Goal: Task Accomplishment & Management: Manage account settings

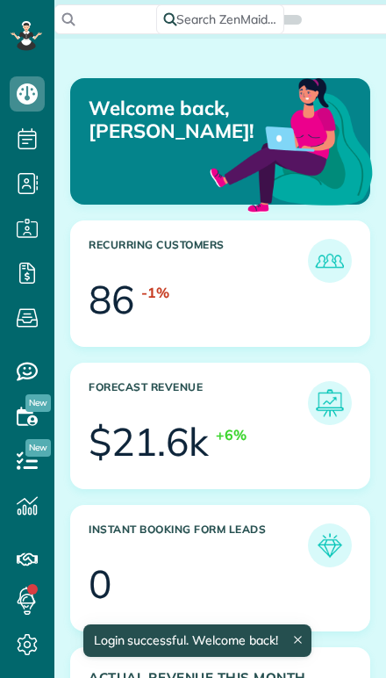
scroll to position [125, 281]
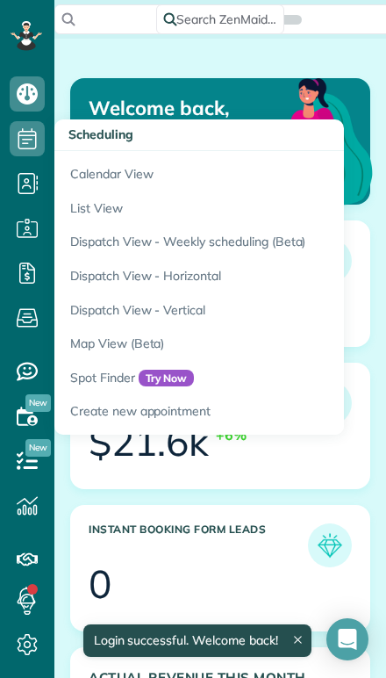
click at [88, 174] on link "Calendar View" at bounding box center [273, 171] width 439 height 40
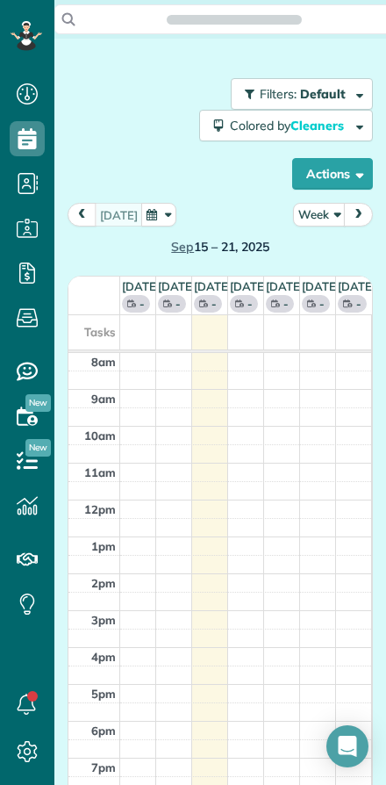
scroll to position [8, 8]
click at [318, 169] on button "Actions" at bounding box center [332, 174] width 81 height 32
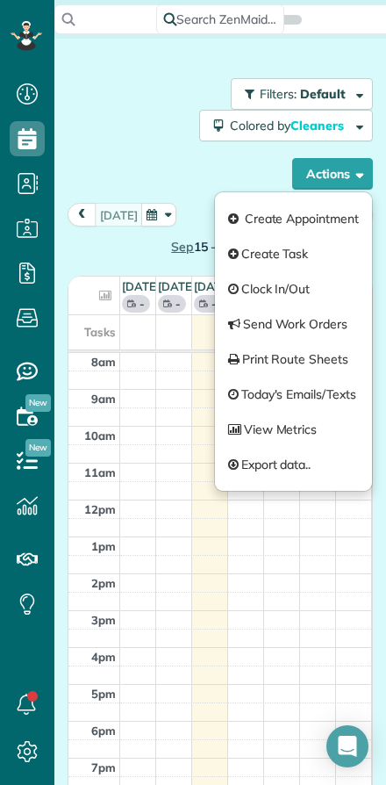
click at [186, 169] on div "Filters: Default Colored by Cleaners Color by Cleaner Color by Team Color by St…" at bounding box center [220, 133] width 305 height 111
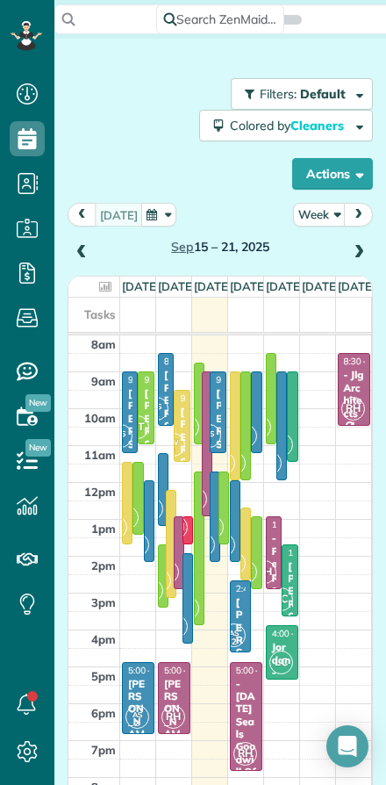
click at [305, 220] on button "Week" at bounding box center [319, 215] width 53 height 24
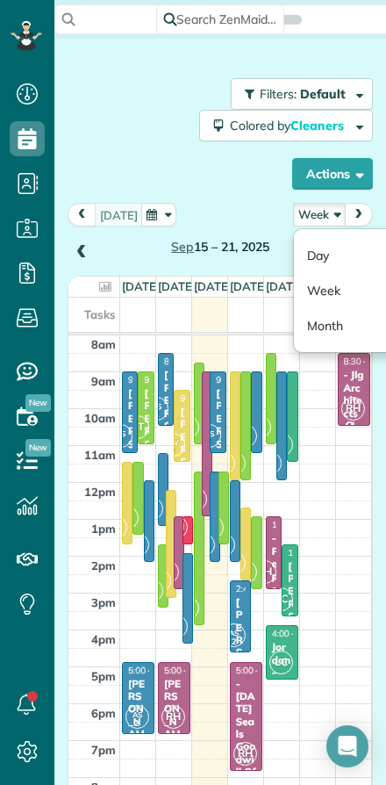
click at [314, 260] on link "Day" at bounding box center [363, 255] width 139 height 35
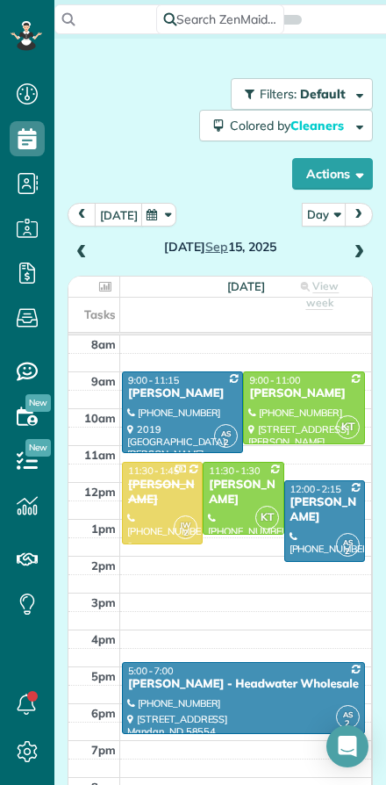
click at [352, 254] on span at bounding box center [358, 253] width 19 height 16
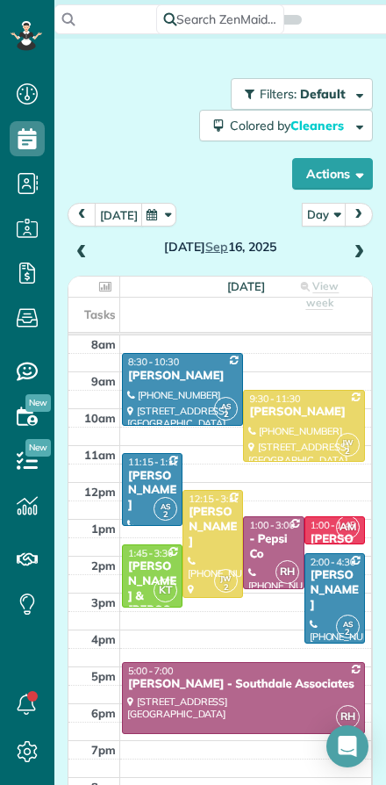
click at [154, 384] on div at bounding box center [182, 389] width 119 height 71
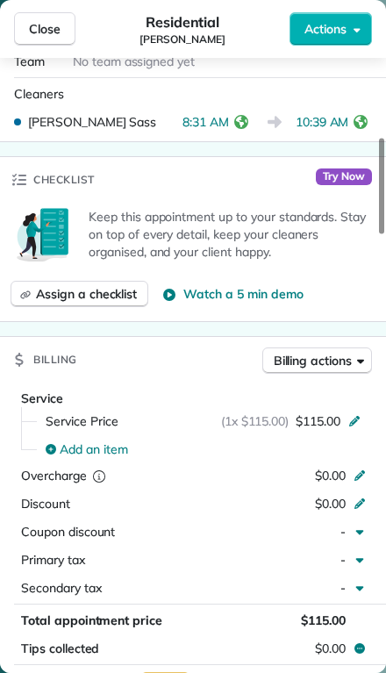
scroll to position [541, 0]
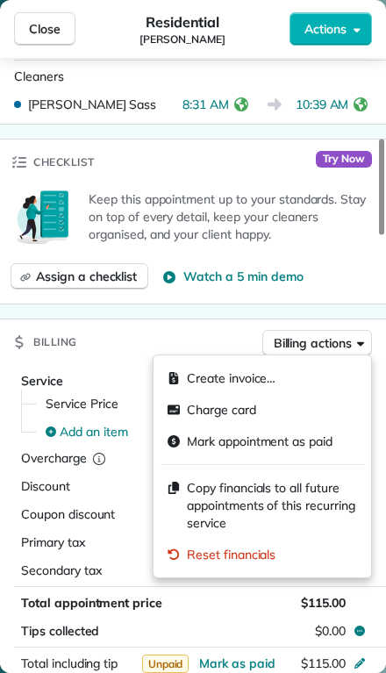
click at [198, 412] on span "Charge card" at bounding box center [221, 410] width 69 height 18
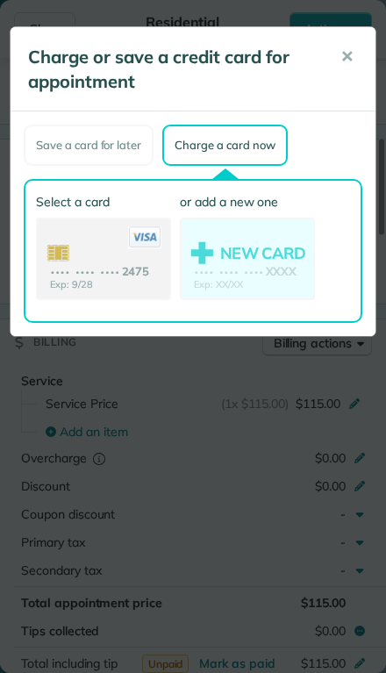
click at [195, 147] on div "Charge a card now" at bounding box center [224, 145] width 125 height 41
click at [72, 269] on use at bounding box center [104, 260] width 132 height 82
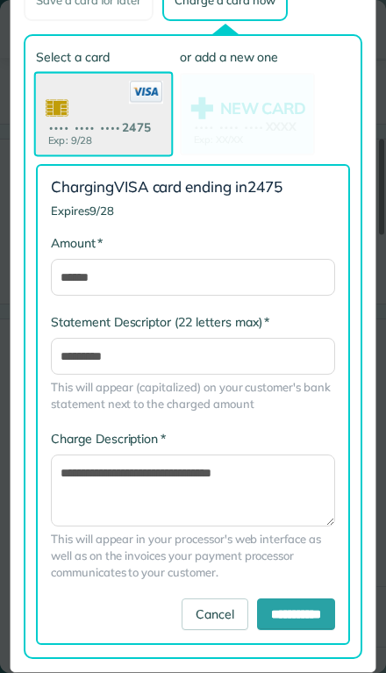
scroll to position [144, 0]
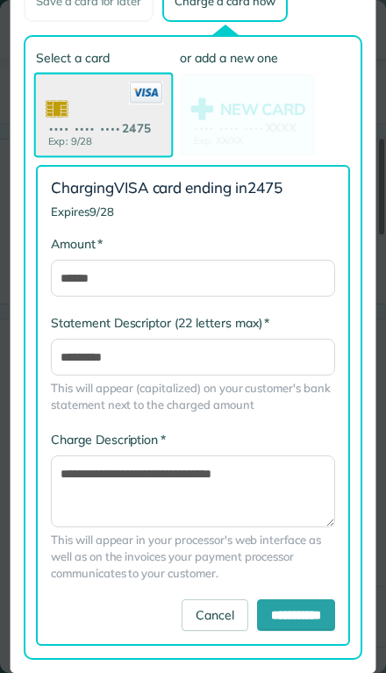
click at [266, 617] on input "**********" at bounding box center [296, 615] width 78 height 32
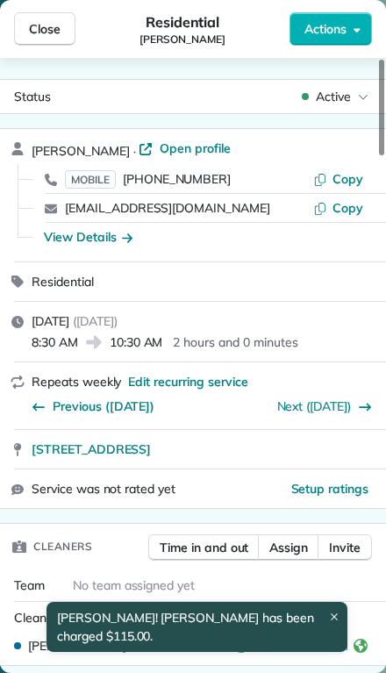
scroll to position [0, 0]
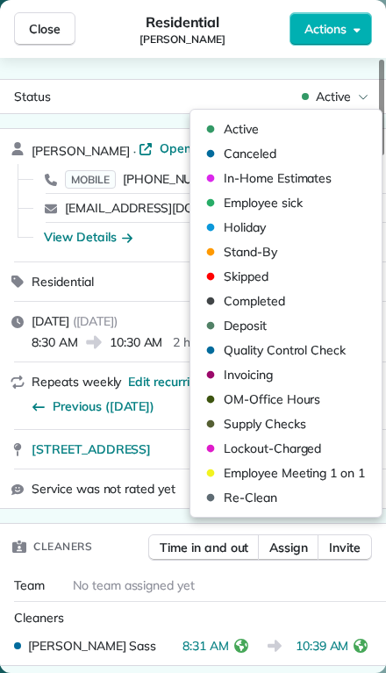
click at [227, 304] on span "Completed" at bounding box center [254, 301] width 61 height 18
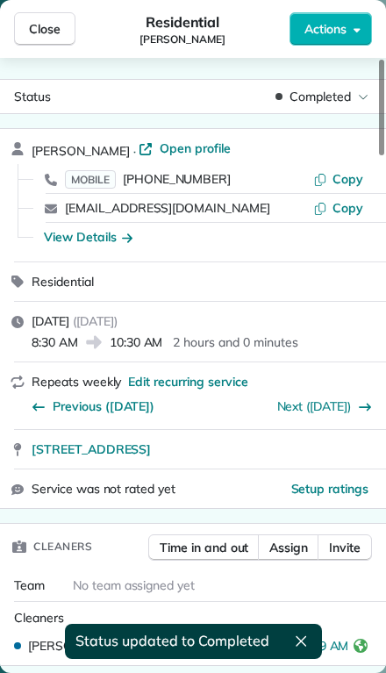
click at [43, 41] on button "Close" at bounding box center [44, 28] width 61 height 33
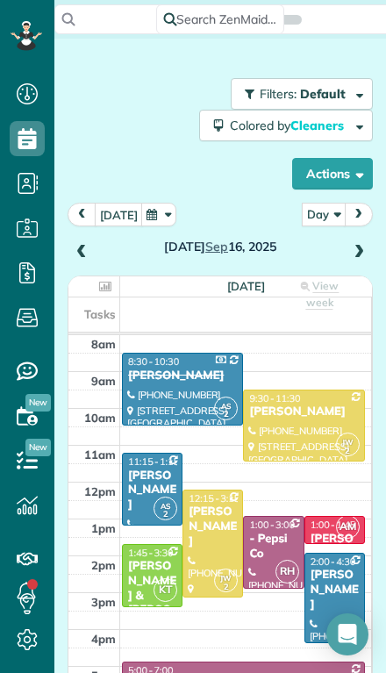
click at [266, 391] on div at bounding box center [303, 426] width 119 height 71
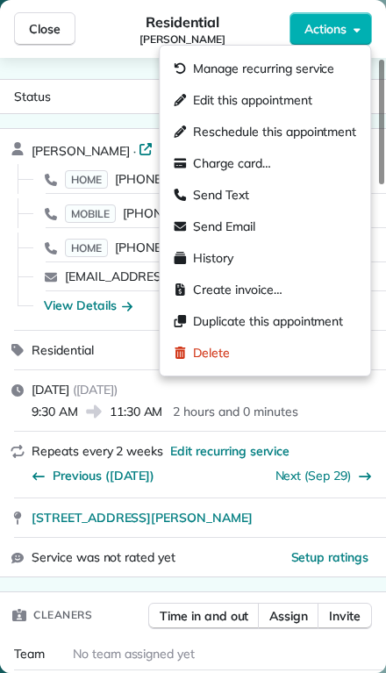
click at [191, 168] on div "Charge card…" at bounding box center [222, 163] width 97 height 18
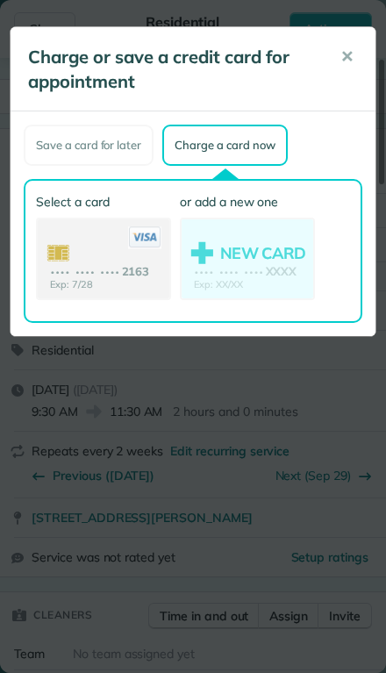
click at [71, 266] on use at bounding box center [104, 260] width 132 height 82
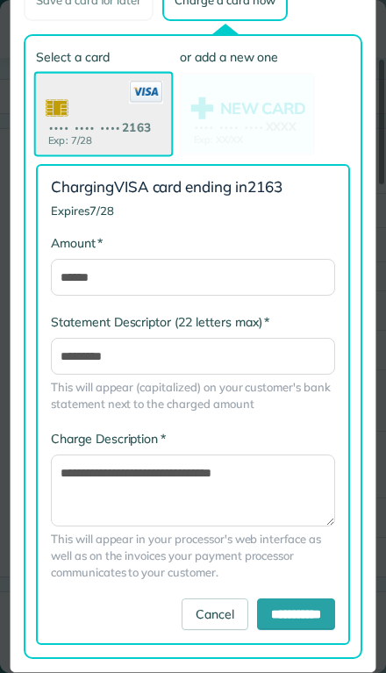
click at [259, 616] on input "**********" at bounding box center [296, 615] width 78 height 32
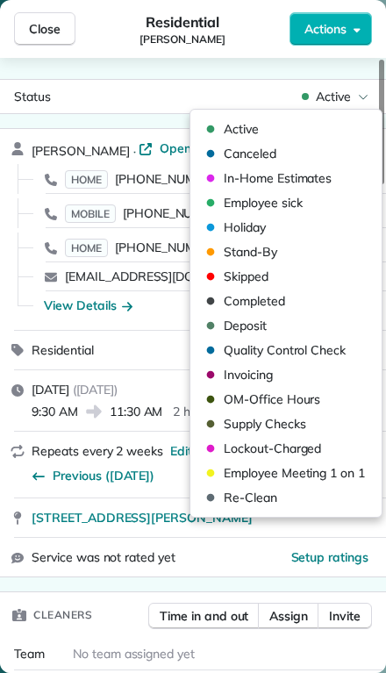
click at [226, 283] on span "Skipped" at bounding box center [246, 277] width 45 height 18
click at [222, 301] on div "Completed" at bounding box center [243, 301] width 84 height 18
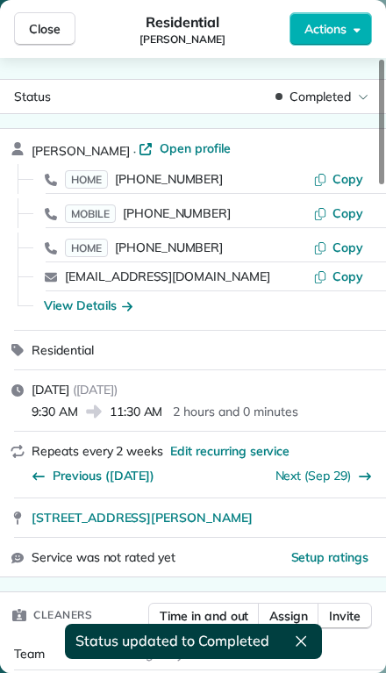
click at [35, 31] on span "Close" at bounding box center [45, 29] width 32 height 18
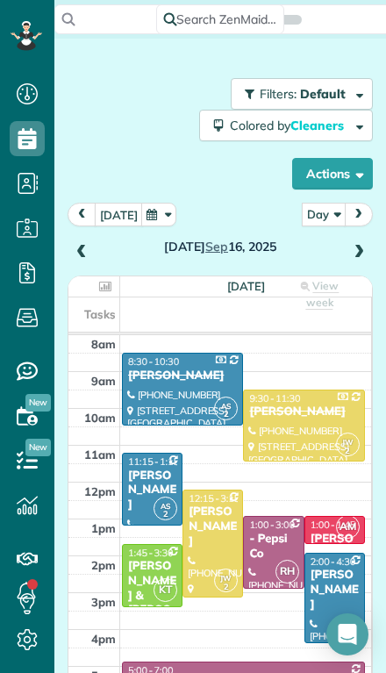
click at [137, 469] on div "Cheryl Visger" at bounding box center [152, 491] width 50 height 45
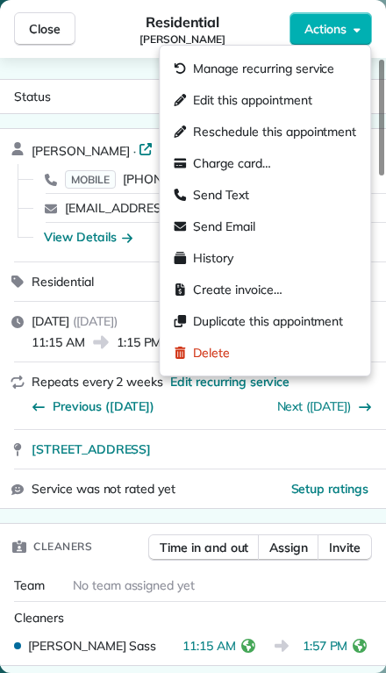
click at [195, 175] on div "Charge card…" at bounding box center [265, 163] width 197 height 32
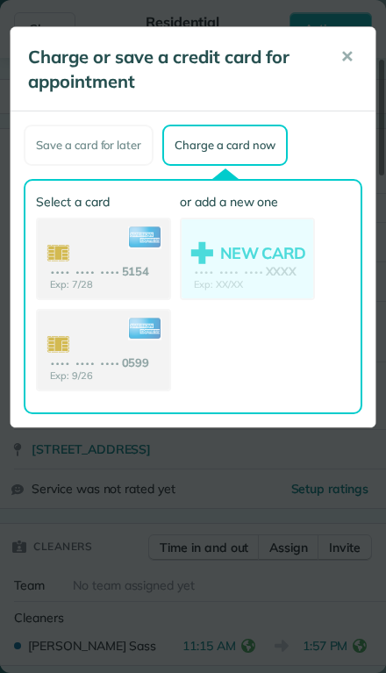
click at [68, 255] on use at bounding box center [104, 260] width 132 height 82
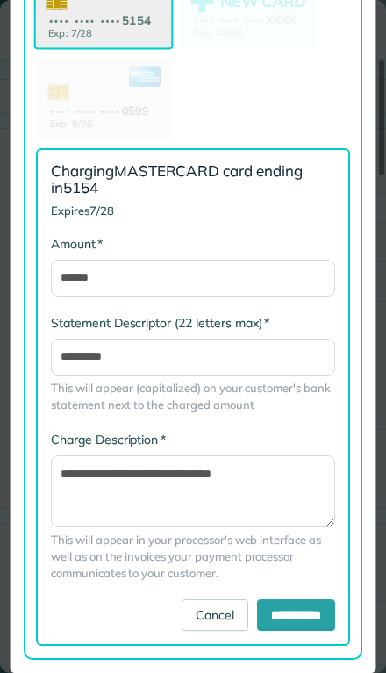
scroll to position [251, 0]
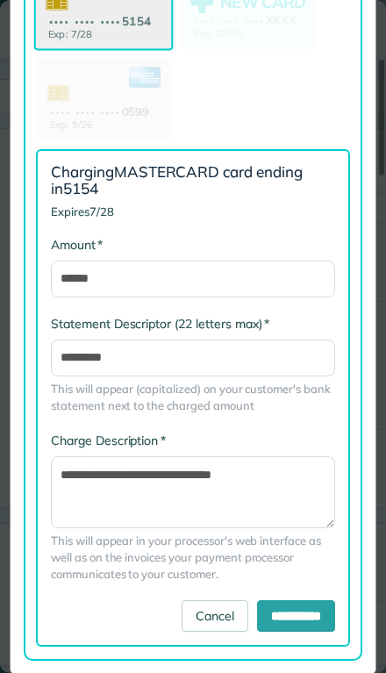
click at [269, 615] on input "**********" at bounding box center [296, 616] width 78 height 32
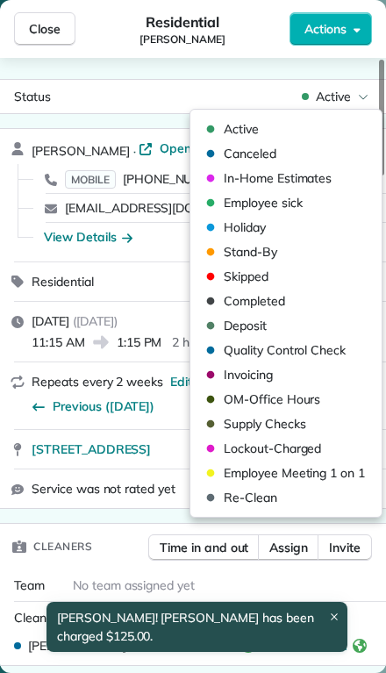
click at [223, 303] on div "Completed" at bounding box center [243, 301] width 84 height 18
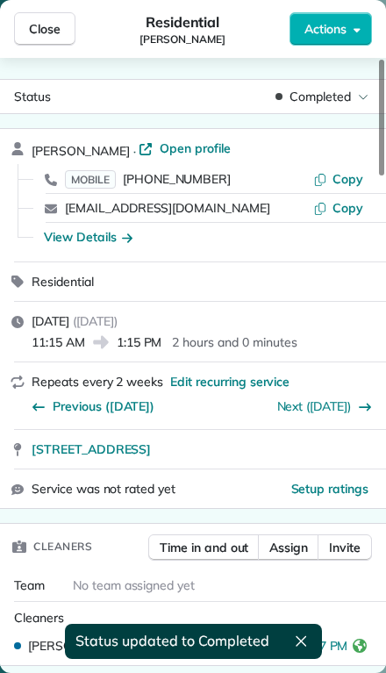
click at [33, 20] on span "Close" at bounding box center [45, 29] width 32 height 18
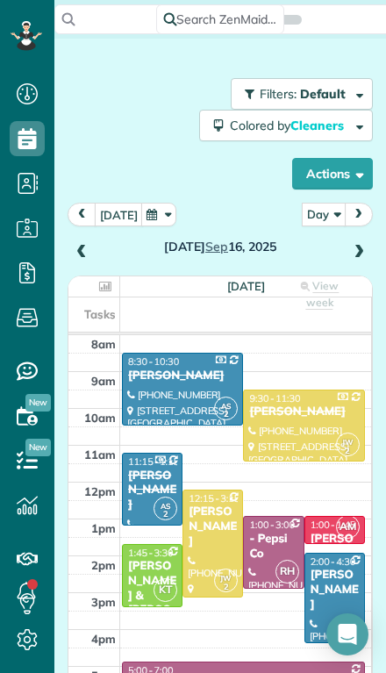
click at [206, 509] on div at bounding box center [212, 544] width 59 height 107
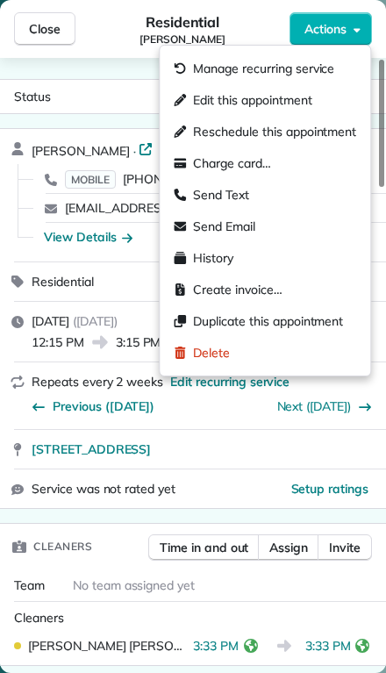
click at [187, 165] on div "Charge card…" at bounding box center [222, 163] width 97 height 18
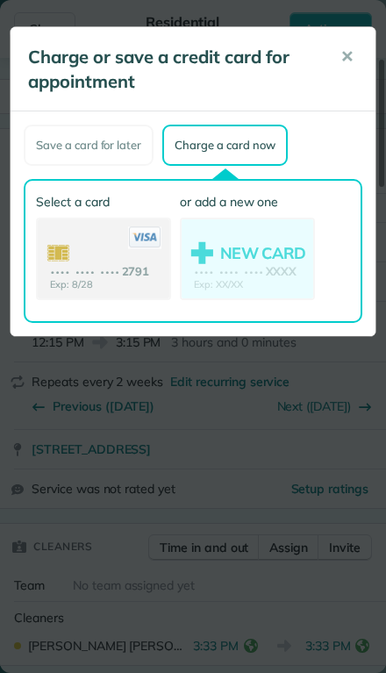
click at [76, 259] on use at bounding box center [104, 260] width 132 height 82
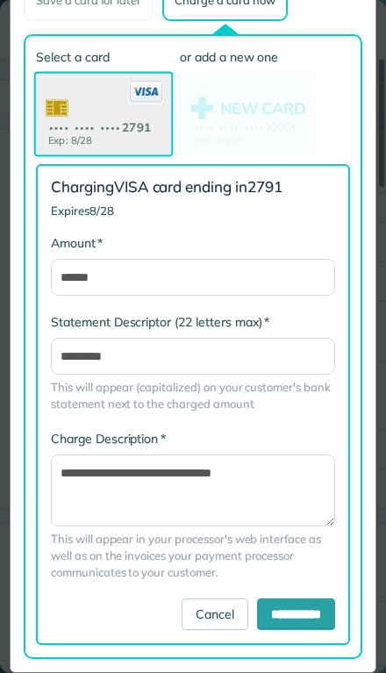
scroll to position [144, 0]
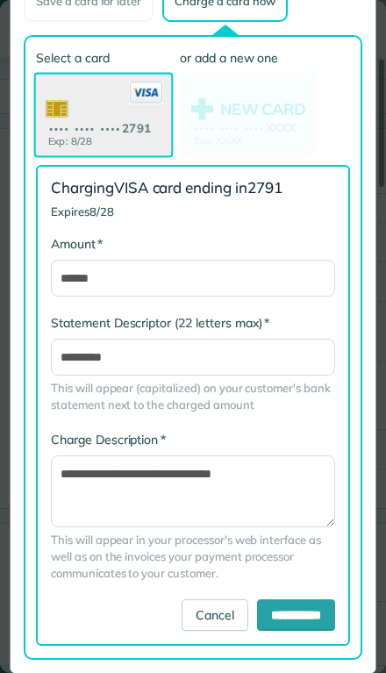
click at [260, 615] on input "**********" at bounding box center [296, 615] width 78 height 32
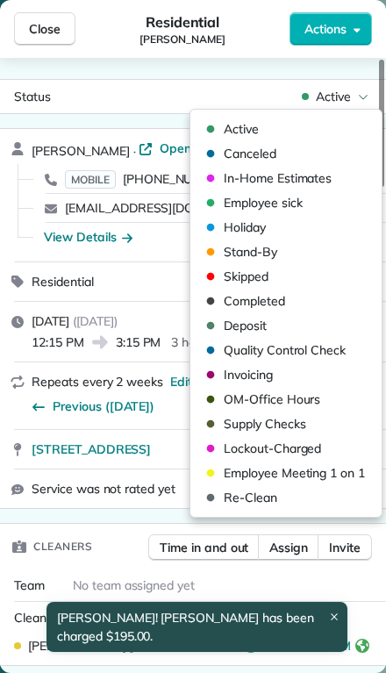
click at [226, 301] on span "Completed" at bounding box center [254, 301] width 61 height 18
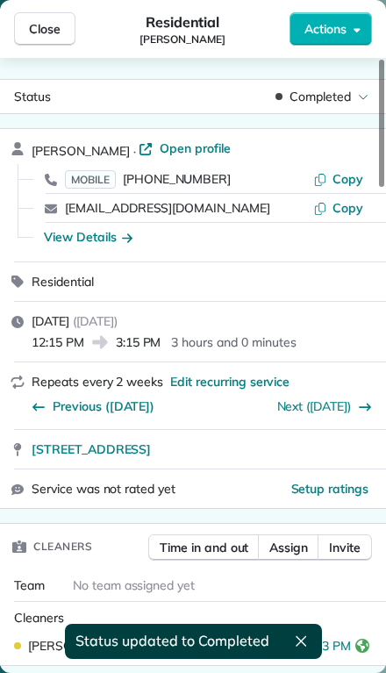
click at [36, 37] on span "Close" at bounding box center [45, 29] width 32 height 18
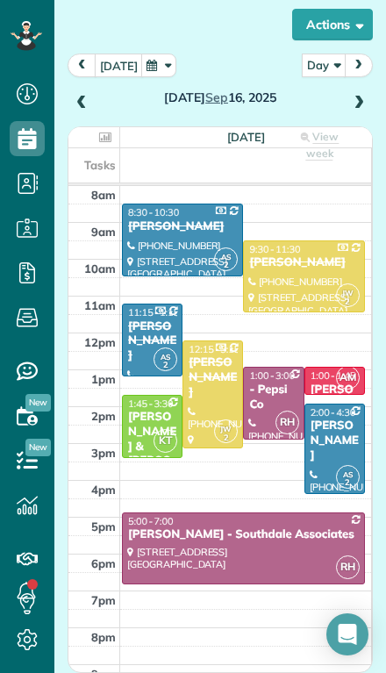
scroll to position [149, 0]
click at [144, 410] on div "Diane & Tom Turck" at bounding box center [152, 454] width 50 height 89
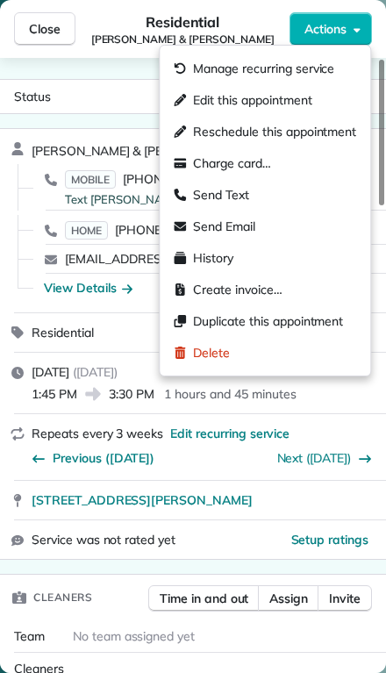
click at [193, 165] on div "Charge card…" at bounding box center [222, 163] width 97 height 18
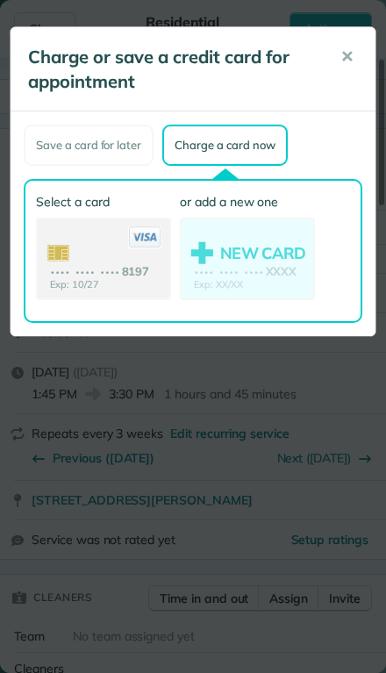
click at [90, 256] on use at bounding box center [104, 260] width 132 height 82
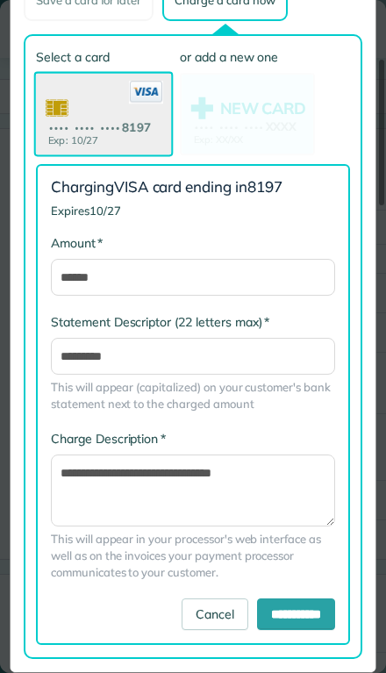
scroll to position [144, 0]
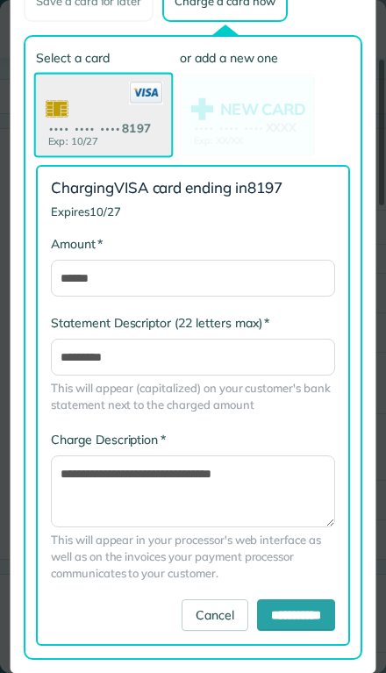
click at [259, 613] on input "**********" at bounding box center [296, 615] width 78 height 32
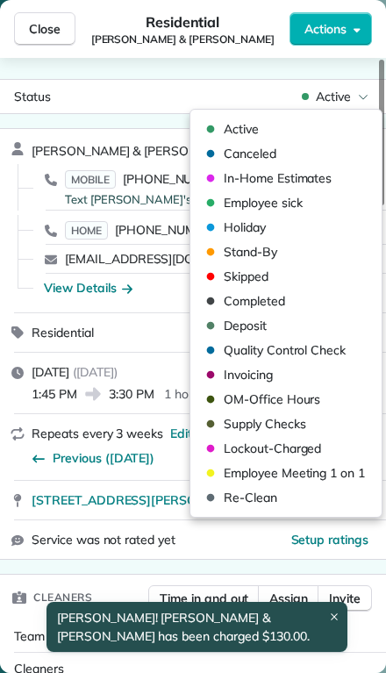
click at [225, 306] on span "Completed" at bounding box center [254, 301] width 61 height 18
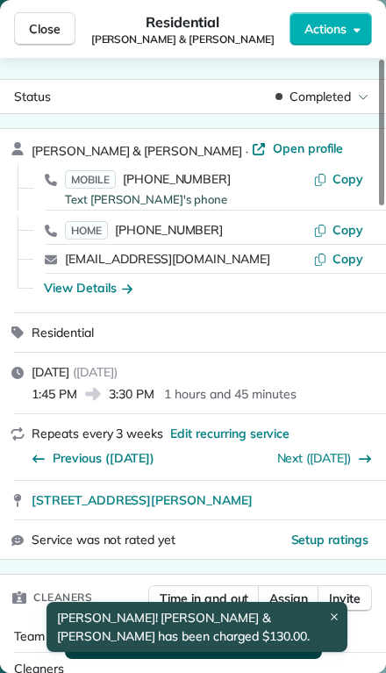
scroll to position [147, 0]
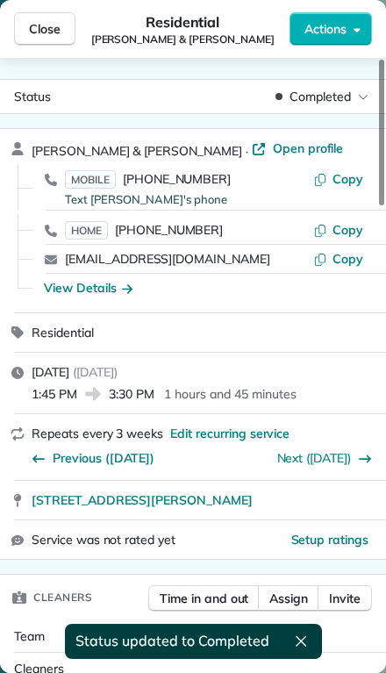
click at [40, 28] on span "Close" at bounding box center [45, 29] width 32 height 18
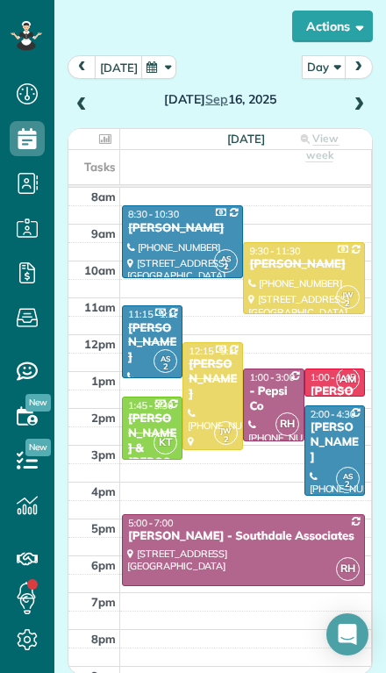
click at [324, 431] on div at bounding box center [334, 450] width 59 height 89
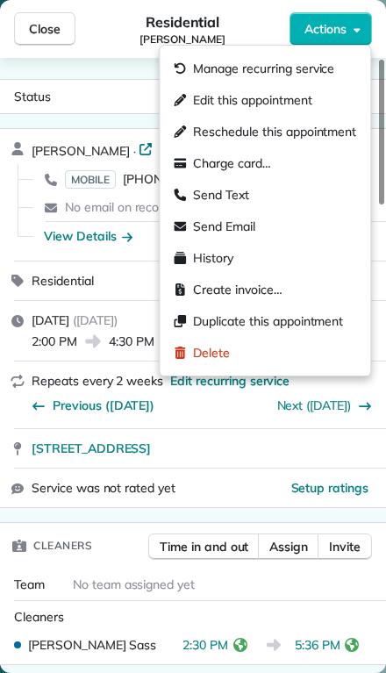
click at [196, 165] on span "Charge card…" at bounding box center [232, 163] width 78 height 18
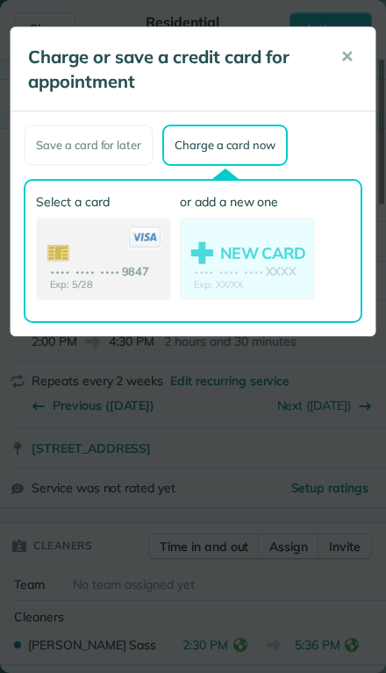
click at [73, 265] on use at bounding box center [104, 260] width 132 height 82
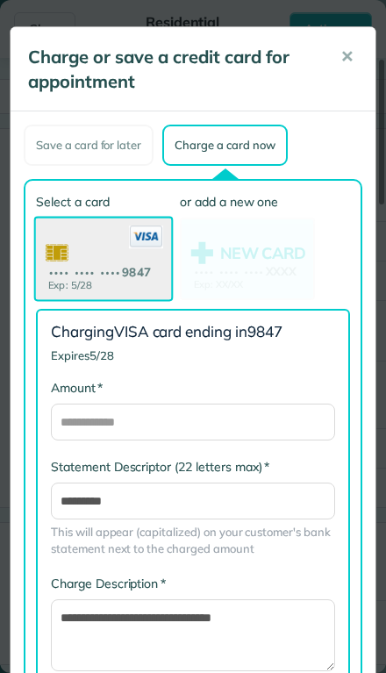
click at [348, 54] on span "✕" at bounding box center [347, 57] width 13 height 20
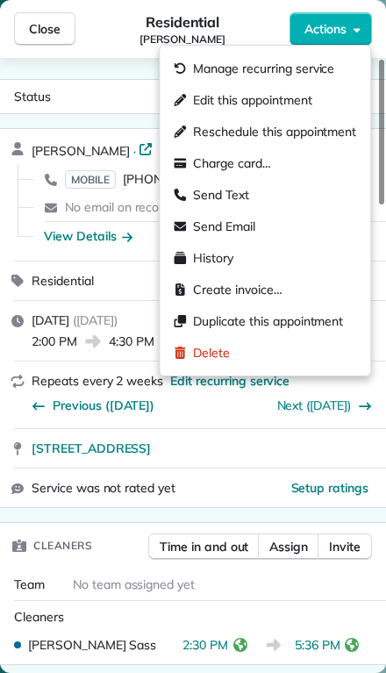
click at [197, 72] on span "Manage recurring service" at bounding box center [263, 69] width 141 height 18
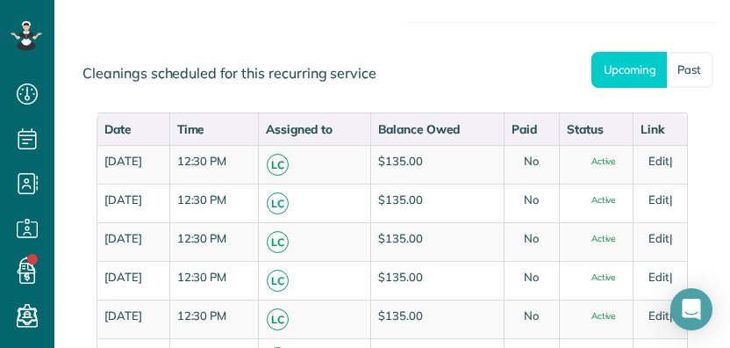
scroll to position [1094, 0]
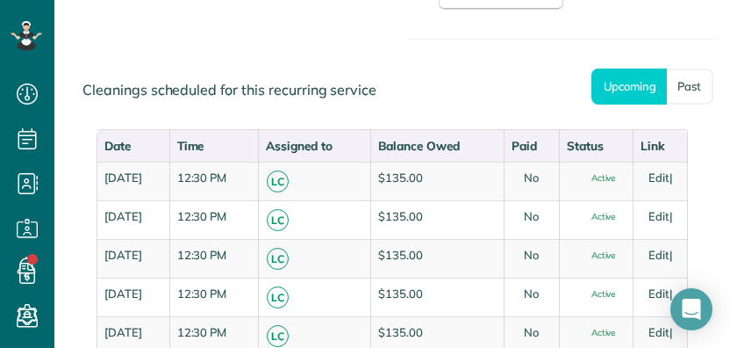
click at [385, 104] on link "Past" at bounding box center [690, 86] width 47 height 36
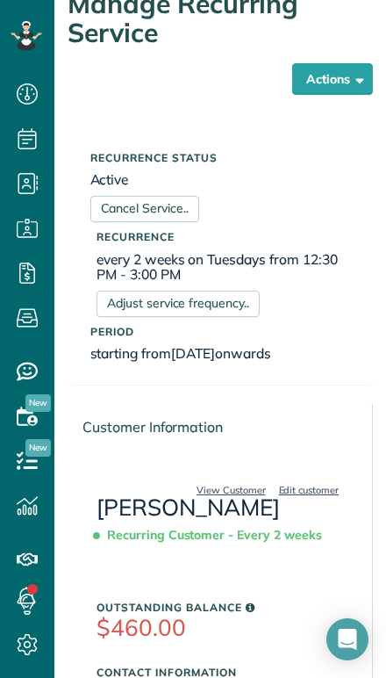
scroll to position [107, 0]
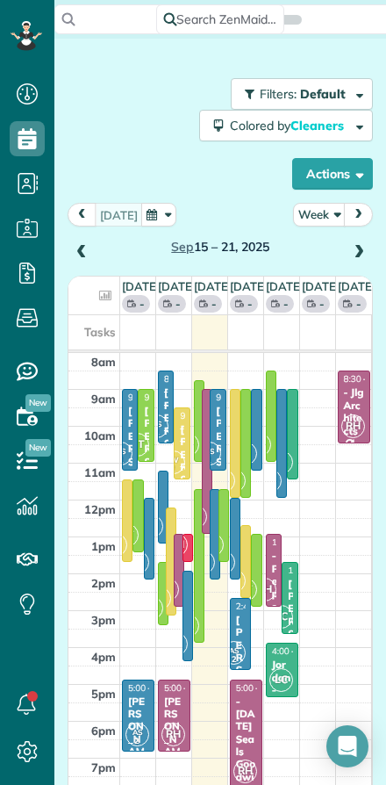
scroll to position [8, 8]
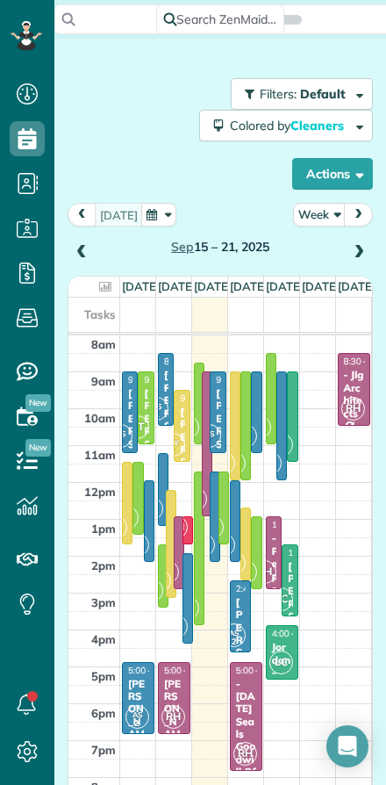
click at [320, 170] on button "Actions" at bounding box center [332, 174] width 81 height 32
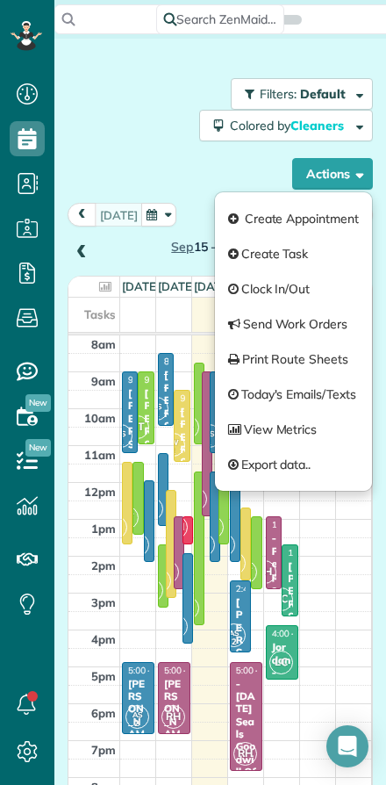
click at [158, 171] on div "Filters: Default Colored by Cleaners Color by Cleaner Color by Team Color by St…" at bounding box center [220, 133] width 305 height 111
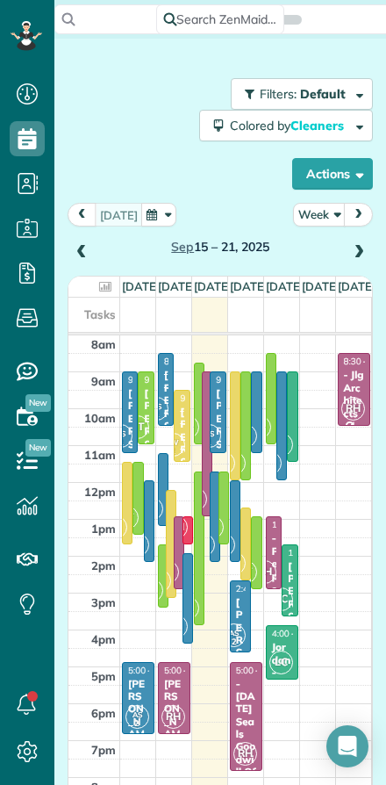
click at [312, 220] on button "Week" at bounding box center [319, 215] width 53 height 24
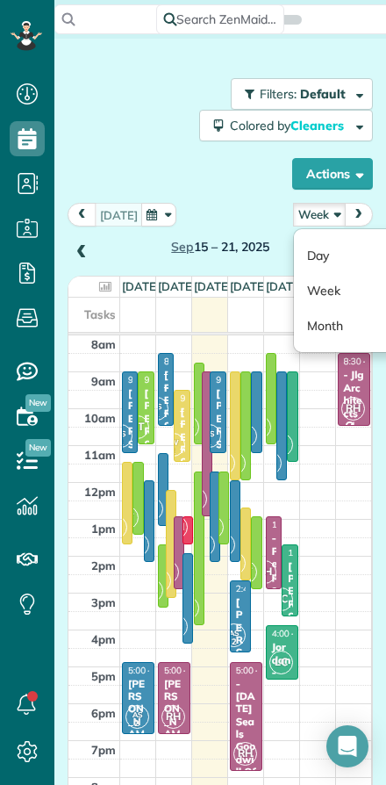
click at [313, 259] on link "Day" at bounding box center [363, 255] width 139 height 35
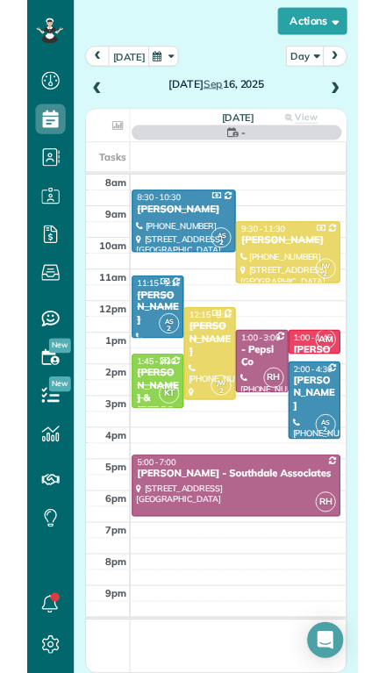
scroll to position [149, 0]
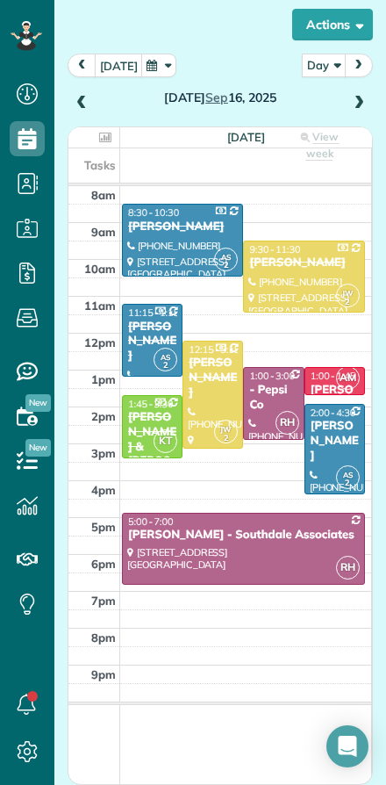
click at [326, 451] on div at bounding box center [334, 449] width 59 height 89
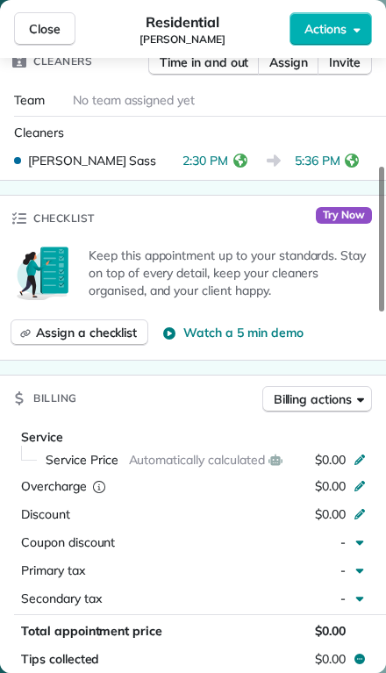
scroll to position [487, 0]
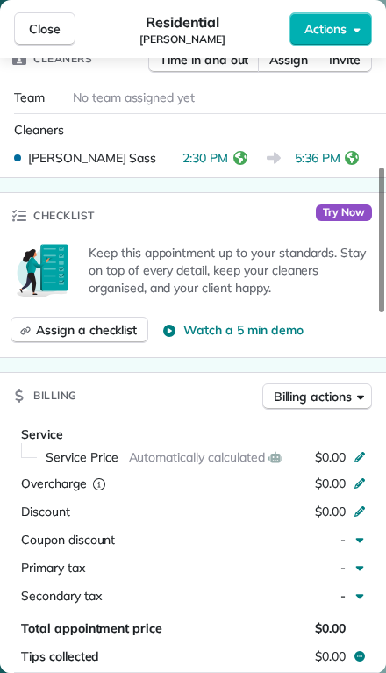
click at [352, 462] on div "$0.00" at bounding box center [341, 457] width 52 height 18
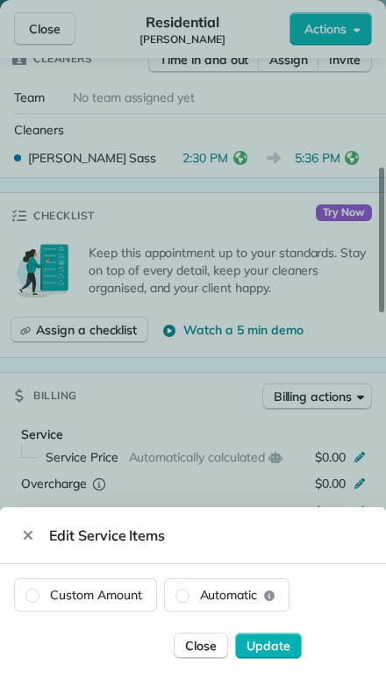
click at [68, 594] on label "Custom Amount" at bounding box center [85, 595] width 141 height 32
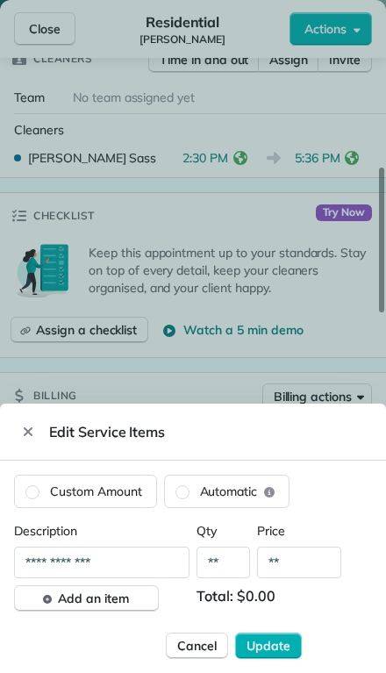
click at [306, 566] on input "**" at bounding box center [299, 563] width 84 height 32
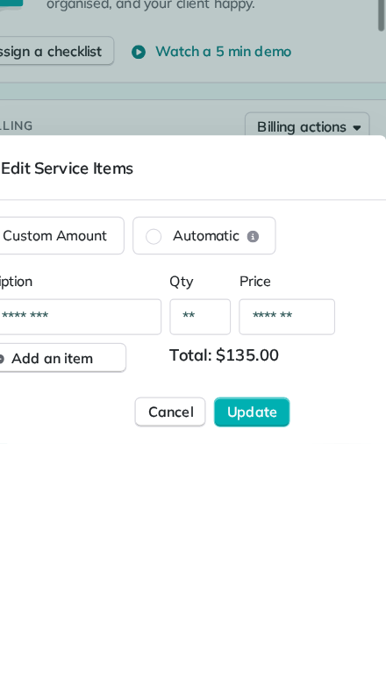
type input "*******"
click at [247, 637] on span "Update" at bounding box center [269, 646] width 44 height 18
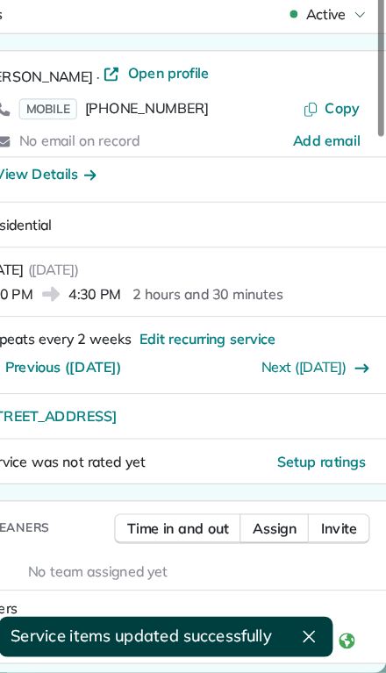
scroll to position [0, 0]
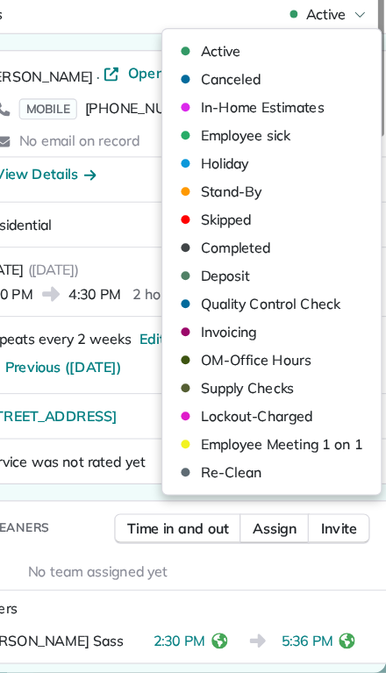
click at [160, 140] on span "Open profile" at bounding box center [195, 149] width 71 height 18
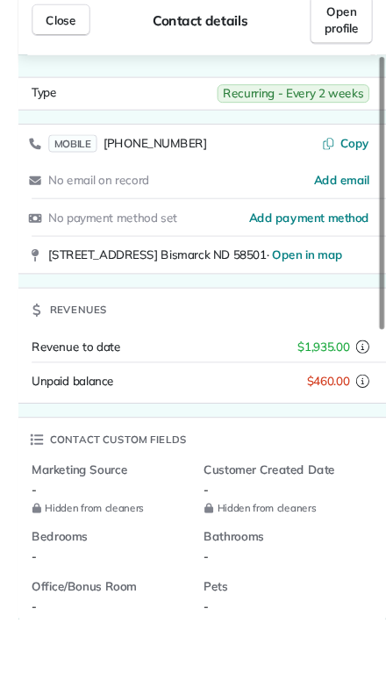
scroll to position [39, 0]
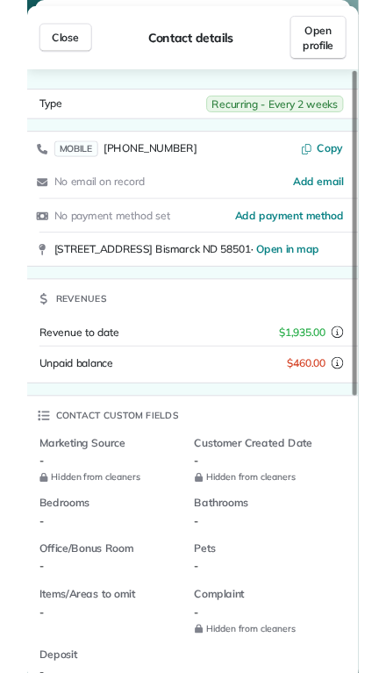
scroll to position [785, 54]
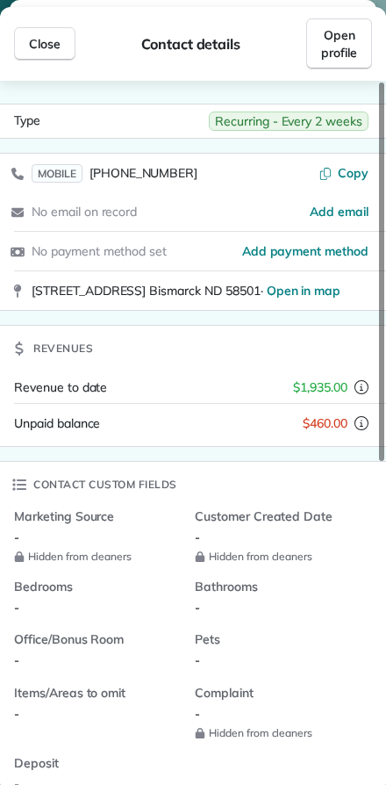
click at [39, 45] on span "Close" at bounding box center [45, 44] width 32 height 18
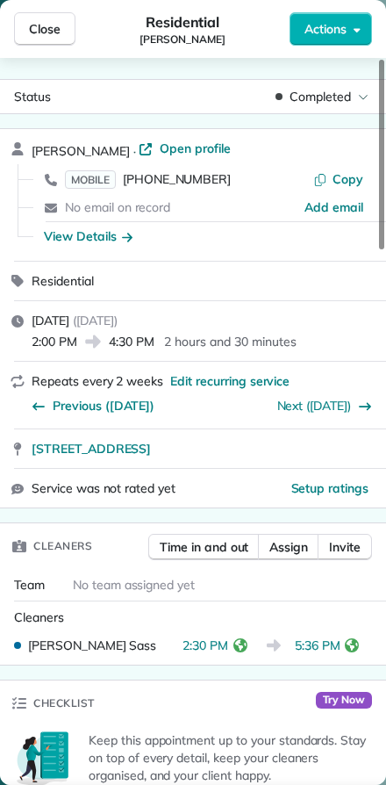
click at [45, 27] on span "Close" at bounding box center [45, 29] width 32 height 18
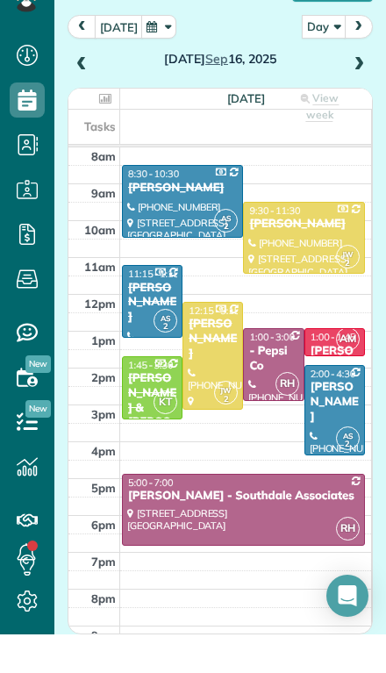
scroll to position [712, 54]
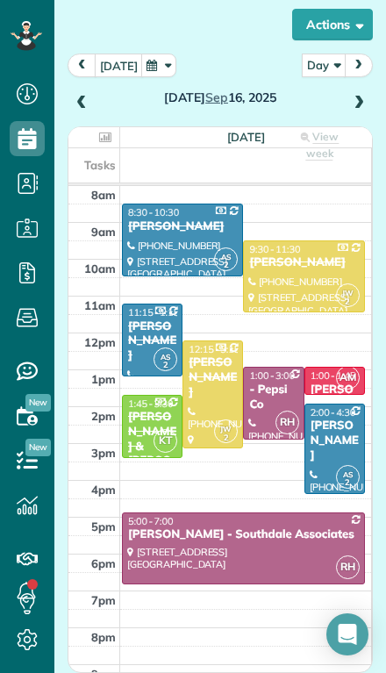
click at [120, 333] on td at bounding box center [246, 342] width 252 height 18
click at [337, 419] on div at bounding box center [334, 449] width 59 height 89
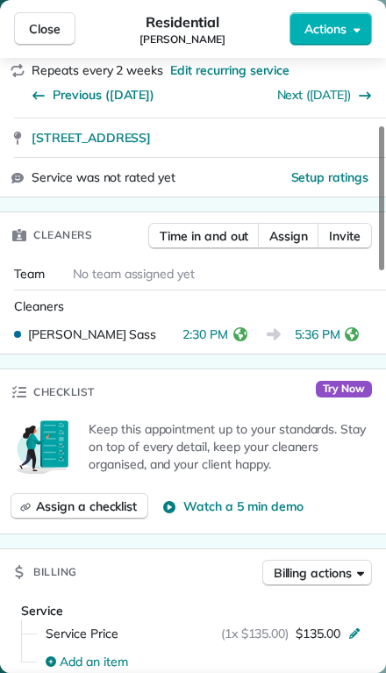
scroll to position [312, 0]
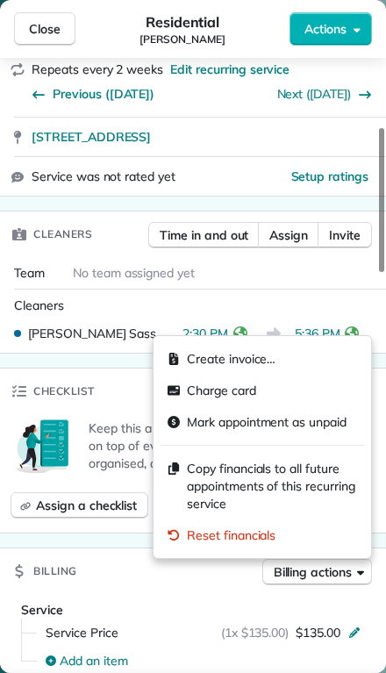
click at [97, 385] on div "Checklist" at bounding box center [52, 392] width 105 height 46
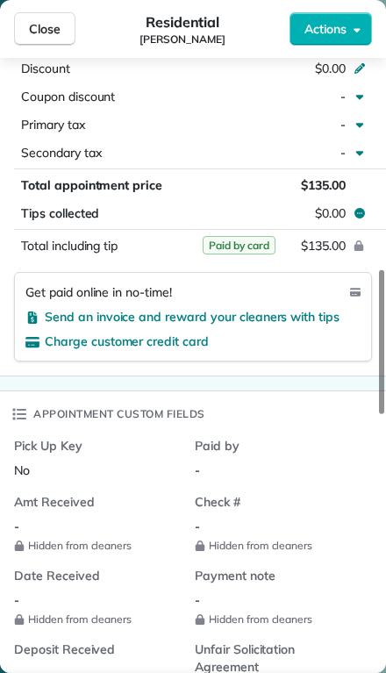
scroll to position [962, 0]
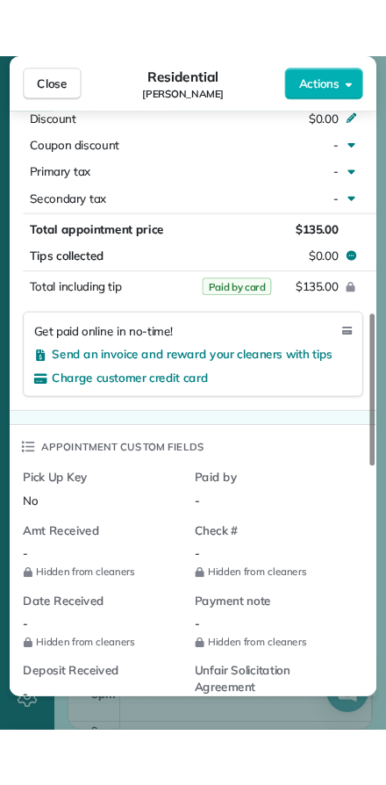
scroll to position [785, 54]
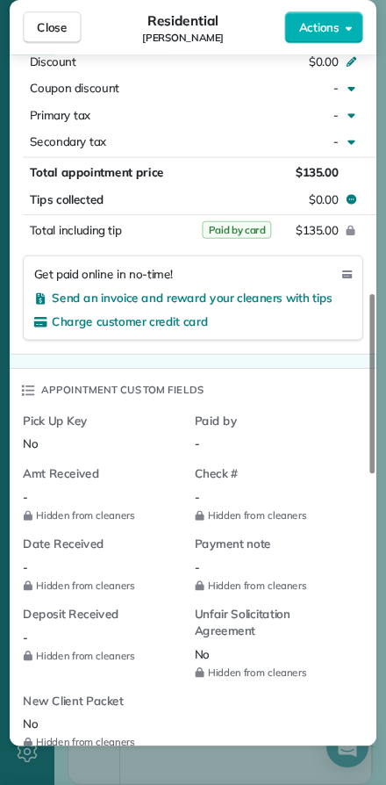
click at [46, 27] on span "Close" at bounding box center [52, 27] width 30 height 17
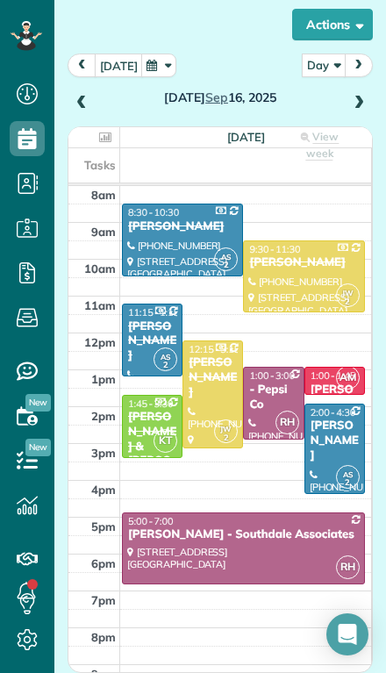
scroll to position [712, 54]
click at [363, 96] on span at bounding box center [358, 104] width 19 height 16
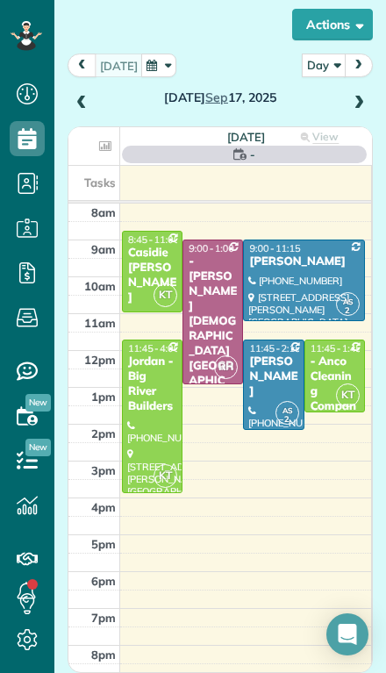
scroll to position [147, 0]
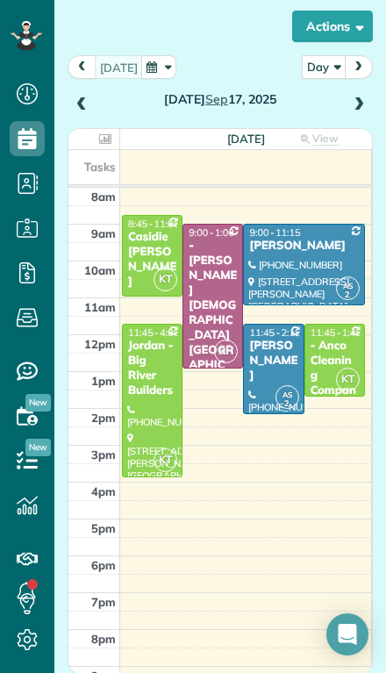
click at [326, 339] on div "- Anco Cleaning Company" at bounding box center [335, 376] width 50 height 74
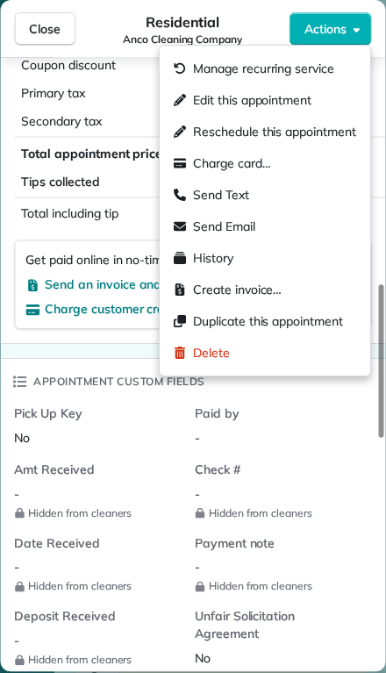
click at [88, 26] on div "Residential Anco Cleaning Company" at bounding box center [182, 28] width 214 height 35
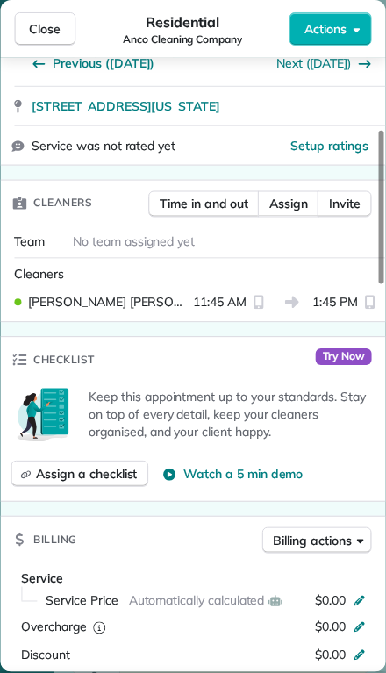
scroll to position [272, 0]
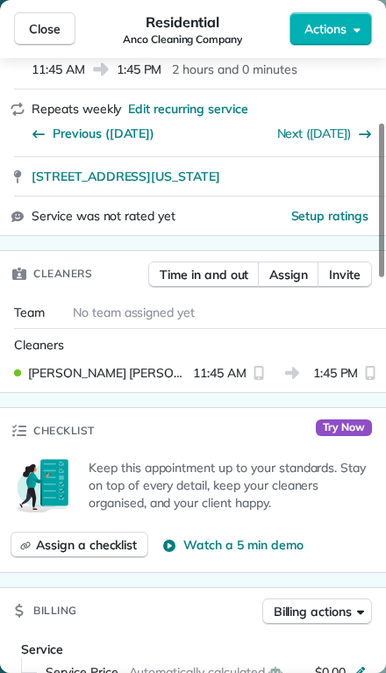
click at [278, 276] on span "Assign" at bounding box center [288, 275] width 39 height 18
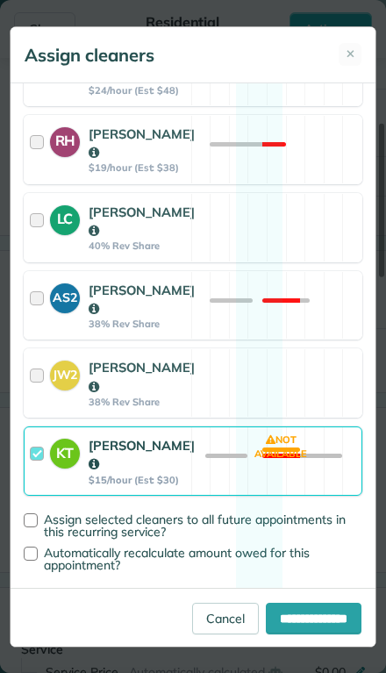
scroll to position [331, 0]
click at [34, 476] on div at bounding box center [40, 461] width 20 height 50
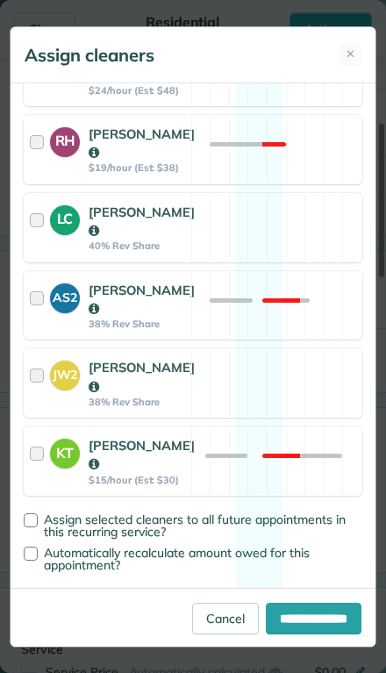
click at [266, 635] on input "**********" at bounding box center [314, 619] width 96 height 32
type input "**********"
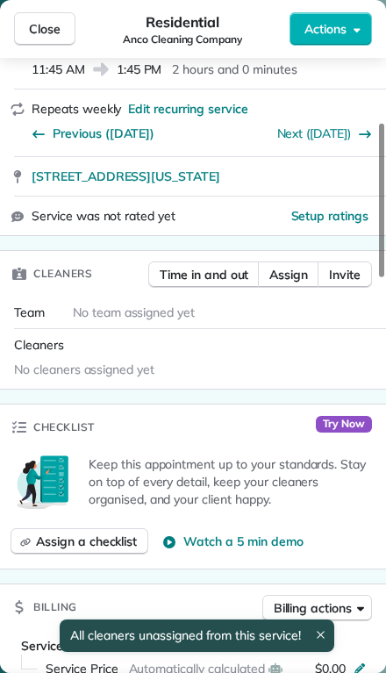
click at [25, 31] on button "Close" at bounding box center [44, 28] width 61 height 33
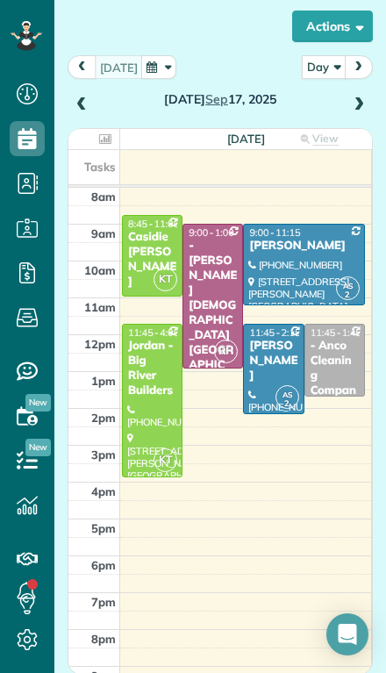
click at [343, 65] on div "Wednesday Sep 17, 2025" at bounding box center [220, 85] width 305 height 61
click at [355, 97] on span at bounding box center [358, 105] width 19 height 16
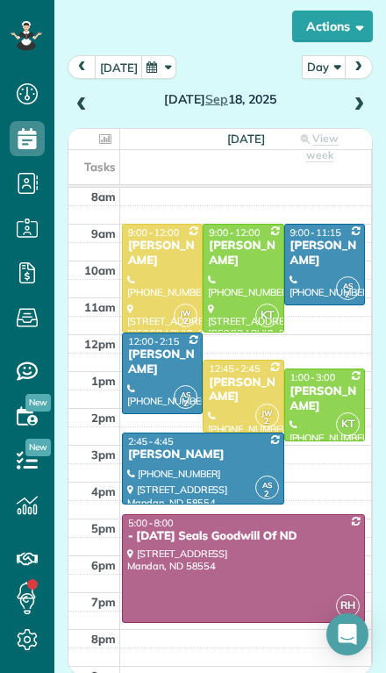
click at [138, 348] on div at bounding box center [162, 373] width 79 height 80
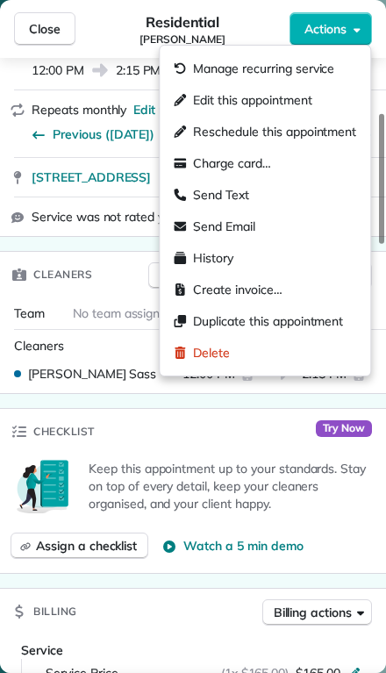
click at [104, 16] on div "Residential Brent Hilfer" at bounding box center [182, 28] width 214 height 35
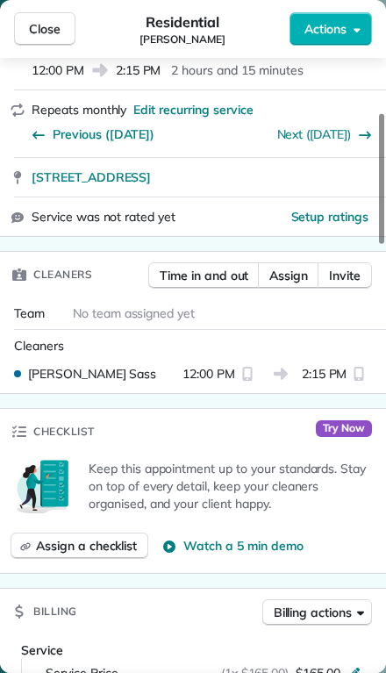
click at [274, 1] on div "Close Residential Brent Hilfer Actions" at bounding box center [193, 29] width 386 height 58
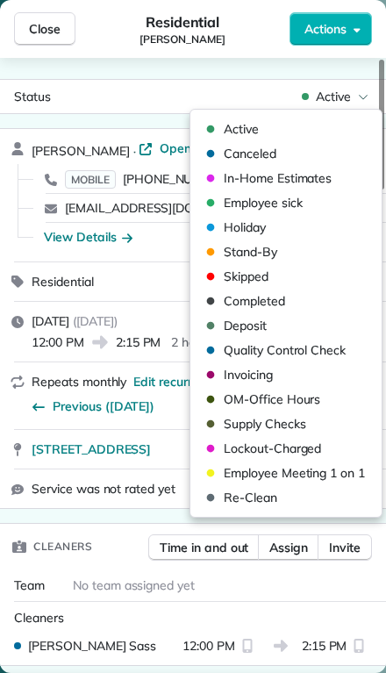
click at [236, 154] on span "Canceled" at bounding box center [250, 154] width 53 height 18
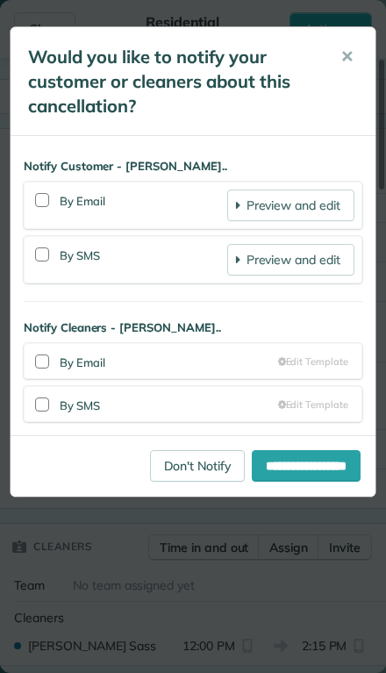
click at [36, 409] on div at bounding box center [42, 405] width 14 height 14
click at [264, 464] on input "**********" at bounding box center [306, 466] width 109 height 32
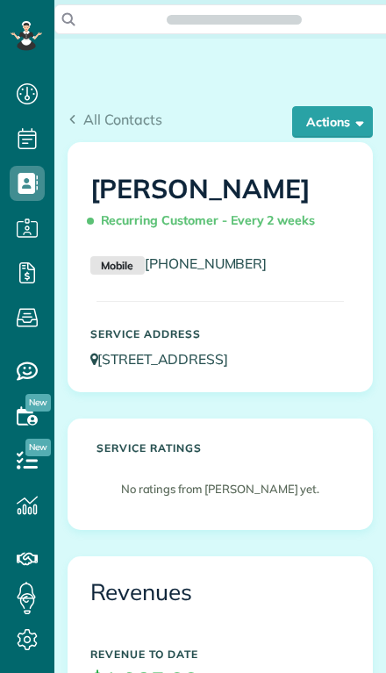
scroll to position [8, 8]
click at [302, 122] on button "Actions" at bounding box center [332, 122] width 81 height 32
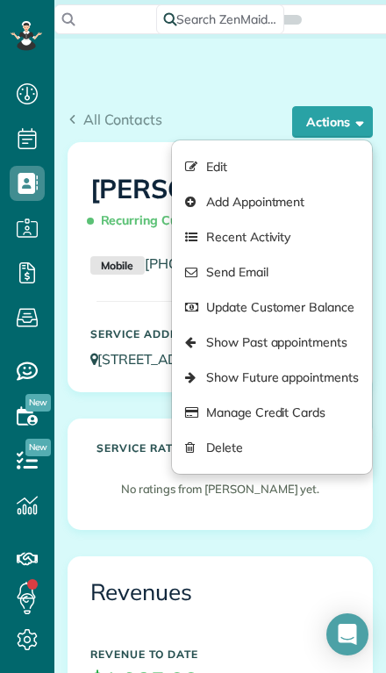
click at [212, 411] on link "Manage Credit Cards" at bounding box center [272, 412] width 200 height 35
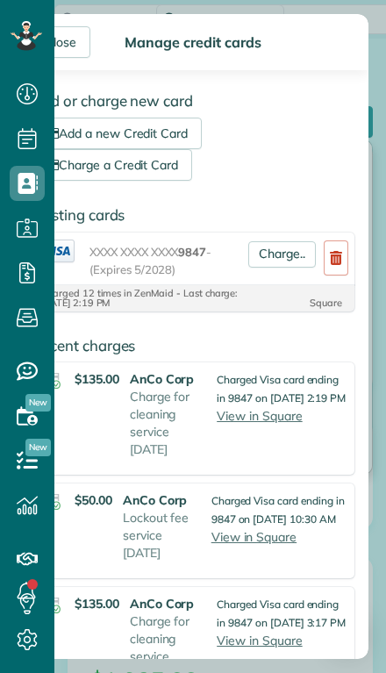
click at [266, 252] on link "Charge.." at bounding box center [282, 254] width 68 height 26
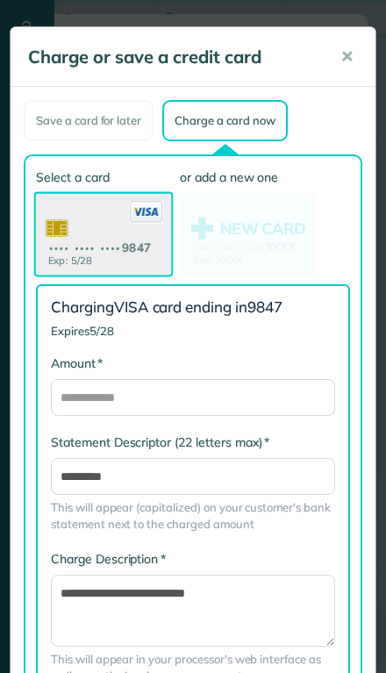
click at [75, 251] on use at bounding box center [103, 236] width 135 height 85
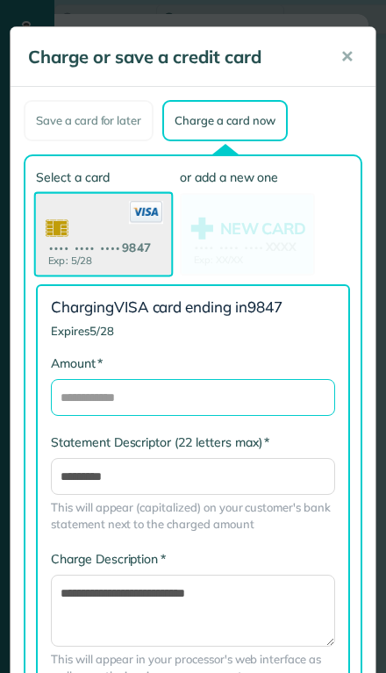
click at [77, 393] on input "* Amount" at bounding box center [193, 397] width 284 height 37
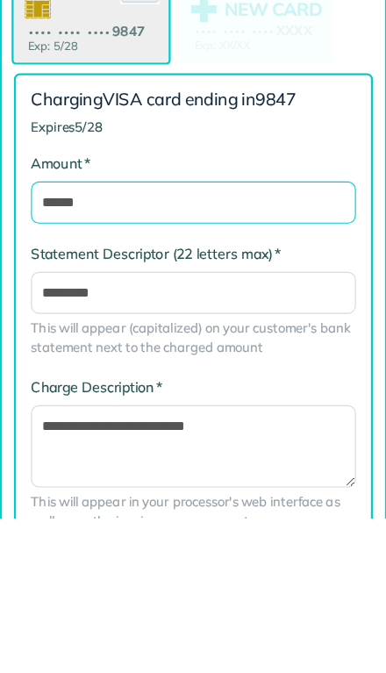
type input "******"
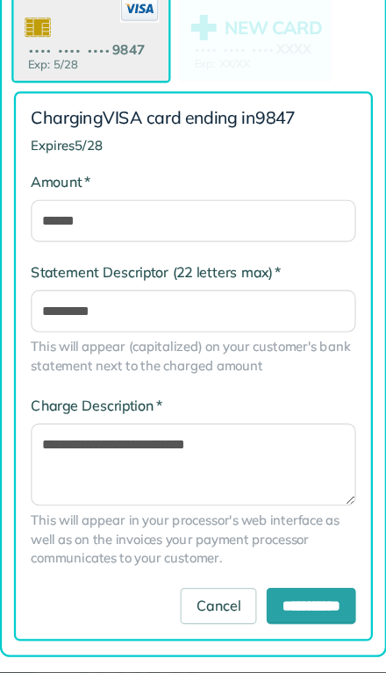
scroll to position [119, 0]
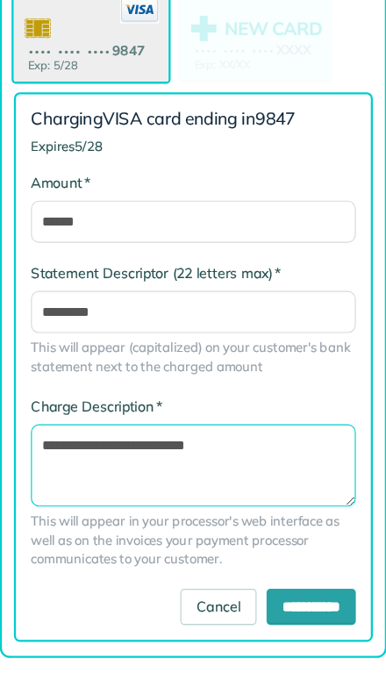
click at [210, 455] on textarea "**********" at bounding box center [193, 491] width 284 height 72
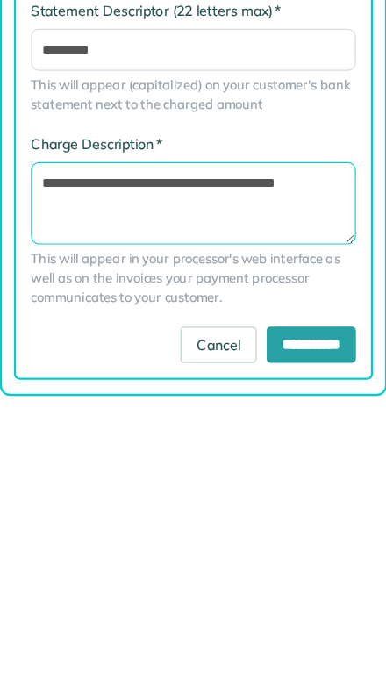
type textarea "**********"
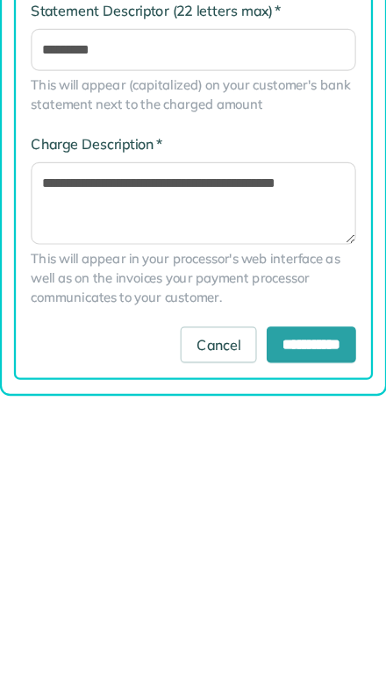
click at [257, 599] on input "**********" at bounding box center [296, 615] width 78 height 32
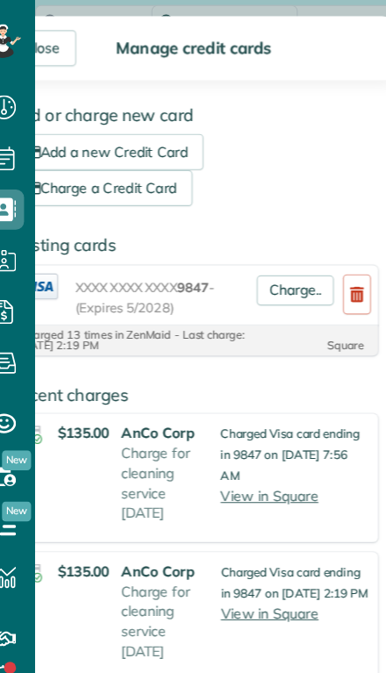
click at [42, 39] on div "Close" at bounding box center [61, 42] width 60 height 32
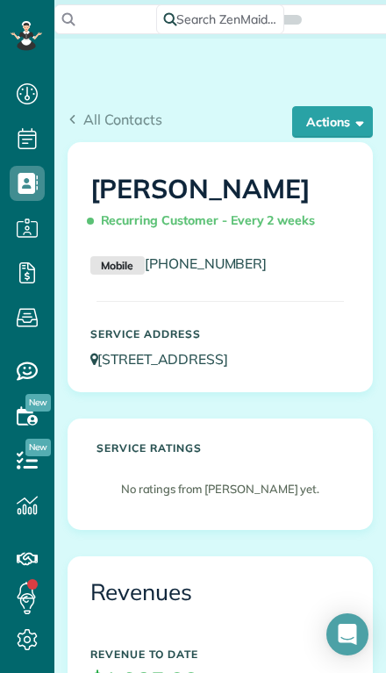
click at [315, 129] on button "Actions" at bounding box center [332, 122] width 81 height 32
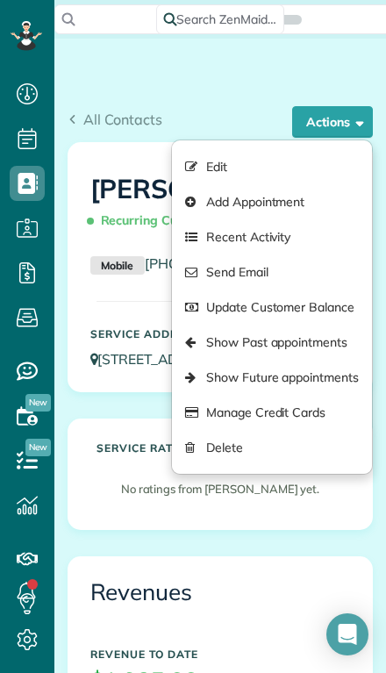
click at [156, 90] on div "All Contacts Actions Edit Add Appointment Recent Activity Send Email Update Cus…" at bounding box center [220, 103] width 332 height 77
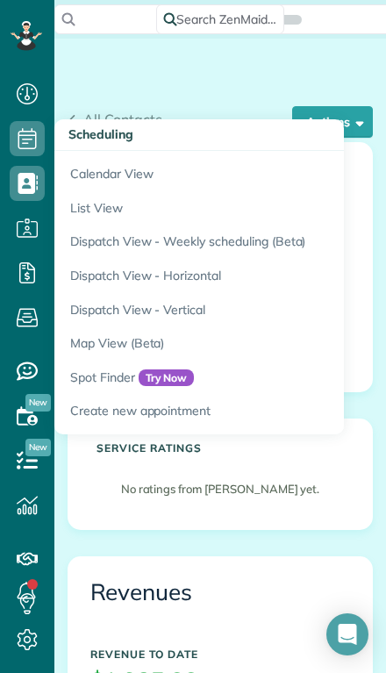
click at [91, 171] on link "Calendar View" at bounding box center [273, 171] width 439 height 40
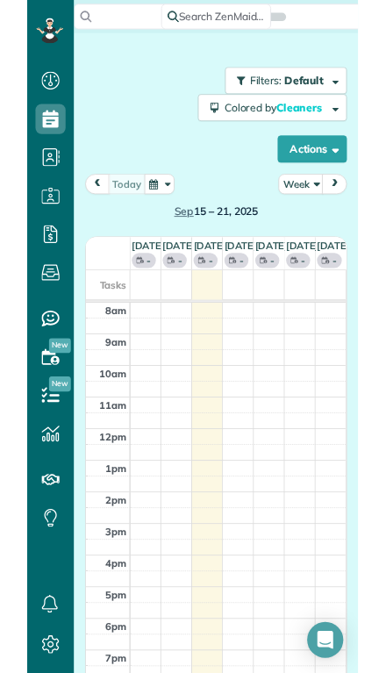
scroll to position [8, 8]
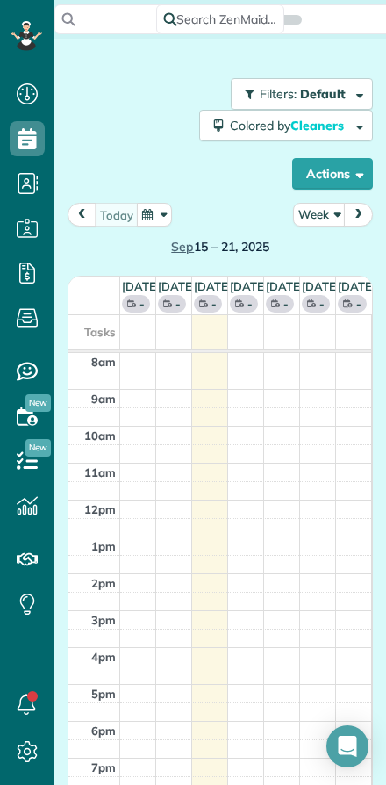
click at [310, 173] on button "Actions" at bounding box center [332, 174] width 81 height 32
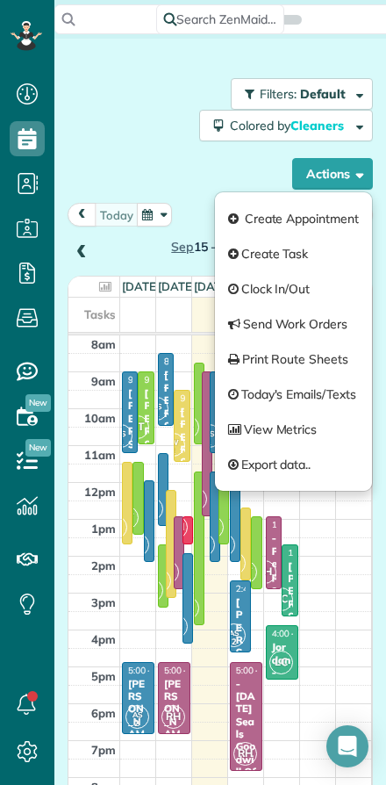
click at [131, 136] on div "Filters: Default Colored by Cleaners Color by Cleaner Color by Team Color by St…" at bounding box center [220, 133] width 305 height 111
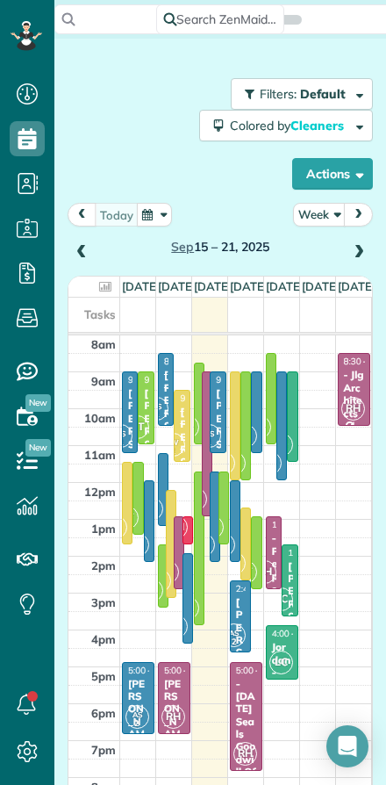
click at [304, 215] on button "Week" at bounding box center [319, 215] width 53 height 24
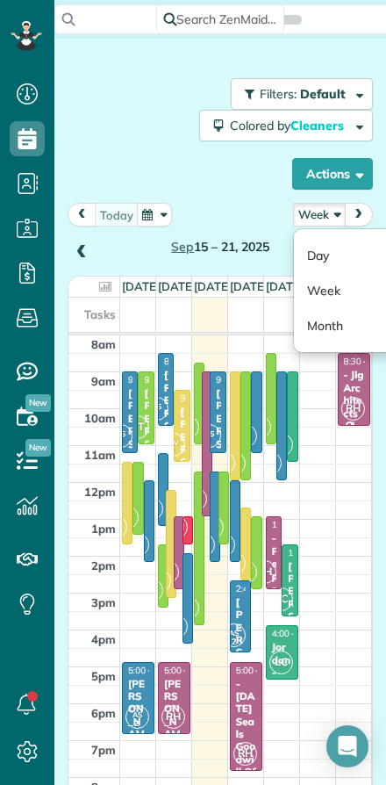
click at [319, 255] on link "Day" at bounding box center [363, 255] width 139 height 35
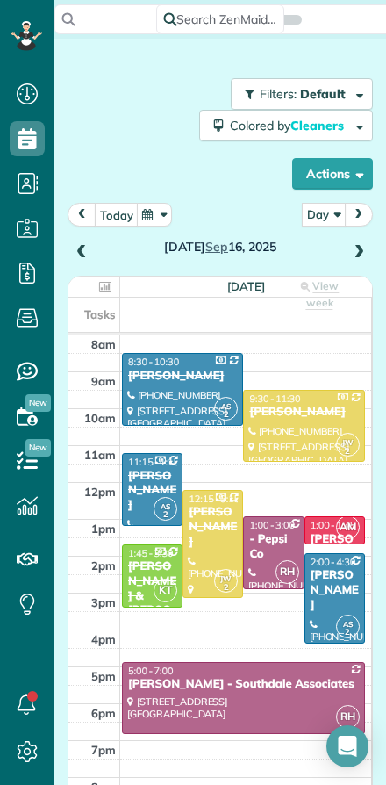
click at [326, 610] on div at bounding box center [334, 598] width 59 height 89
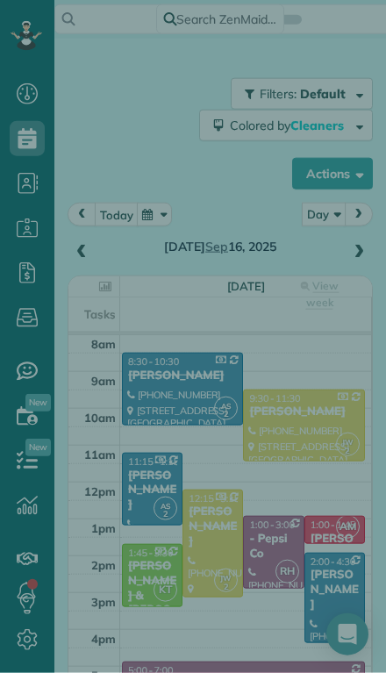
scroll to position [39, 0]
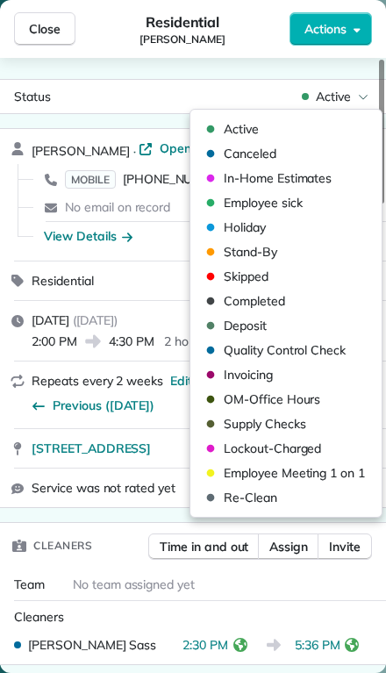
click at [233, 305] on span "Completed" at bounding box center [254, 301] width 61 height 18
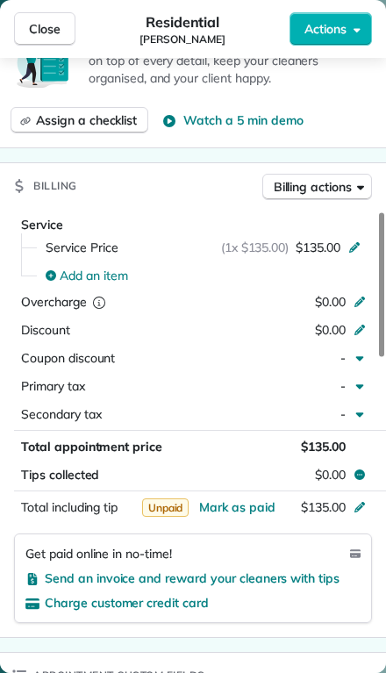
scroll to position [698, 0]
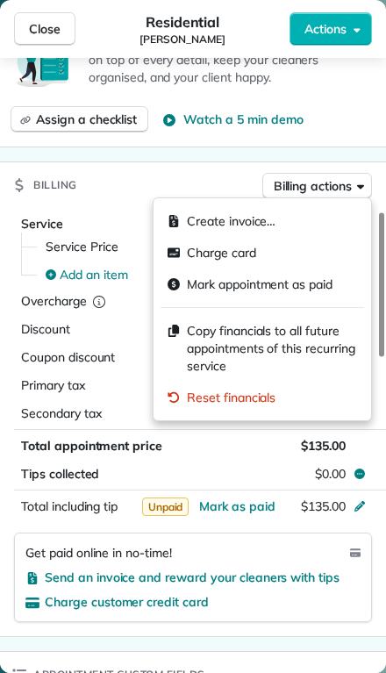
click at [198, 255] on span "Charge card" at bounding box center [221, 253] width 69 height 18
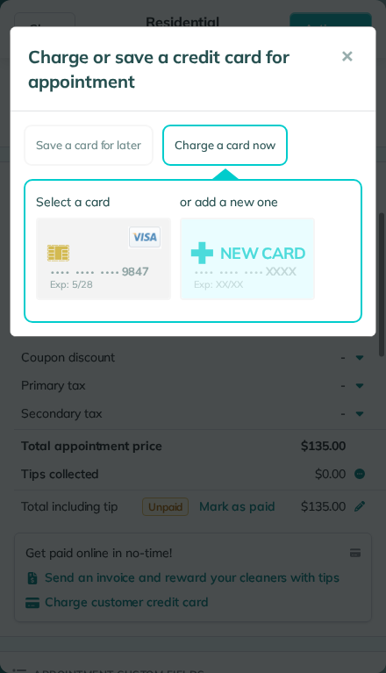
click at [90, 260] on use at bounding box center [104, 260] width 132 height 82
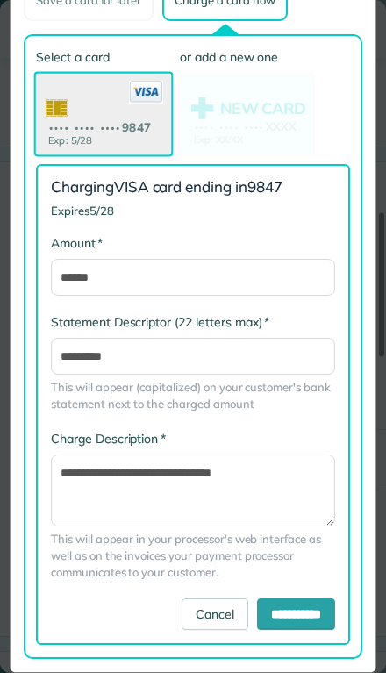
scroll to position [144, 0]
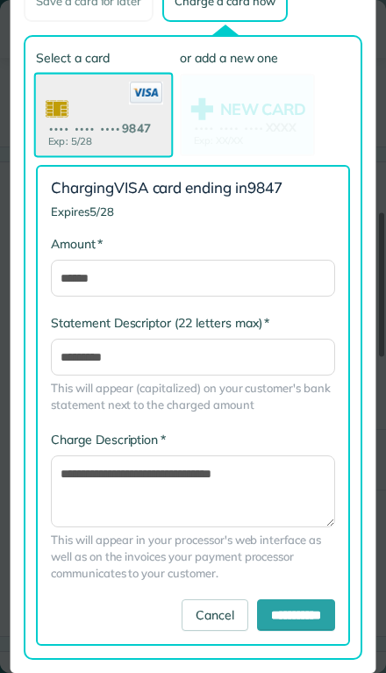
click at [68, 126] on use at bounding box center [103, 117] width 135 height 85
click at [268, 622] on input "**********" at bounding box center [296, 615] width 78 height 32
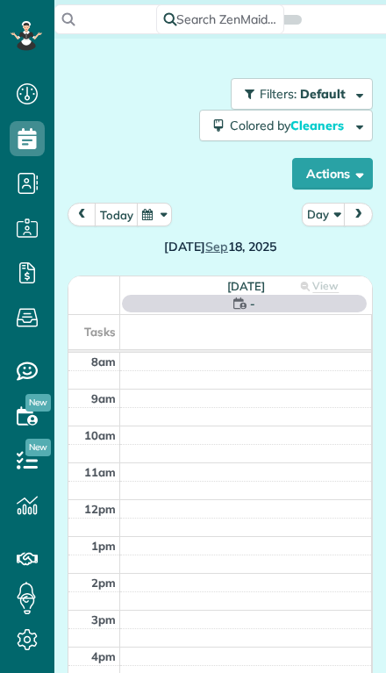
scroll to position [39, 0]
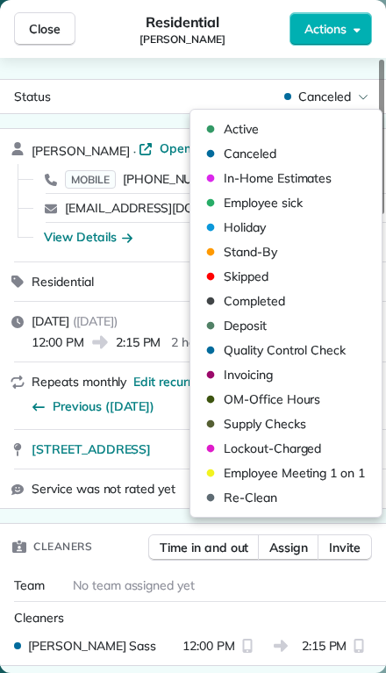
click at [226, 129] on span "Active" at bounding box center [241, 129] width 35 height 18
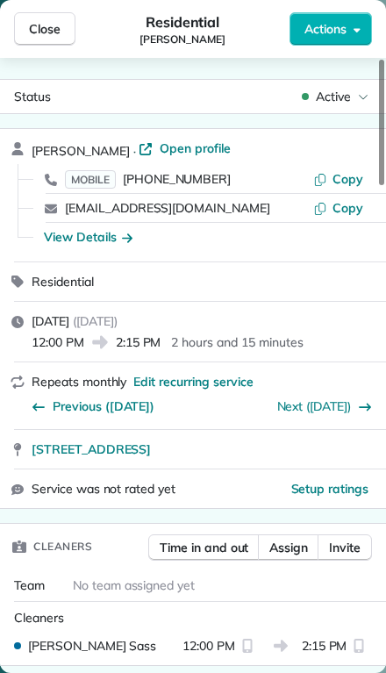
scroll to position [0, 0]
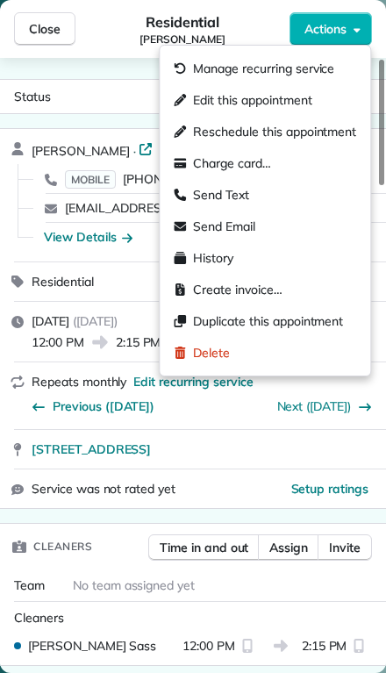
click at [207, 104] on span "Edit this appointment" at bounding box center [252, 100] width 118 height 18
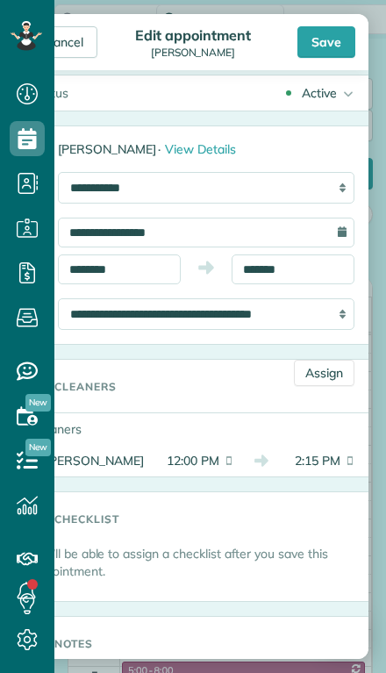
scroll to position [6, 0]
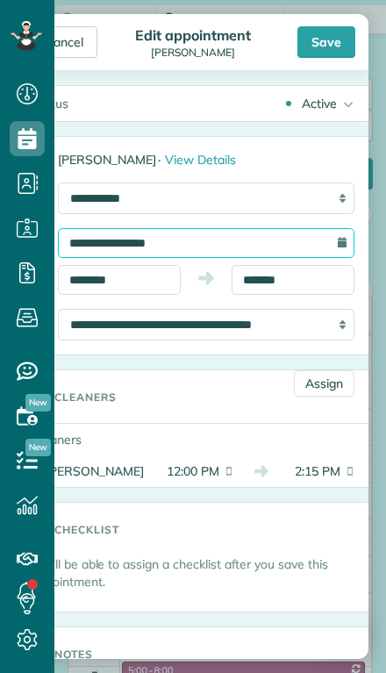
click at [100, 244] on input "**********" at bounding box center [206, 243] width 297 height 30
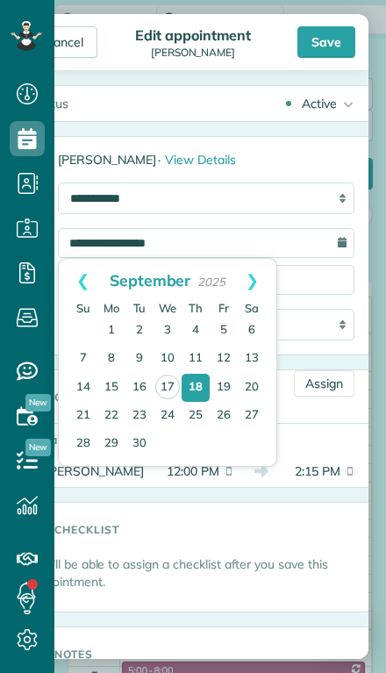
click at [134, 413] on link "23" at bounding box center [140, 416] width 28 height 28
type input "**********"
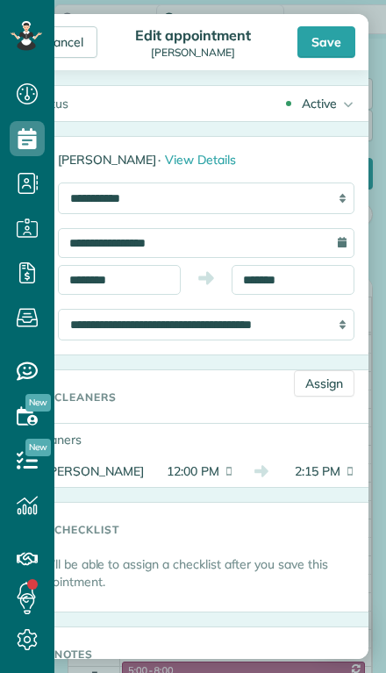
click at [324, 38] on div "Save" at bounding box center [327, 42] width 58 height 32
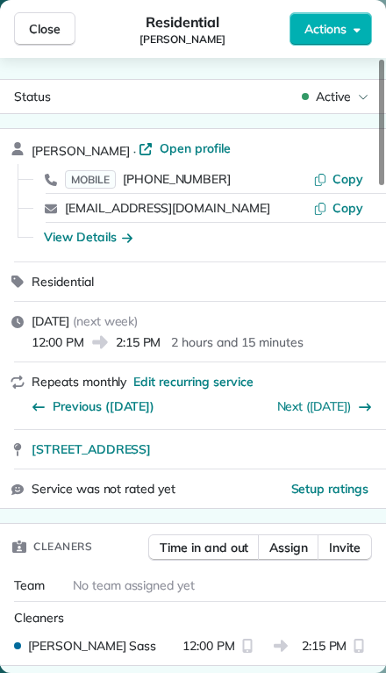
scroll to position [-4, 0]
click at [36, 20] on span "Close" at bounding box center [45, 29] width 32 height 18
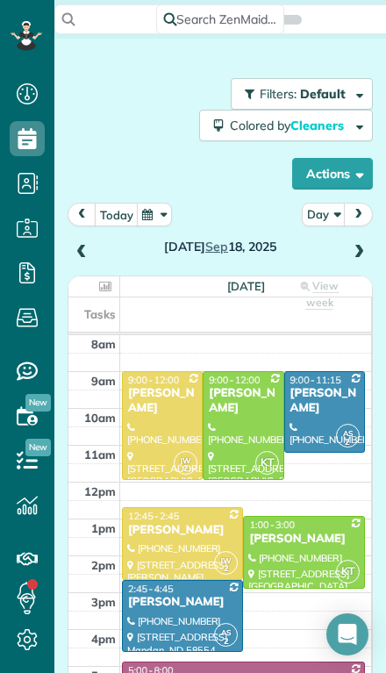
click at [352, 254] on span at bounding box center [358, 253] width 19 height 16
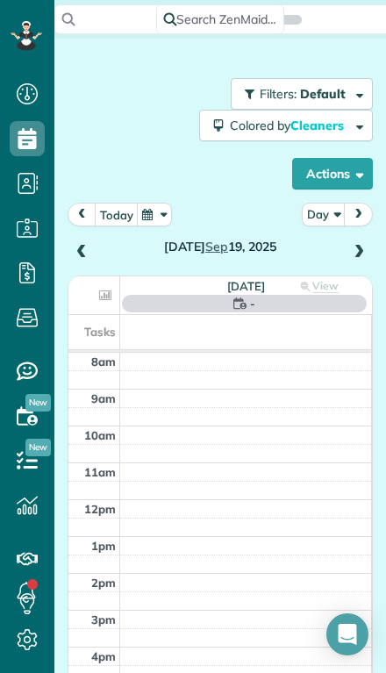
click at [351, 250] on span at bounding box center [358, 253] width 19 height 16
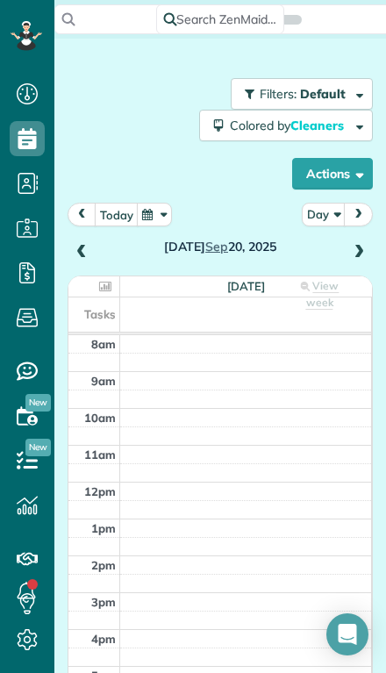
click at [351, 262] on span at bounding box center [358, 253] width 19 height 26
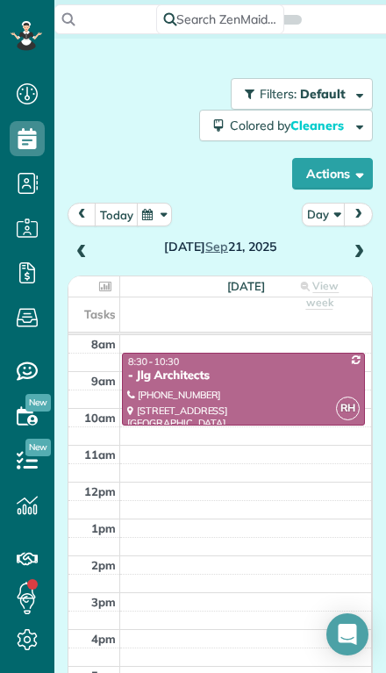
click at [343, 247] on div "Sunday Sep 21, 2025" at bounding box center [220, 233] width 305 height 61
click at [351, 250] on span at bounding box center [358, 253] width 19 height 16
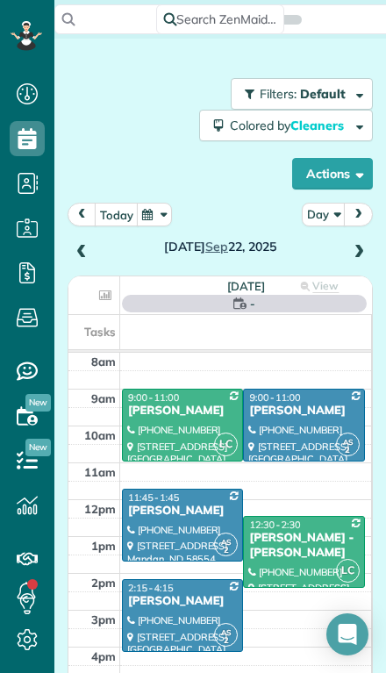
click at [355, 262] on span at bounding box center [358, 253] width 19 height 26
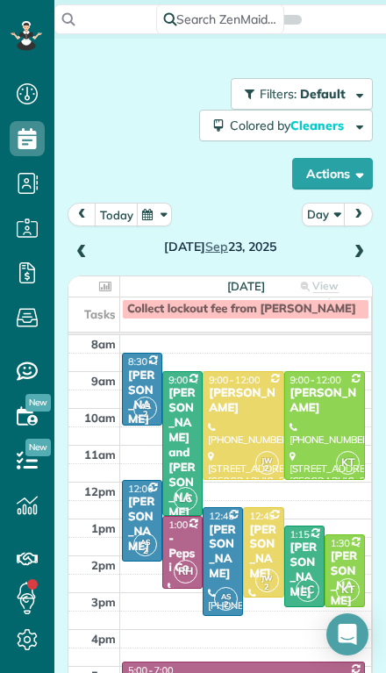
click at [352, 249] on span at bounding box center [358, 253] width 19 height 16
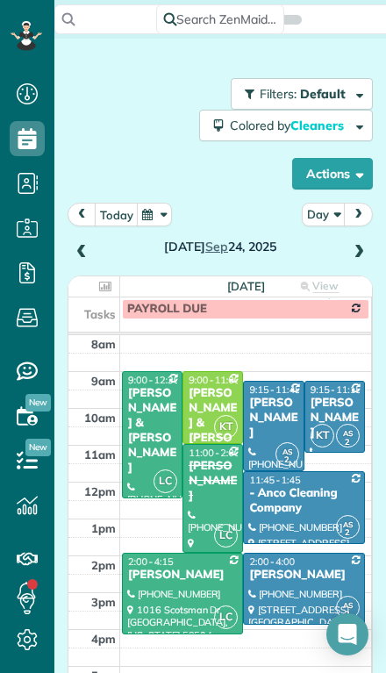
click at [206, 500] on div "Nancy Thompson" at bounding box center [213, 481] width 50 height 45
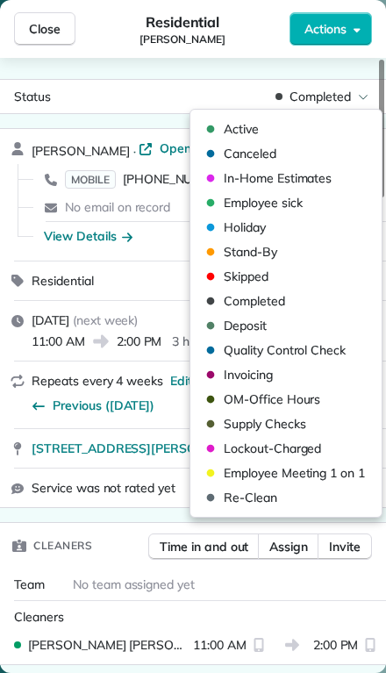
click at [222, 130] on div "Active" at bounding box center [230, 129] width 58 height 18
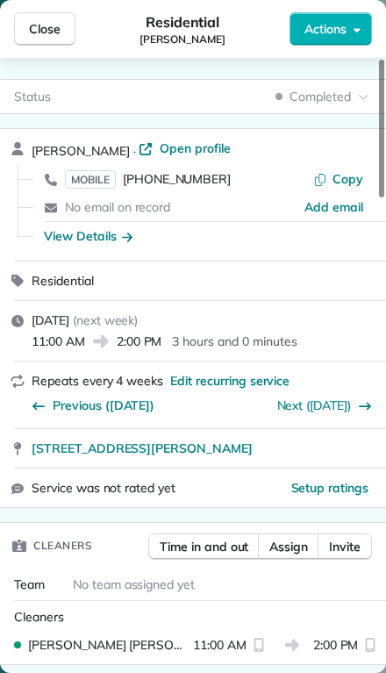
click at [46, 30] on span "Close" at bounding box center [45, 29] width 32 height 18
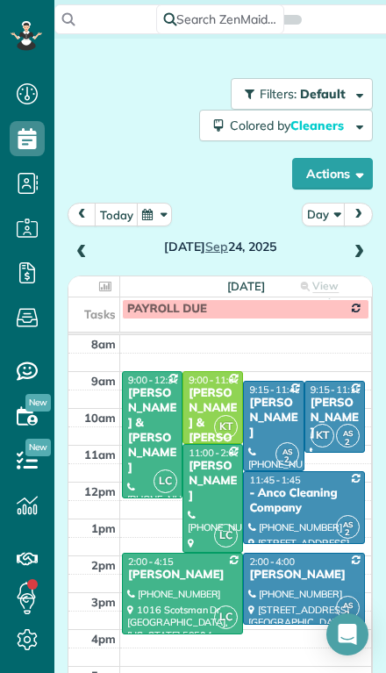
click at [352, 249] on span at bounding box center [358, 253] width 19 height 16
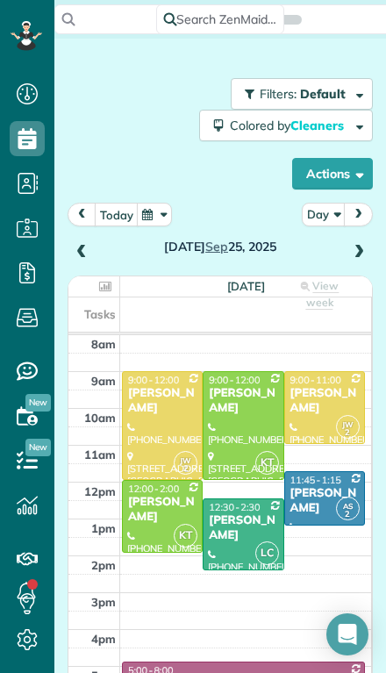
click at [78, 251] on span at bounding box center [81, 253] width 19 height 16
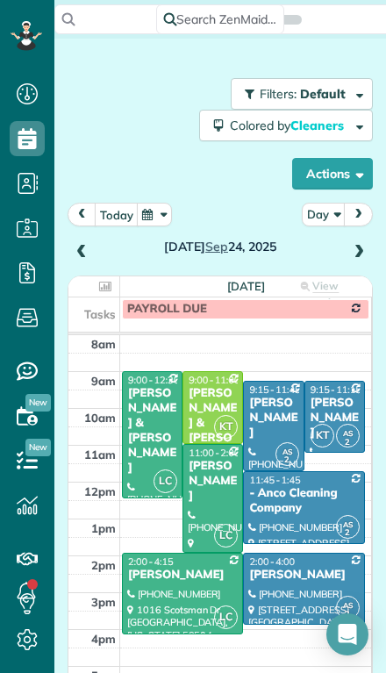
click at [80, 248] on span at bounding box center [81, 253] width 19 height 16
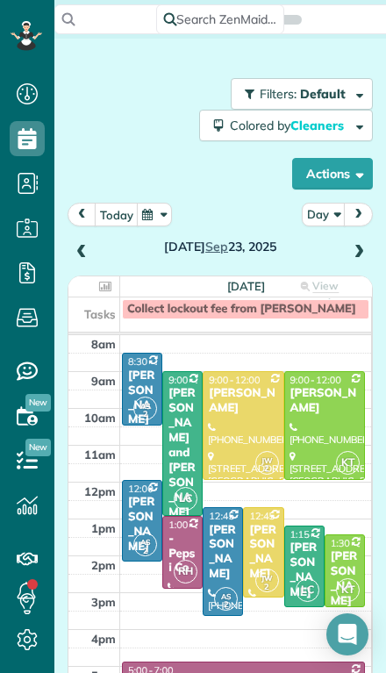
click at [133, 526] on div "Brent Hilfer" at bounding box center [142, 525] width 30 height 60
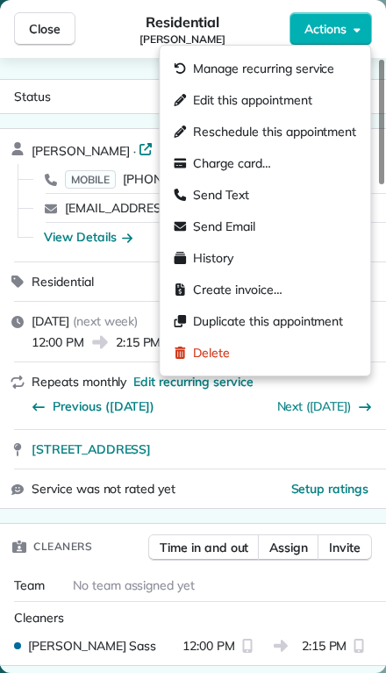
click at [203, 104] on span "Edit this appointment" at bounding box center [252, 100] width 118 height 18
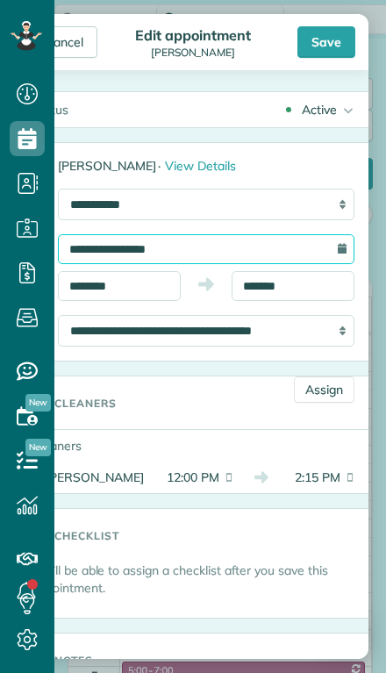
click at [95, 255] on input "**********" at bounding box center [206, 249] width 297 height 30
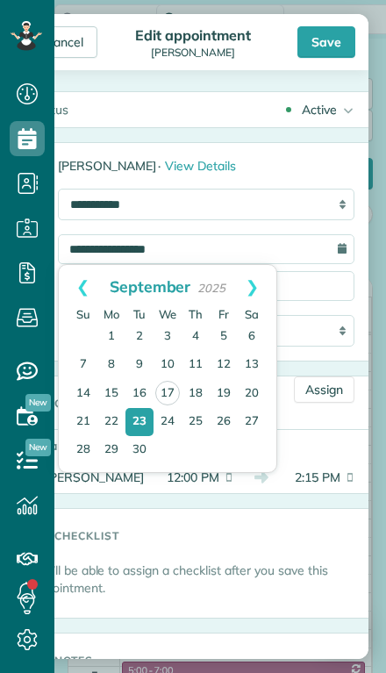
click at [191, 418] on link "25" at bounding box center [196, 422] width 28 height 28
type input "**********"
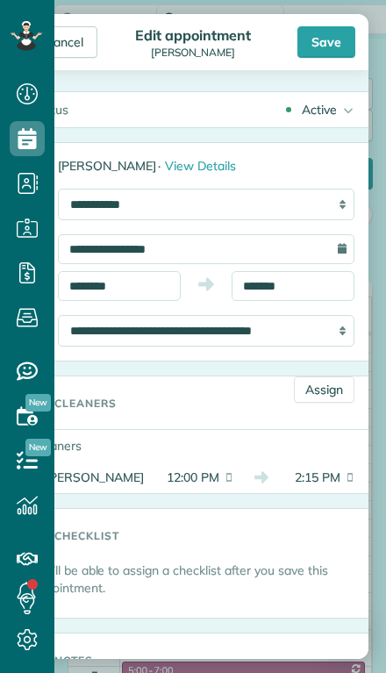
click at [320, 35] on div "Save" at bounding box center [327, 42] width 58 height 32
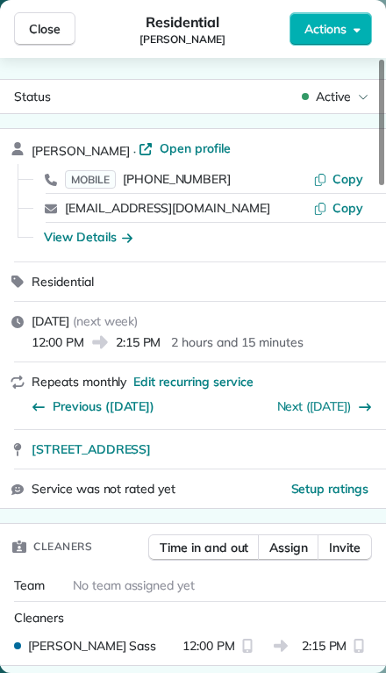
click at [32, 23] on span "Close" at bounding box center [45, 29] width 32 height 18
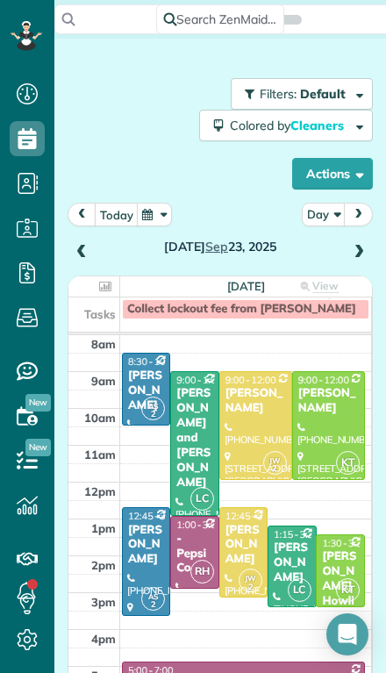
click at [355, 255] on span at bounding box center [358, 253] width 19 height 16
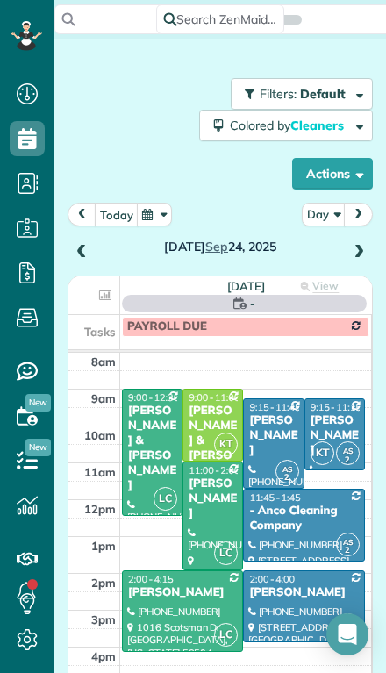
click at [359, 252] on span at bounding box center [358, 253] width 19 height 16
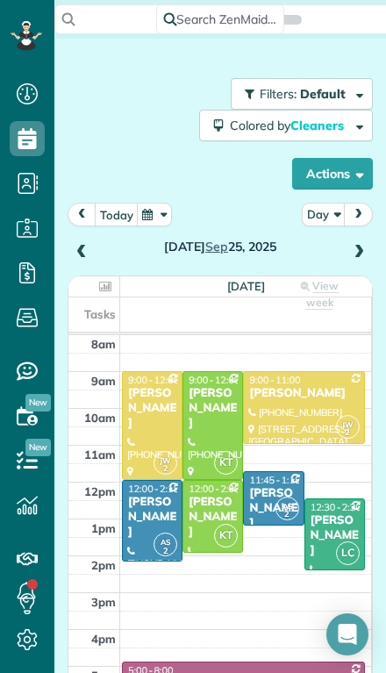
click at [352, 253] on span at bounding box center [358, 253] width 19 height 16
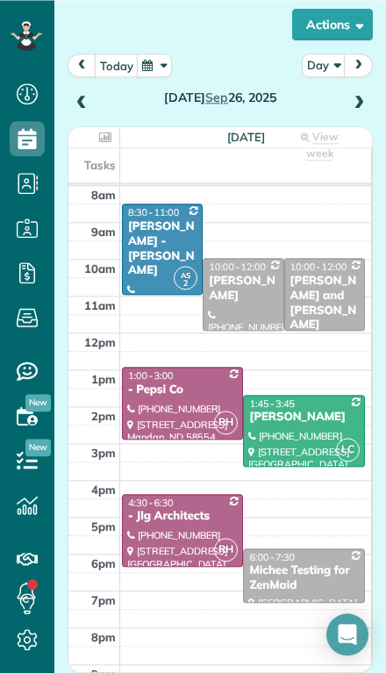
scroll to position [32, 0]
click at [355, 96] on span at bounding box center [358, 104] width 19 height 16
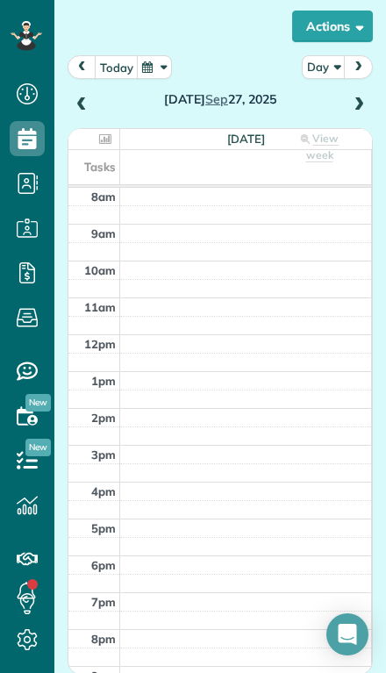
click at [352, 97] on span at bounding box center [358, 105] width 19 height 16
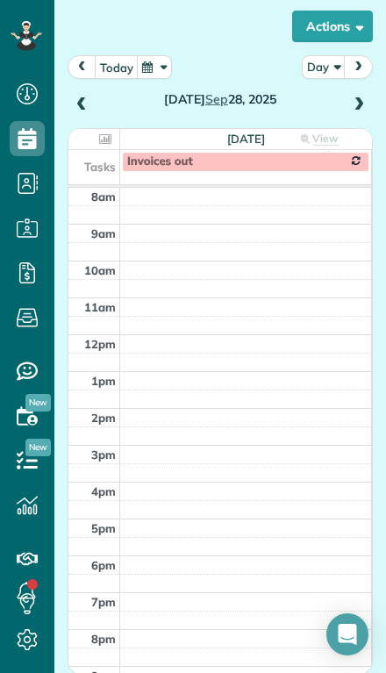
click at [351, 97] on span at bounding box center [358, 105] width 19 height 16
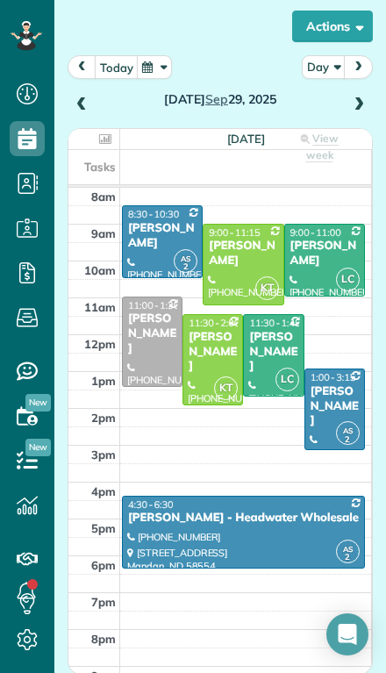
click at [355, 97] on span at bounding box center [358, 105] width 19 height 16
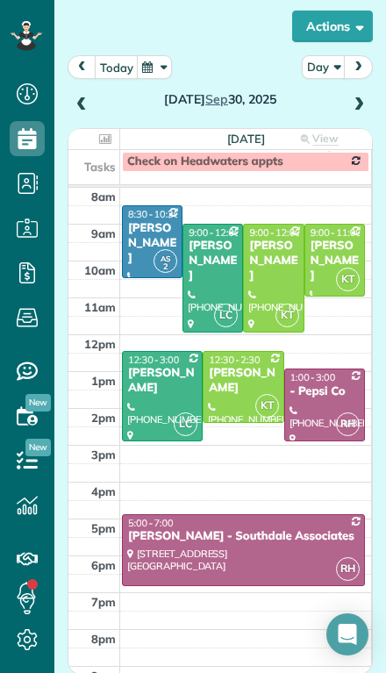
click at [350, 97] on span at bounding box center [358, 105] width 19 height 16
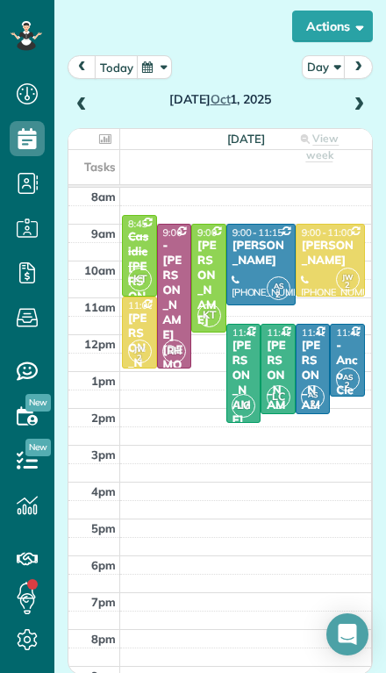
click at [135, 230] on div "Casidie Fladeland" at bounding box center [139, 289] width 25 height 118
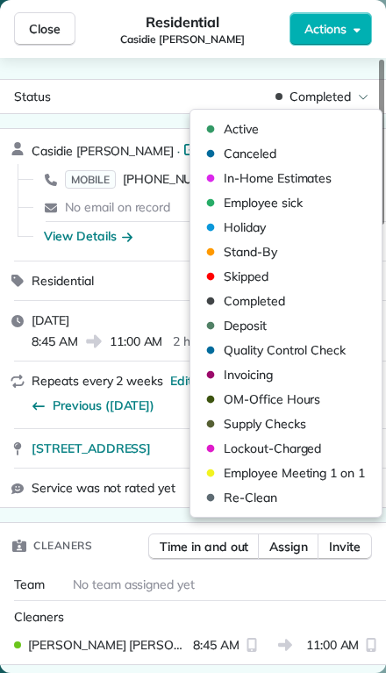
click at [226, 134] on span "Active" at bounding box center [241, 129] width 35 height 18
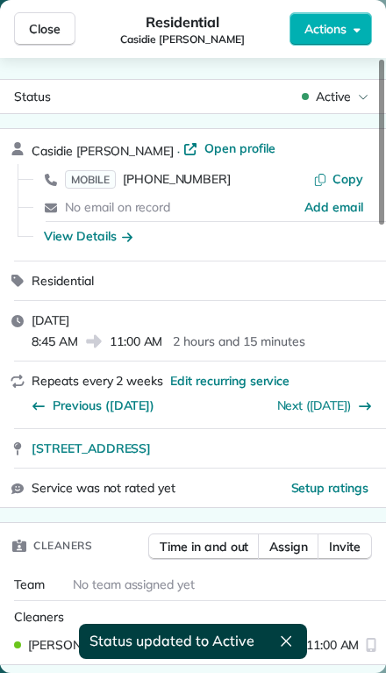
click at [44, 24] on span "Close" at bounding box center [45, 29] width 32 height 18
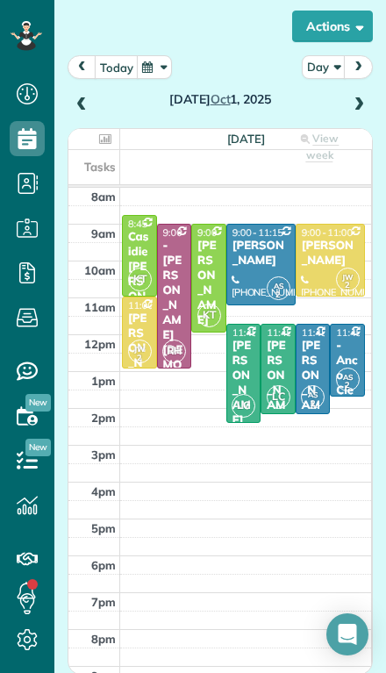
click at [350, 97] on span at bounding box center [358, 105] width 19 height 16
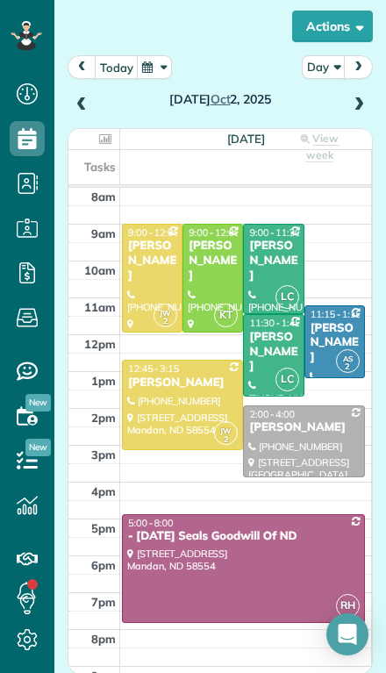
click at [350, 97] on span at bounding box center [358, 105] width 19 height 16
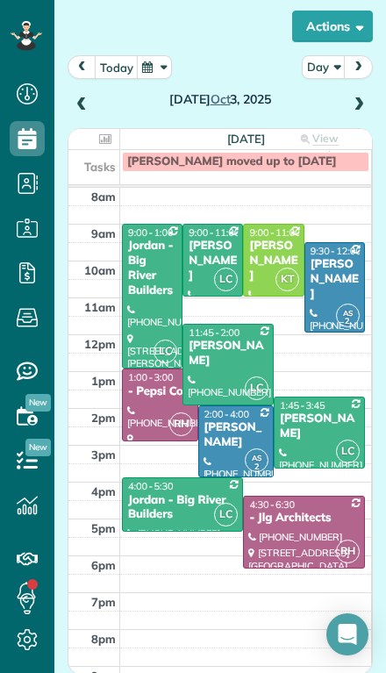
click at [68, 74] on div "Friday Oct 3, 2025" at bounding box center [220, 85] width 305 height 61
click at [82, 97] on span at bounding box center [81, 105] width 19 height 16
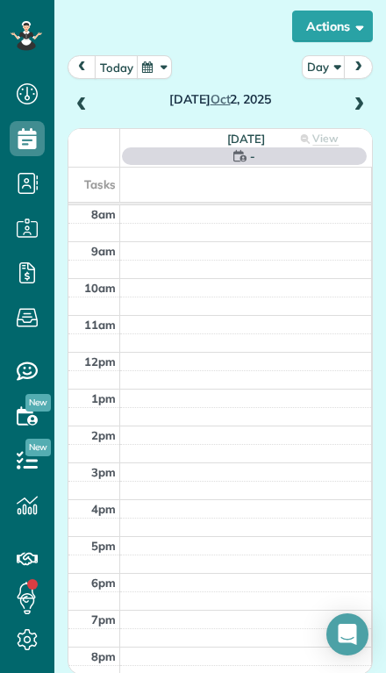
click at [79, 97] on span at bounding box center [81, 105] width 19 height 16
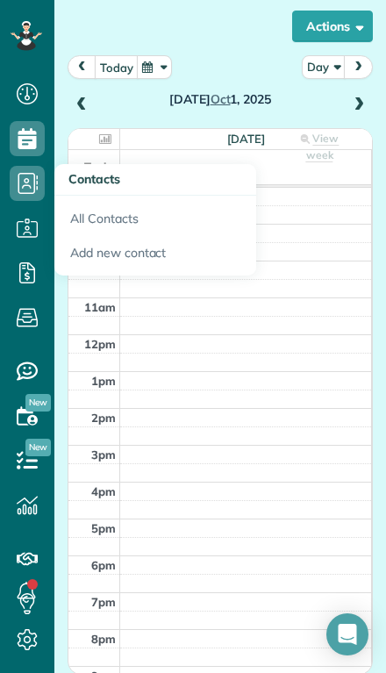
click at [87, 196] on link "All Contacts" at bounding box center [155, 216] width 202 height 40
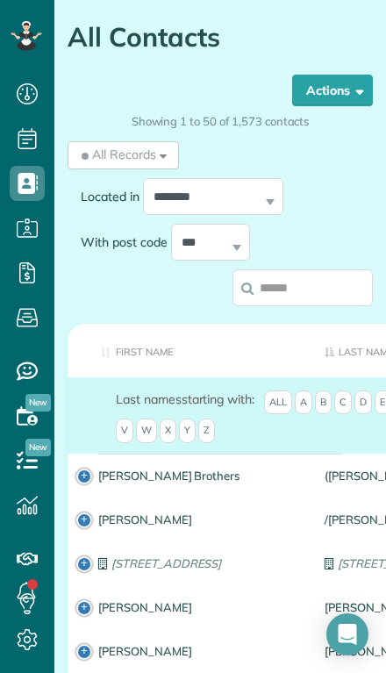
scroll to position [91, 0]
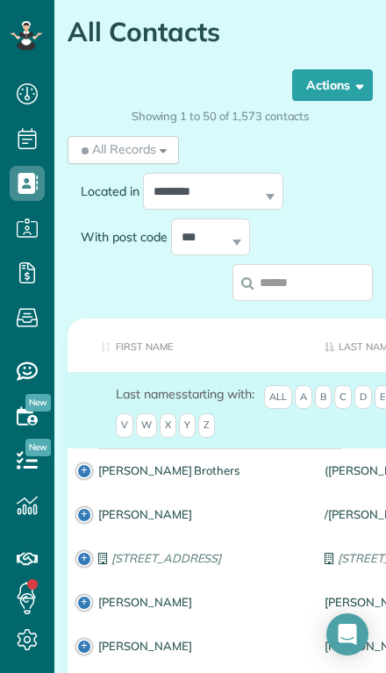
click at [118, 341] on th "First Name" at bounding box center [190, 346] width 244 height 54
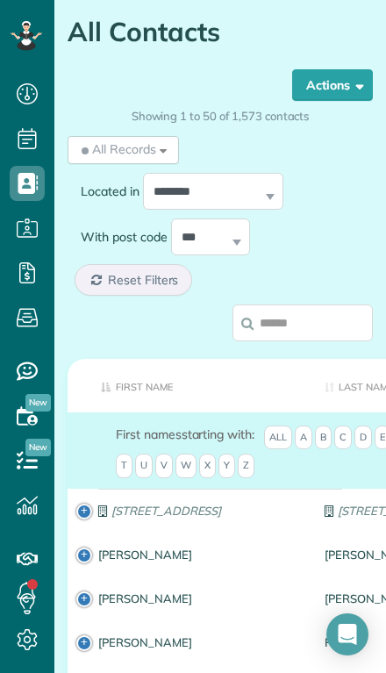
click at [110, 359] on th "First Name" at bounding box center [190, 386] width 244 height 54
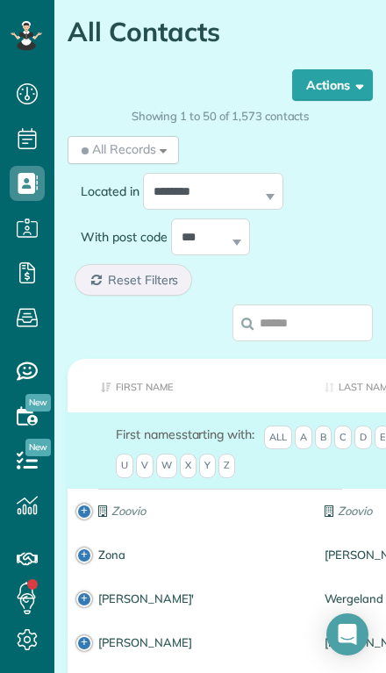
click at [130, 362] on th "First Name" at bounding box center [190, 386] width 244 height 54
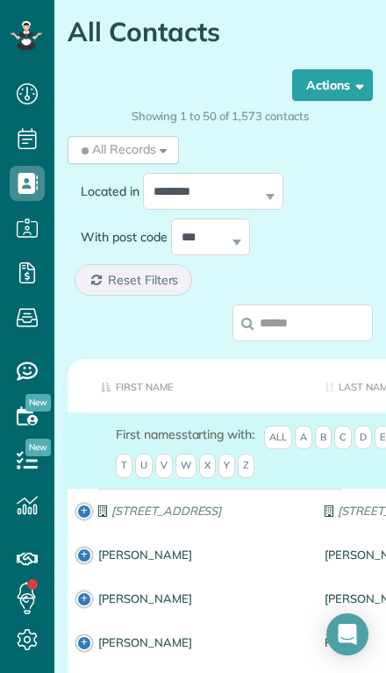
click at [145, 359] on th "First Name" at bounding box center [190, 386] width 244 height 54
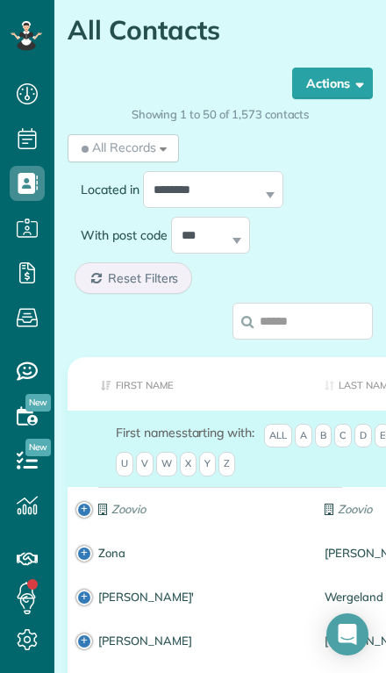
scroll to position [94, 0]
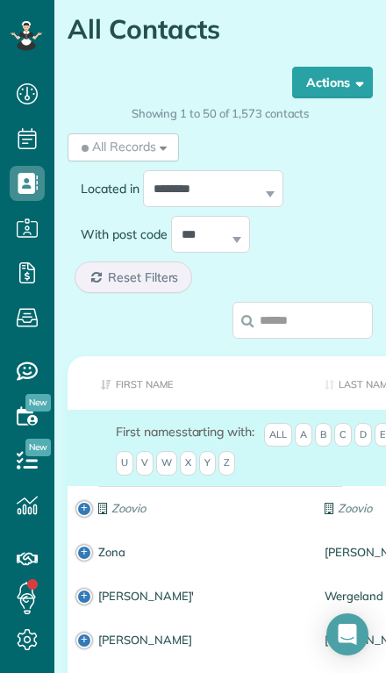
click at [341, 423] on span "C" at bounding box center [343, 435] width 18 height 25
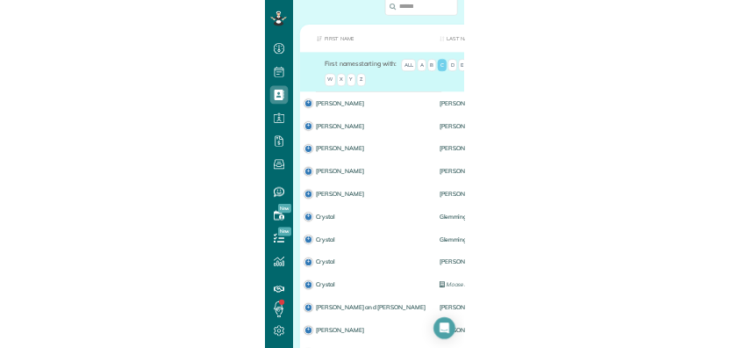
scroll to position [401, 0]
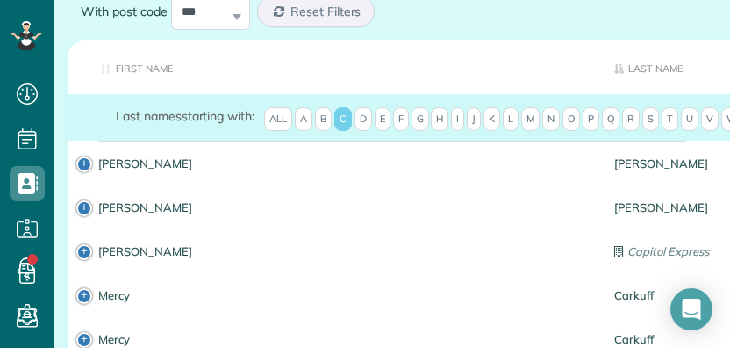
scroll to position [161, 0]
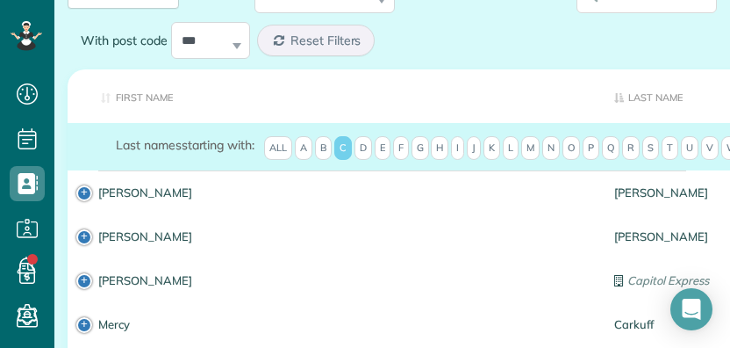
click at [385, 142] on span "N" at bounding box center [551, 148] width 18 height 25
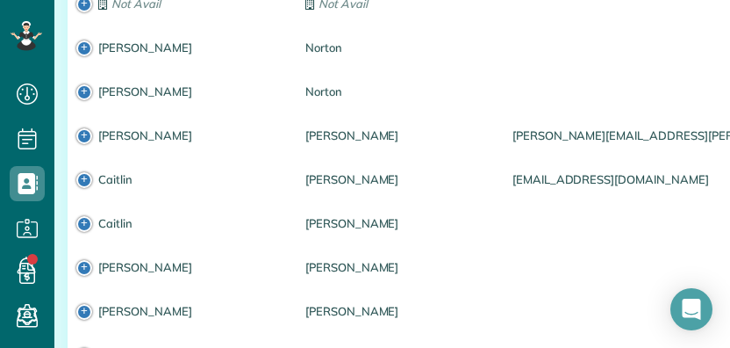
scroll to position [571, 0]
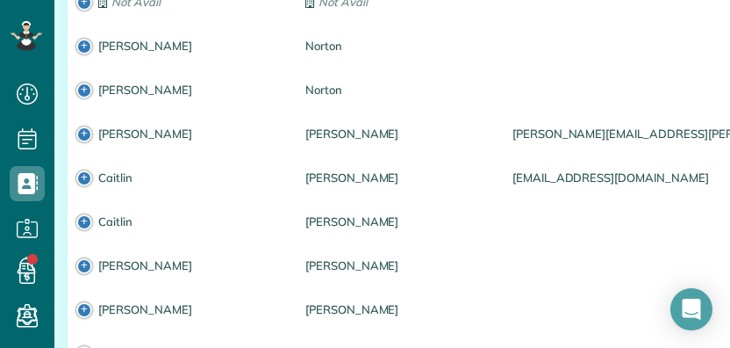
click at [106, 171] on link "Caitlin" at bounding box center [188, 177] width 181 height 12
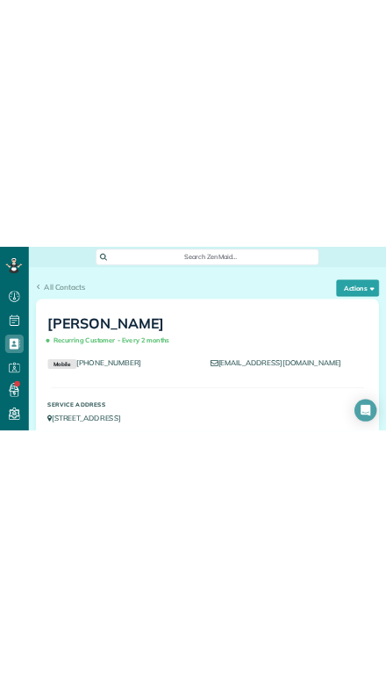
scroll to position [678, 54]
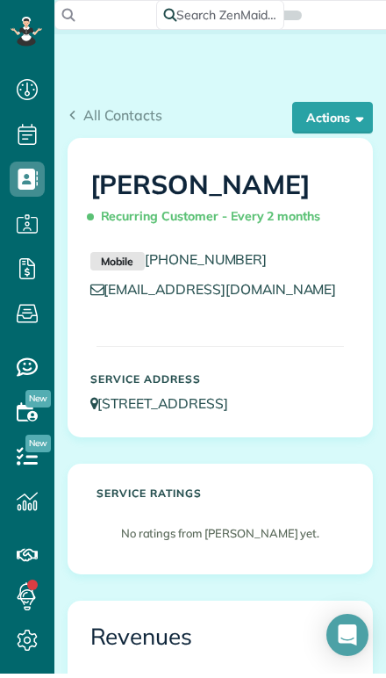
click at [315, 118] on button "Actions" at bounding box center [332, 122] width 81 height 32
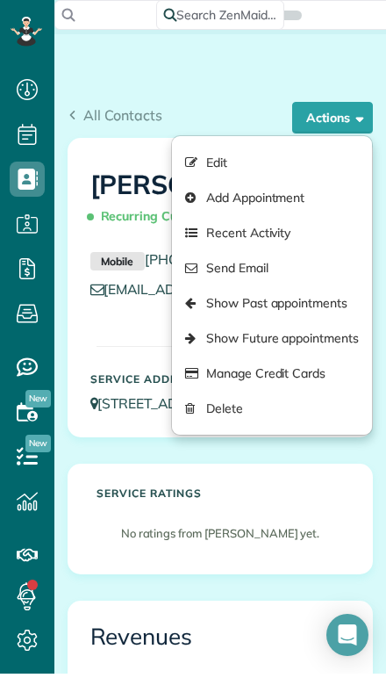
click at [213, 305] on link "Show Past appointments" at bounding box center [272, 307] width 200 height 35
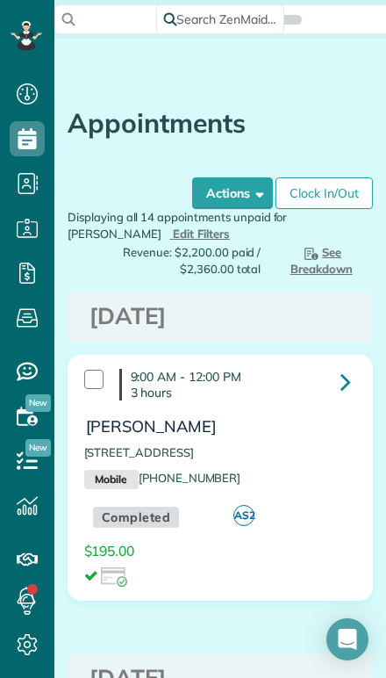
click at [223, 197] on button "Actions" at bounding box center [232, 193] width 81 height 32
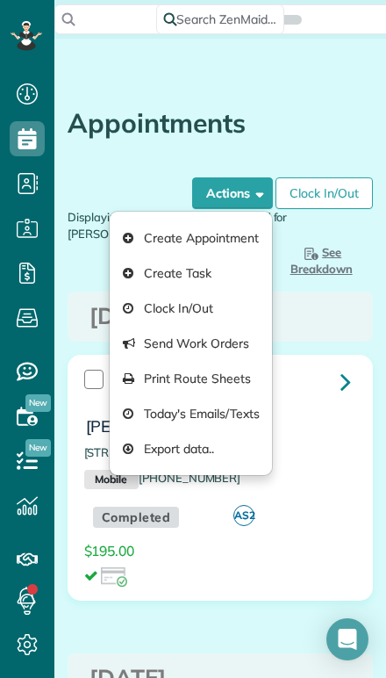
click at [126, 190] on div "Appointments the List View [2 min] Schedule Changes Actions Create Appointment …" at bounding box center [220, 159] width 305 height 100
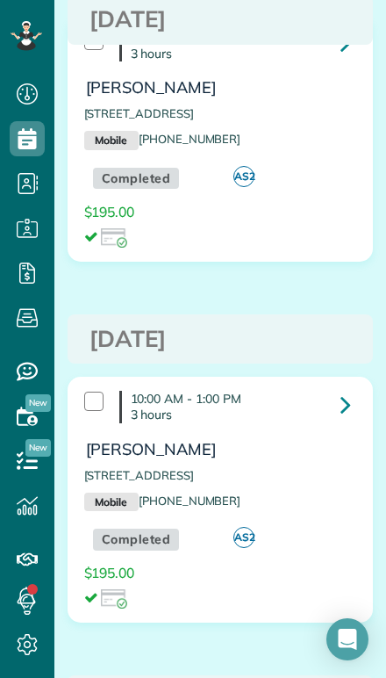
scroll to position [264, 0]
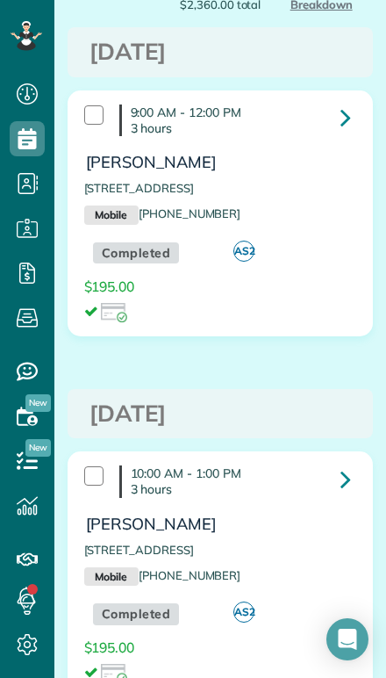
click at [341, 121] on icon at bounding box center [346, 117] width 11 height 31
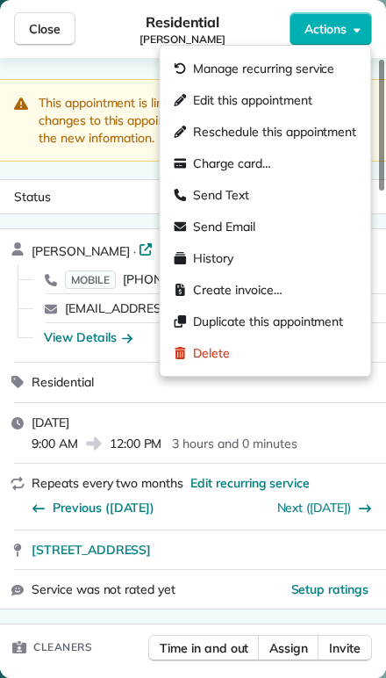
click at [203, 75] on span "Manage recurring service" at bounding box center [263, 69] width 141 height 18
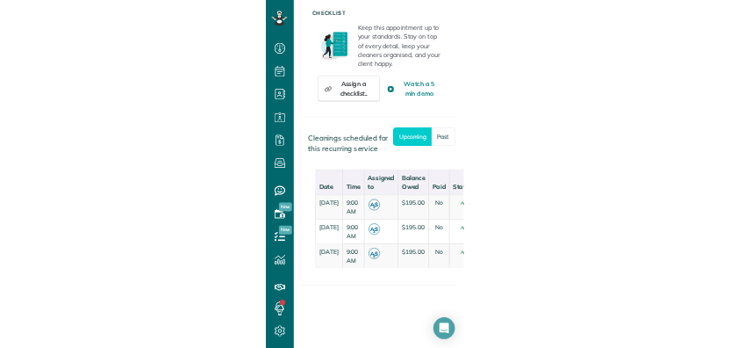
scroll to position [1786, 0]
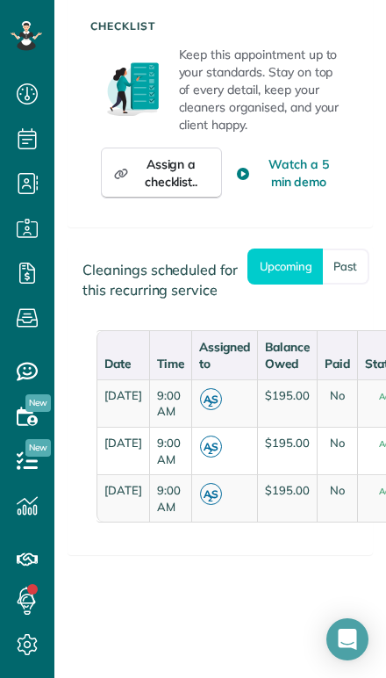
click at [126, 379] on td "[DATE]" at bounding box center [123, 402] width 53 height 47
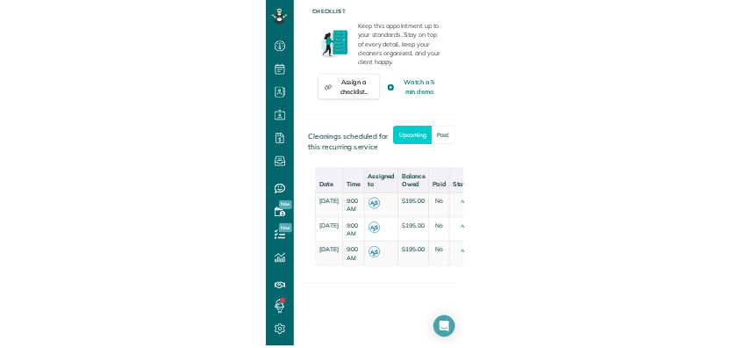
scroll to position [386, 54]
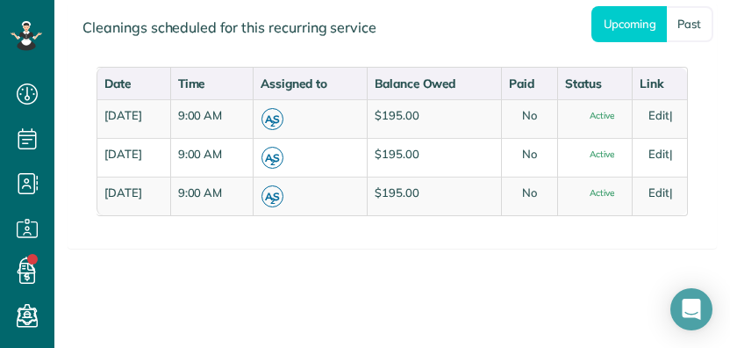
click at [385, 122] on link "Edit" at bounding box center [659, 115] width 21 height 14
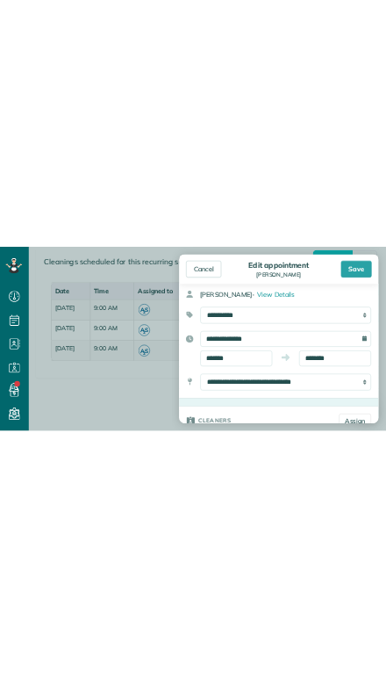
scroll to position [71, 0]
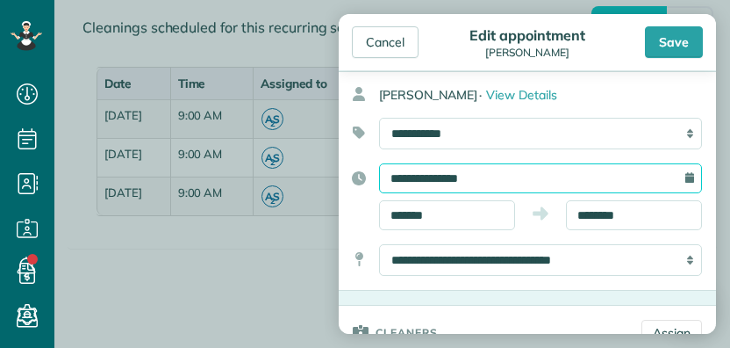
click at [385, 177] on body "Dashboard Scheduling Calendar View List View Dispatch View - Weekly scheduling …" at bounding box center [365, 174] width 730 height 348
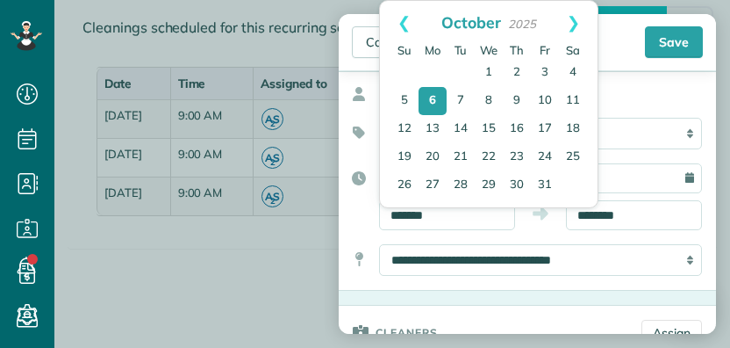
click at [385, 71] on link "1" at bounding box center [489, 73] width 28 height 28
type input "**********"
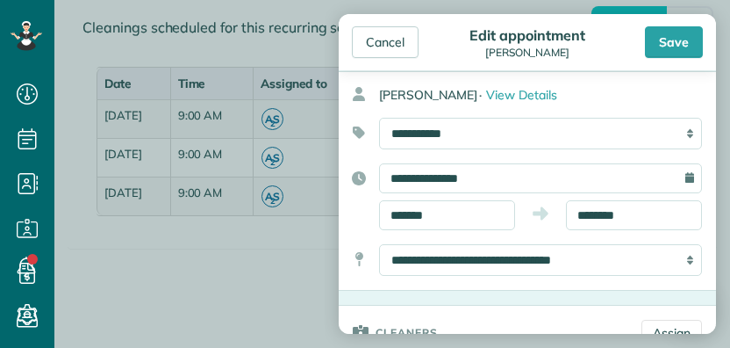
click at [385, 44] on div "Save" at bounding box center [674, 42] width 58 height 32
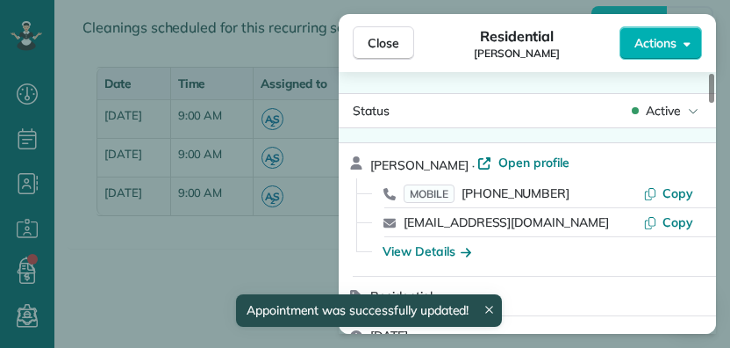
click at [378, 39] on span "Close" at bounding box center [384, 43] width 32 height 18
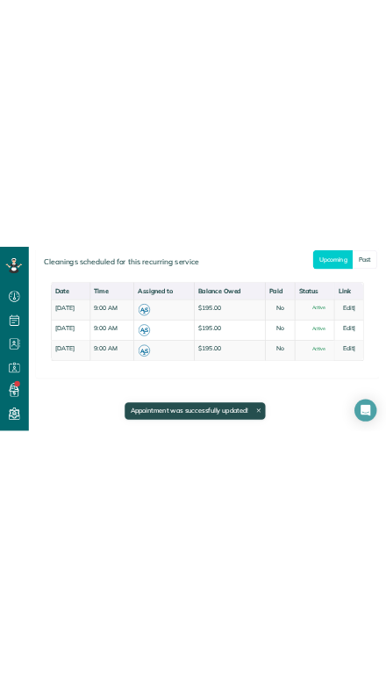
scroll to position [678, 54]
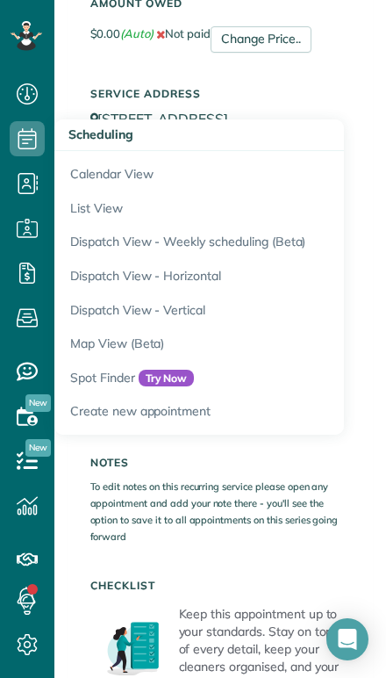
click at [87, 179] on link "Calendar View" at bounding box center [273, 171] width 439 height 40
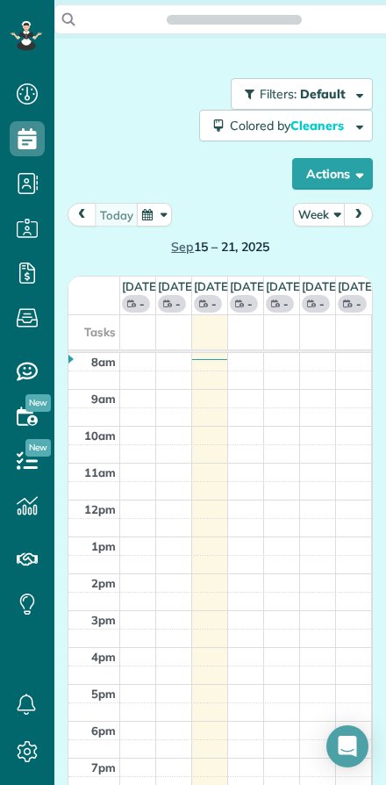
scroll to position [8, 8]
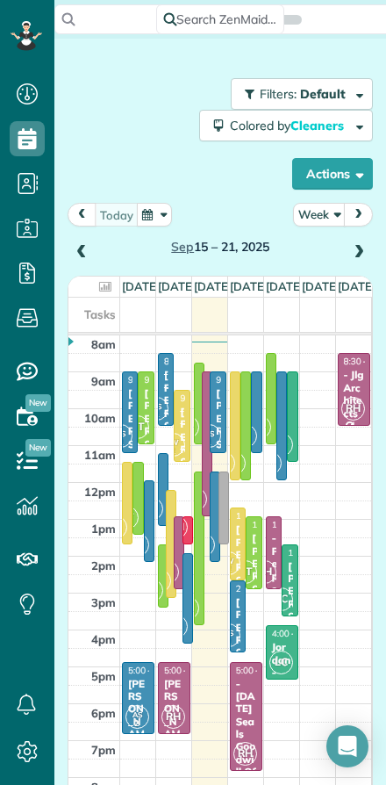
click at [356, 259] on span at bounding box center [358, 253] width 19 height 16
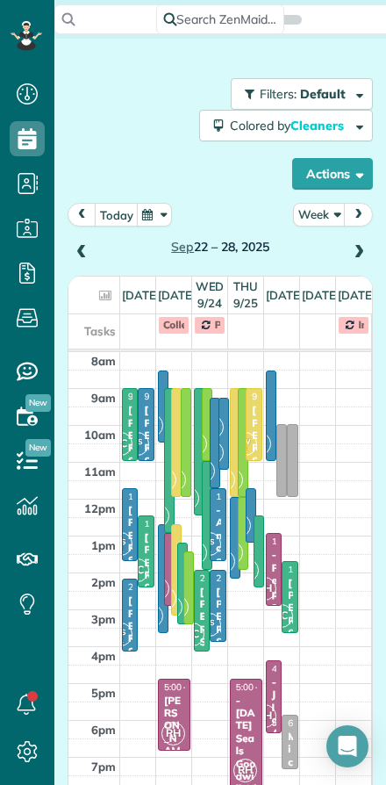
click at [358, 245] on span at bounding box center [358, 253] width 19 height 16
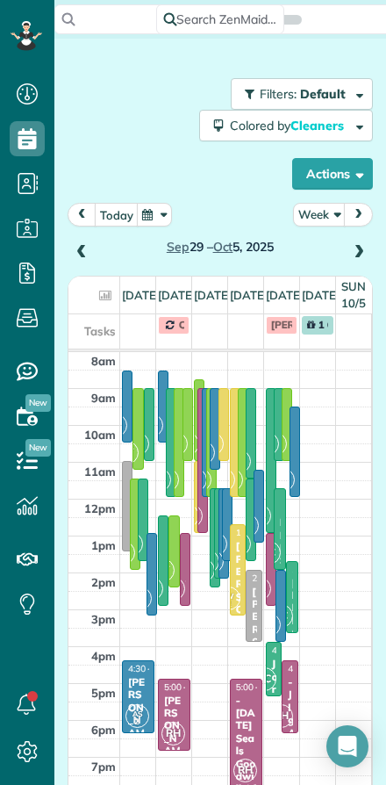
click at [349, 261] on span at bounding box center [358, 253] width 19 height 26
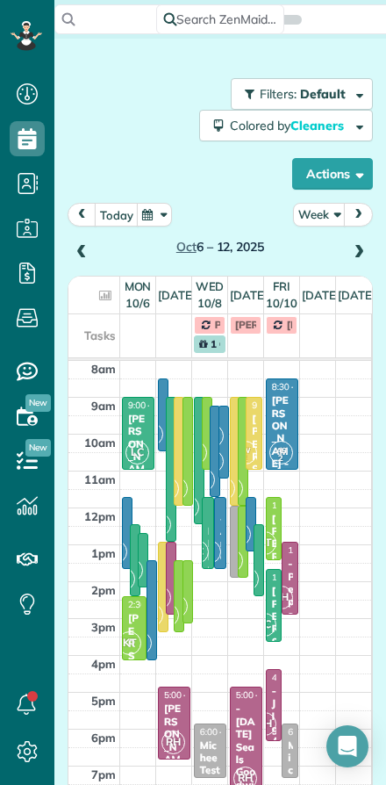
click at [75, 251] on span at bounding box center [81, 253] width 19 height 16
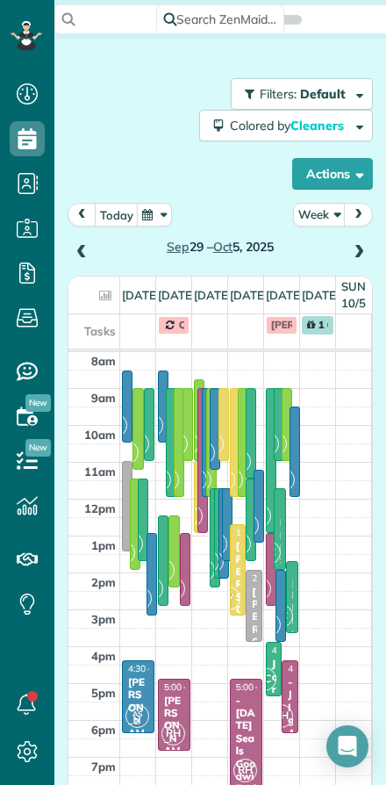
click at [314, 217] on button "Week" at bounding box center [319, 215] width 53 height 24
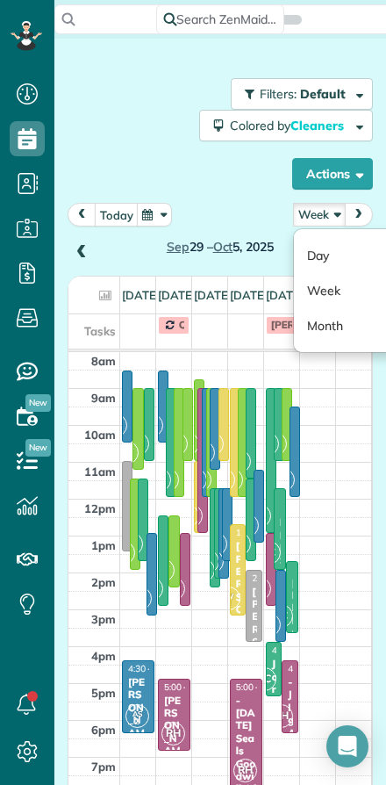
click at [311, 260] on link "Day" at bounding box center [363, 255] width 139 height 35
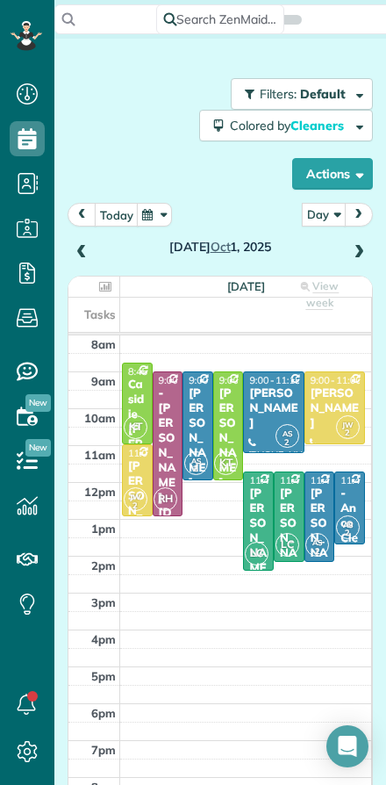
click at [362, 261] on span at bounding box center [358, 253] width 19 height 26
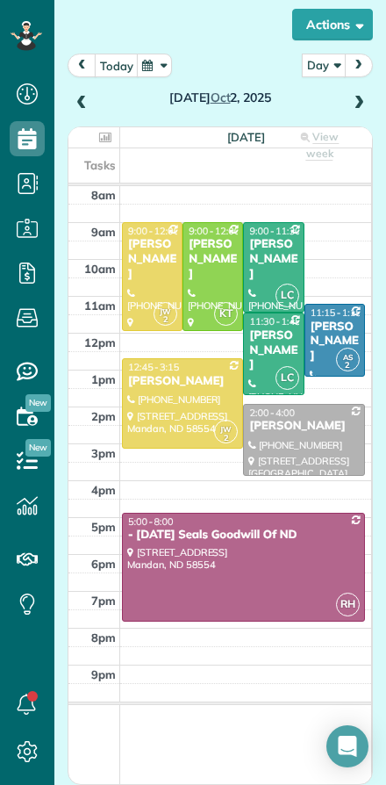
scroll to position [149, 0]
click at [68, 103] on div "Thursday Oct 2, 2025" at bounding box center [220, 84] width 305 height 61
click at [82, 101] on span at bounding box center [81, 104] width 19 height 16
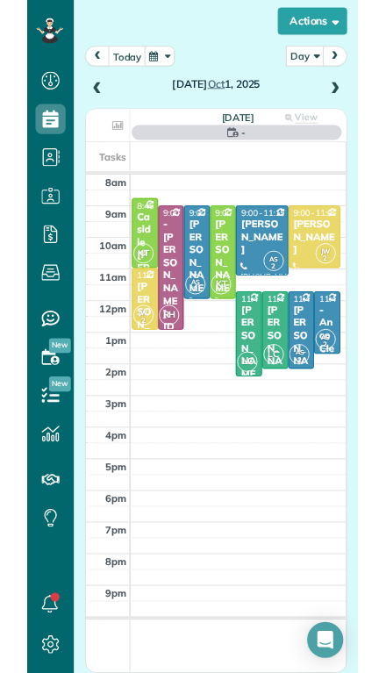
scroll to position [147, 0]
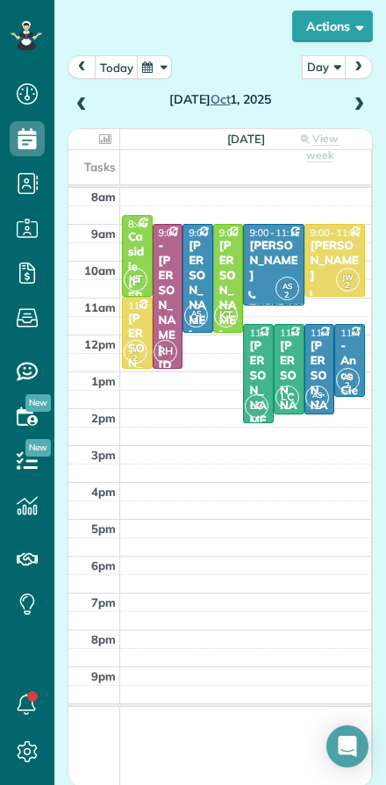
click at [194, 290] on div "Caitlin Newman" at bounding box center [198, 291] width 20 height 104
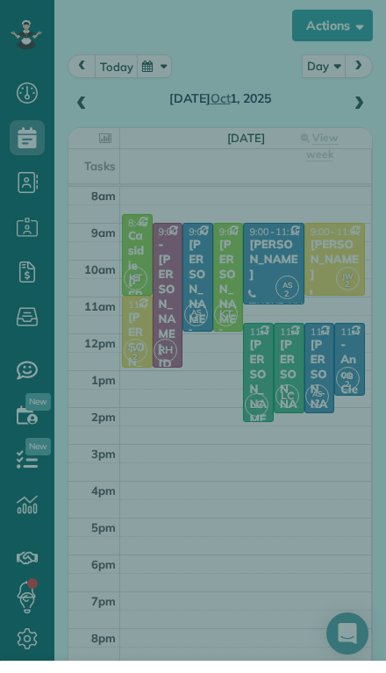
scroll to position [712, 54]
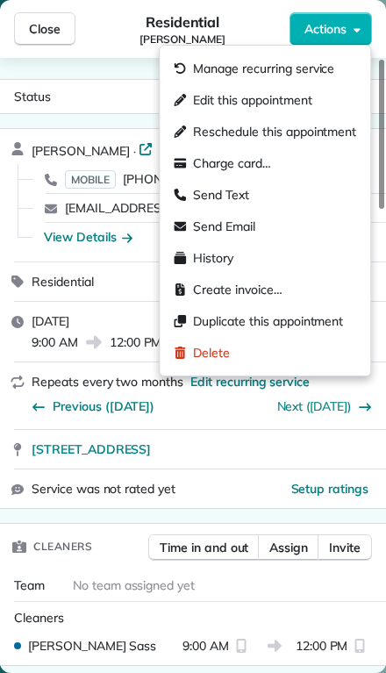
click at [201, 104] on span "Edit this appointment" at bounding box center [252, 100] width 118 height 18
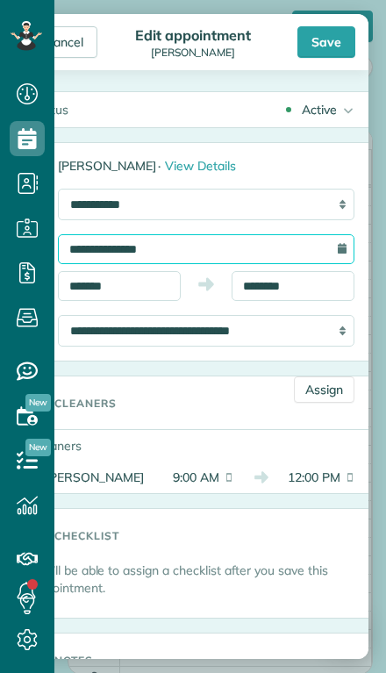
click at [80, 254] on input "**********" at bounding box center [206, 249] width 297 height 30
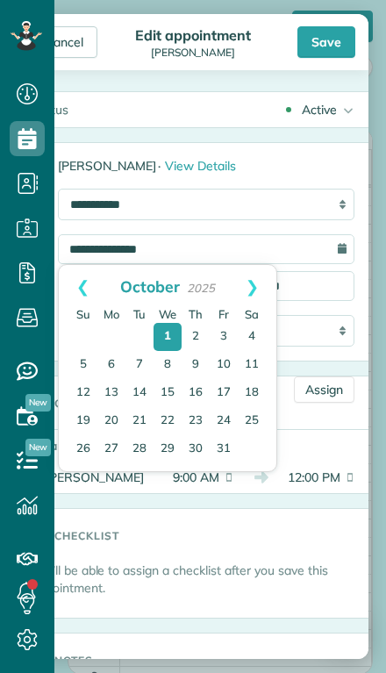
click at [189, 333] on link "2" at bounding box center [196, 337] width 28 height 28
type input "**********"
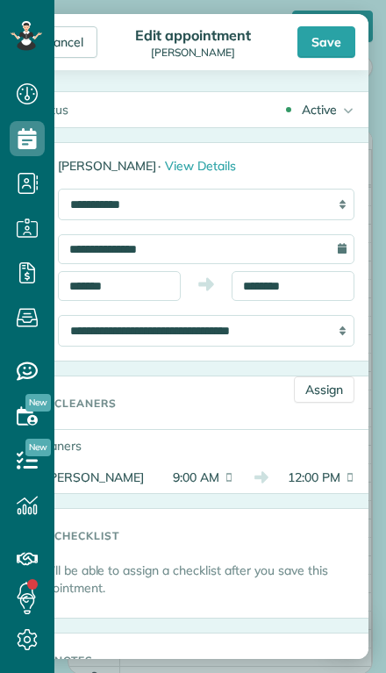
click at [313, 51] on div "Save" at bounding box center [327, 42] width 58 height 32
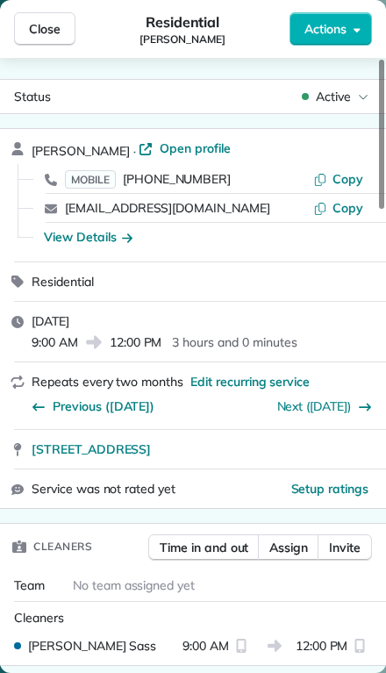
click at [42, 22] on span "Close" at bounding box center [45, 29] width 32 height 18
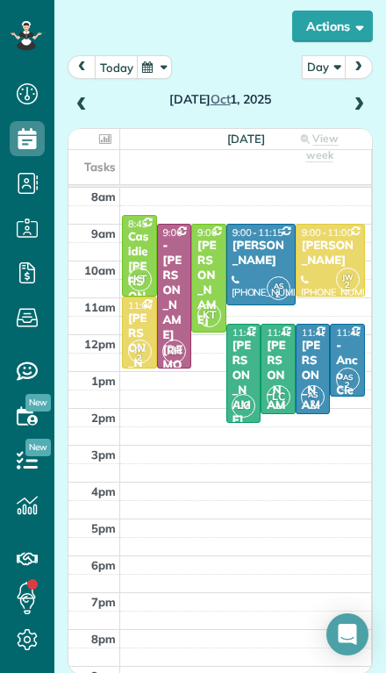
click at [357, 97] on span at bounding box center [358, 105] width 19 height 16
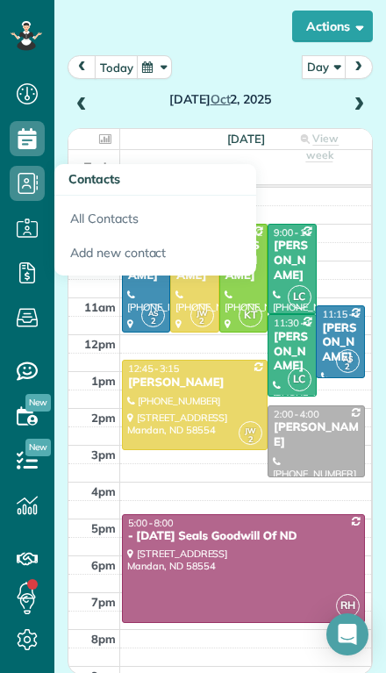
click at [209, 55] on div "Thursday Oct 2, 2025" at bounding box center [220, 85] width 305 height 61
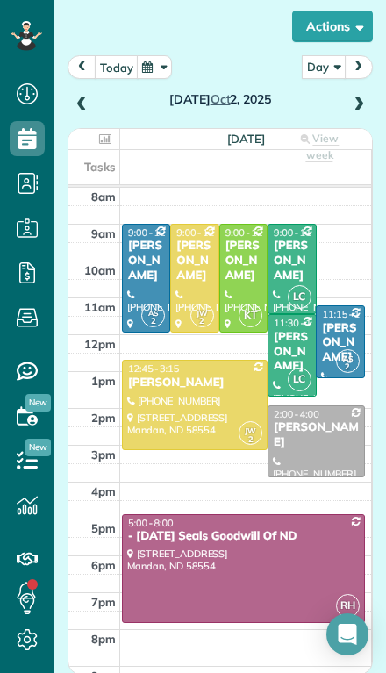
click at [84, 97] on span at bounding box center [81, 105] width 19 height 16
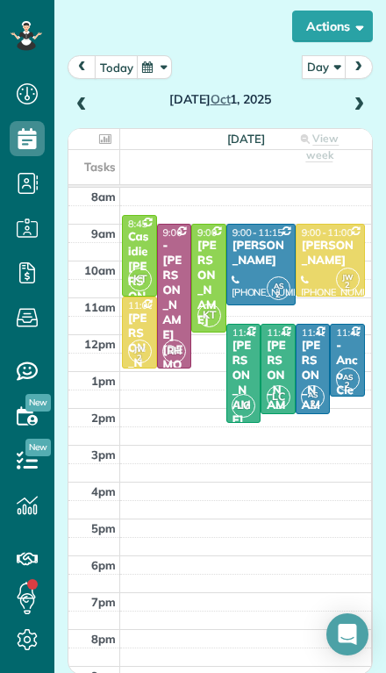
click at [115, 55] on button "today" at bounding box center [117, 67] width 44 height 24
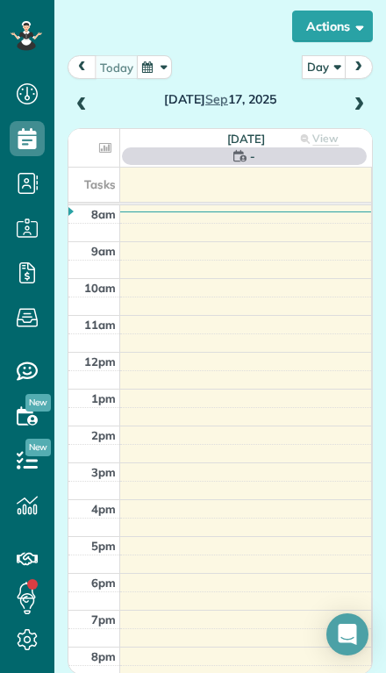
click at [356, 97] on span at bounding box center [358, 105] width 19 height 16
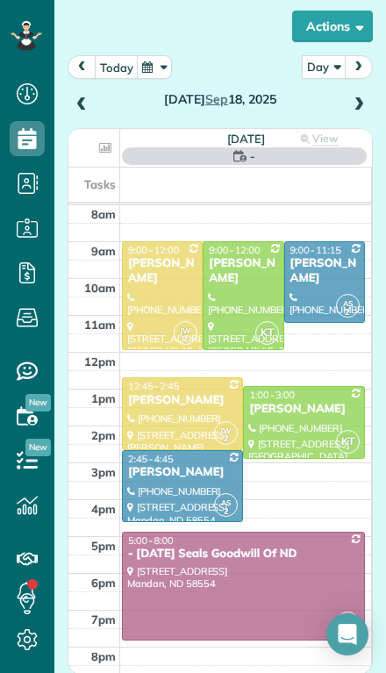
click at [355, 97] on span at bounding box center [358, 105] width 19 height 16
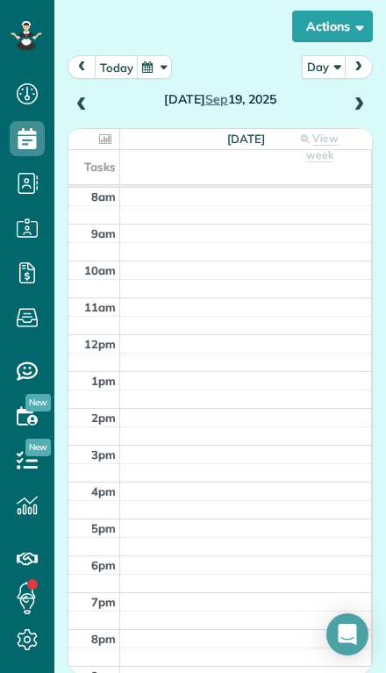
click at [367, 97] on span at bounding box center [358, 105] width 19 height 16
click at [353, 97] on span at bounding box center [358, 105] width 19 height 16
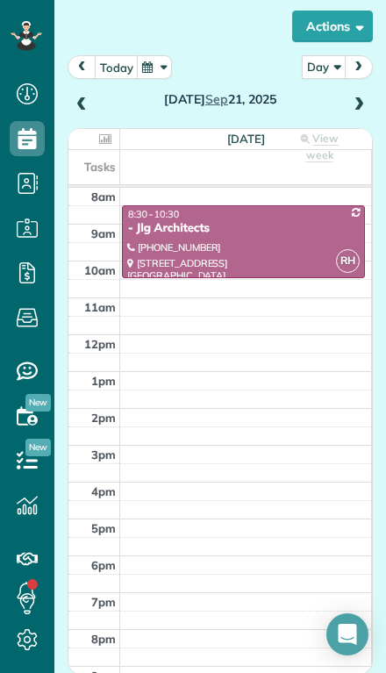
click at [352, 97] on span at bounding box center [358, 105] width 19 height 16
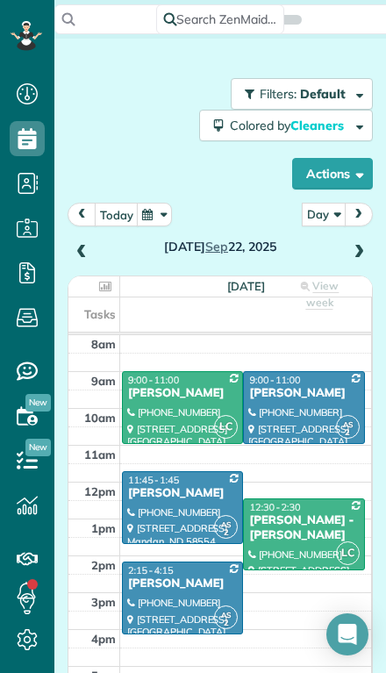
click at [308, 158] on button "Actions" at bounding box center [332, 174] width 81 height 32
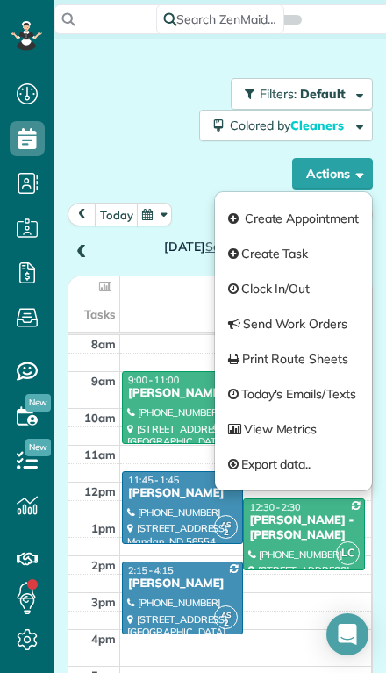
click at [256, 201] on link "Create Appointment" at bounding box center [293, 218] width 157 height 35
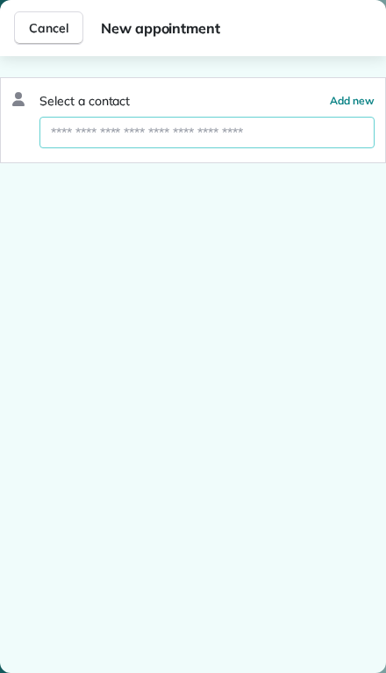
click at [68, 139] on input "text" at bounding box center [206, 133] width 335 height 32
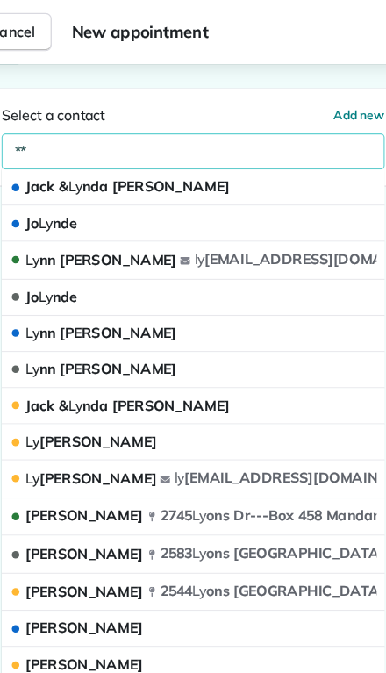
type input "*"
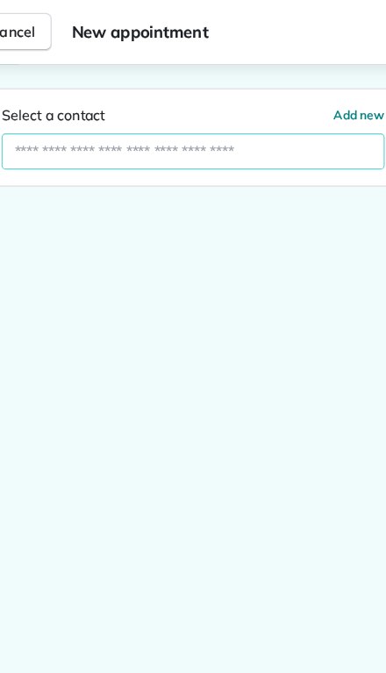
click at [330, 97] on span "Add new" at bounding box center [352, 100] width 45 height 13
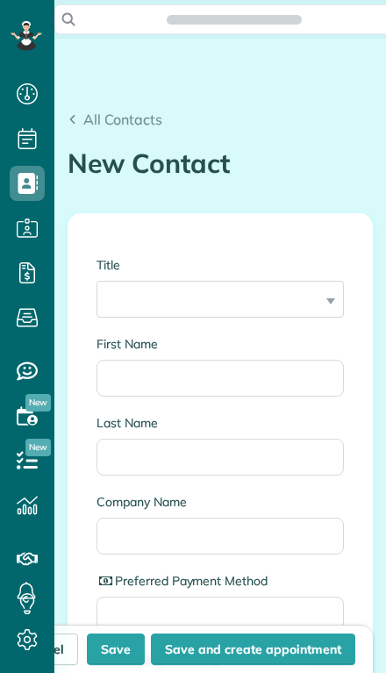
scroll to position [8, 8]
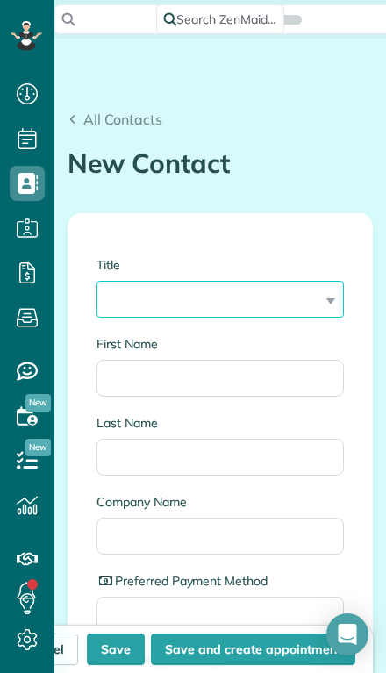
click at [123, 292] on select "*** **** *** ***" at bounding box center [220, 299] width 247 height 37
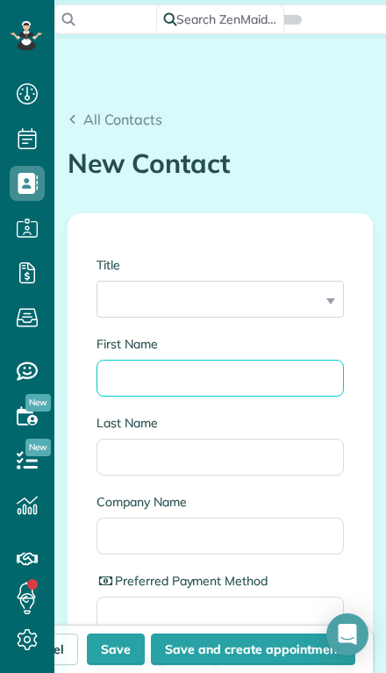
click at [116, 370] on input "First Name" at bounding box center [220, 378] width 247 height 37
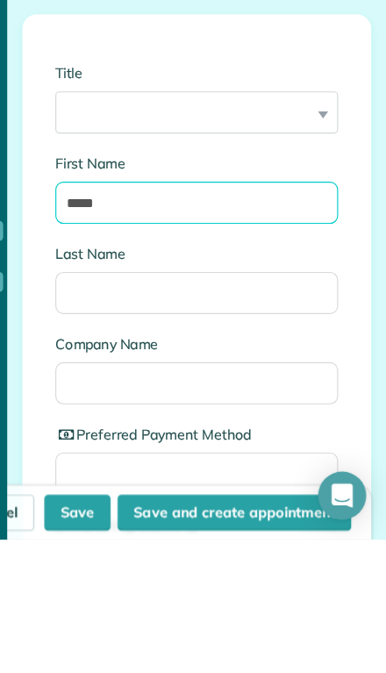
type input "*****"
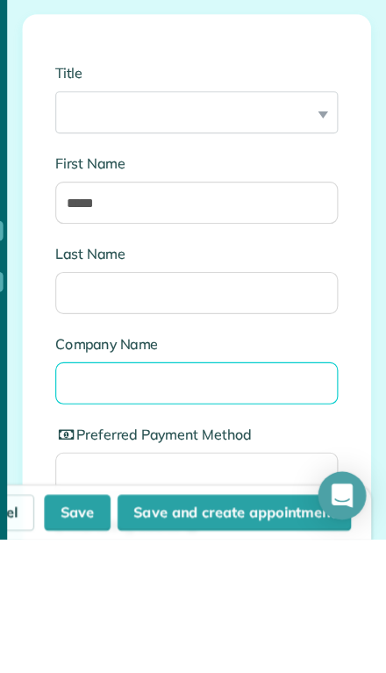
click at [97, 518] on input "Company Name" at bounding box center [220, 536] width 247 height 37
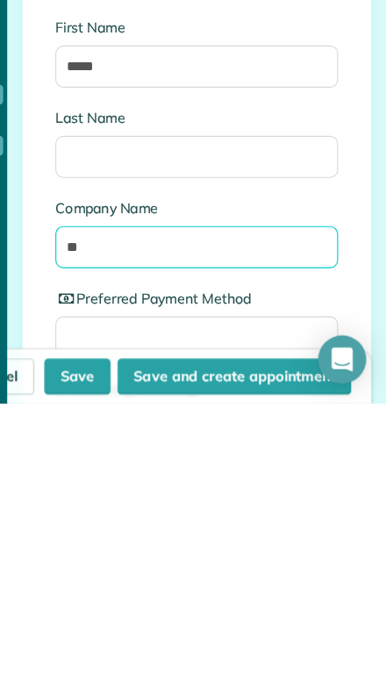
type input "*"
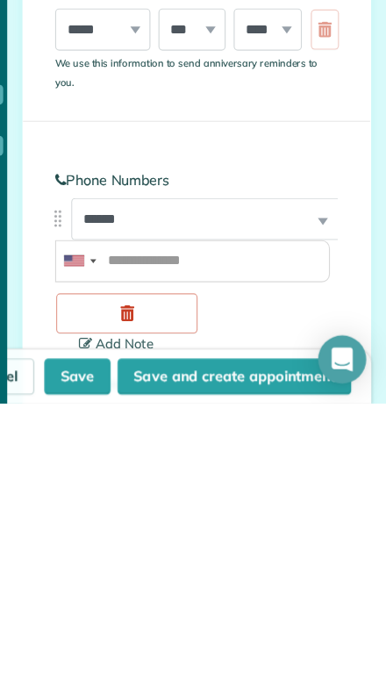
scroll to position [655, 0]
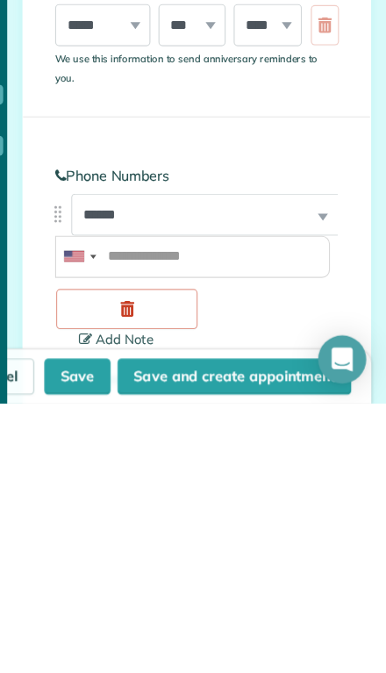
type input "**********"
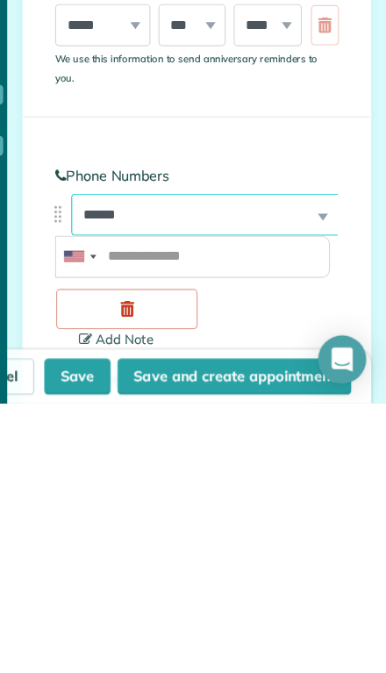
click at [111, 490] on select "**********" at bounding box center [227, 508] width 233 height 37
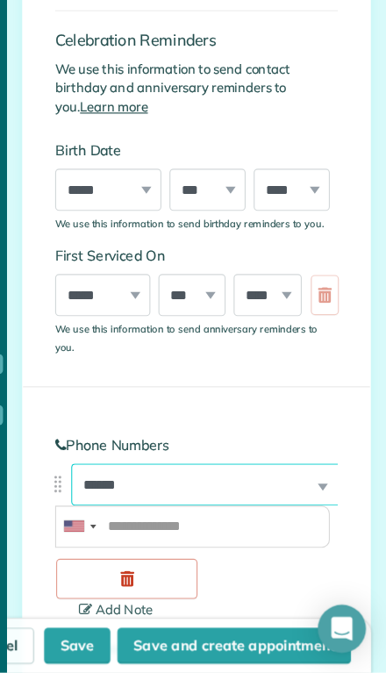
select select "****"
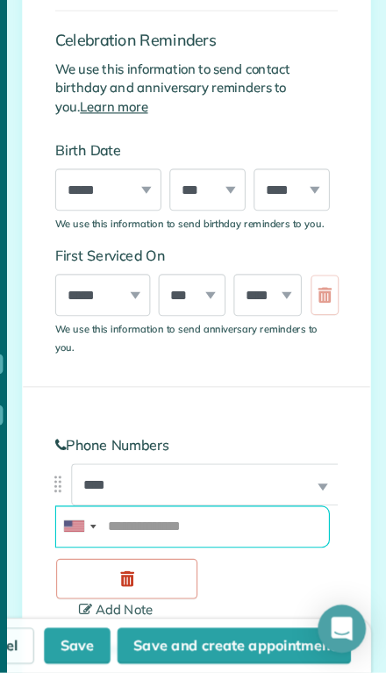
click at [112, 527] on input "tel" at bounding box center [217, 545] width 240 height 37
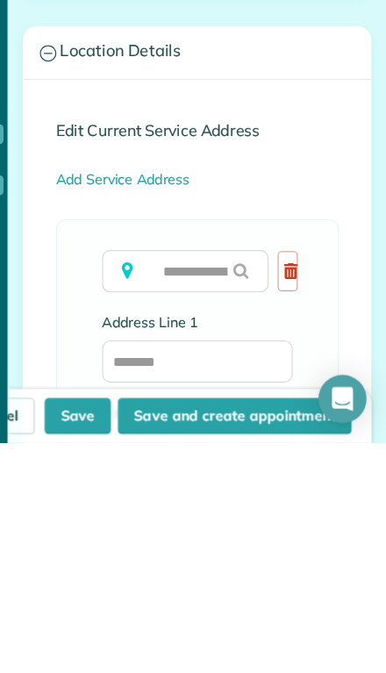
scroll to position [1259, 0]
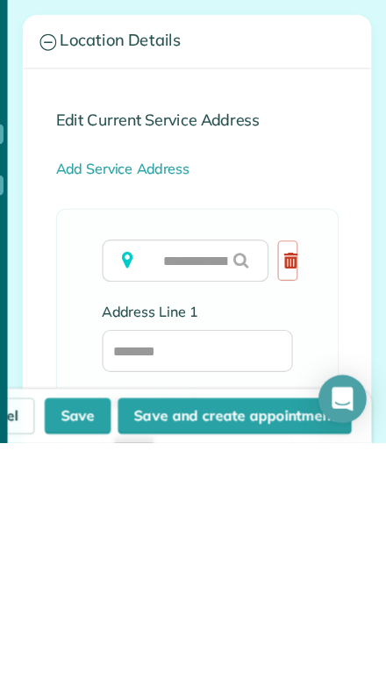
type input "**********"
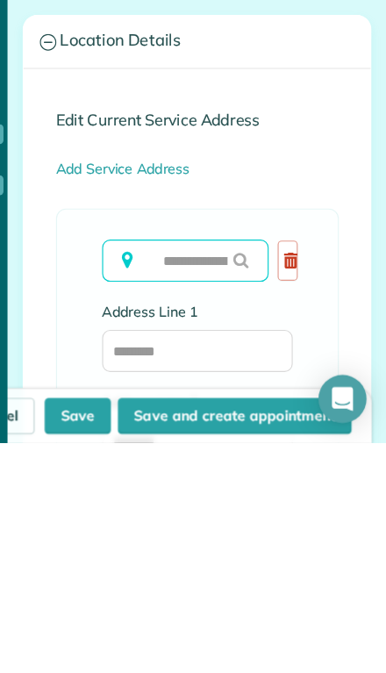
click at [137, 495] on input "text" at bounding box center [210, 513] width 146 height 37
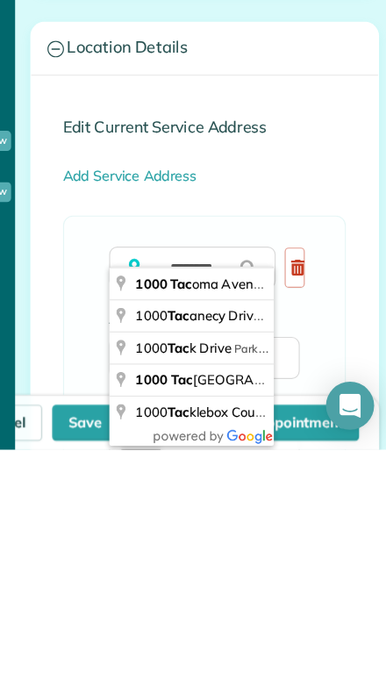
type input "**********"
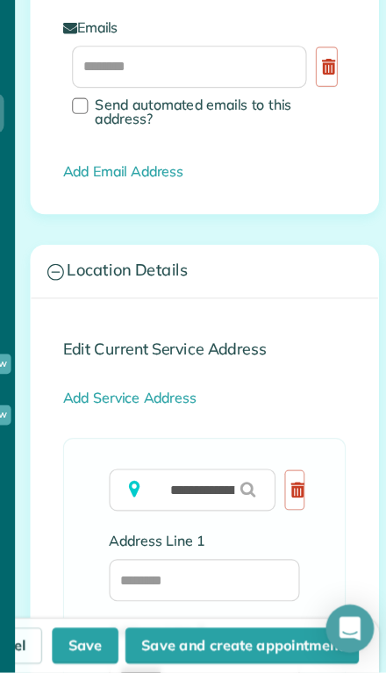
type input "**********"
type input "********"
type input "**"
type input "*****"
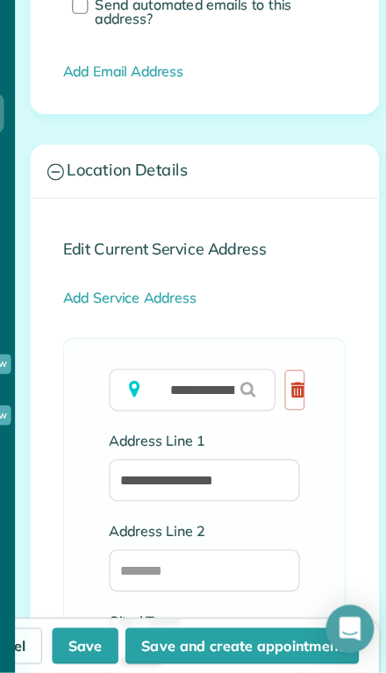
scroll to position [1348, 0]
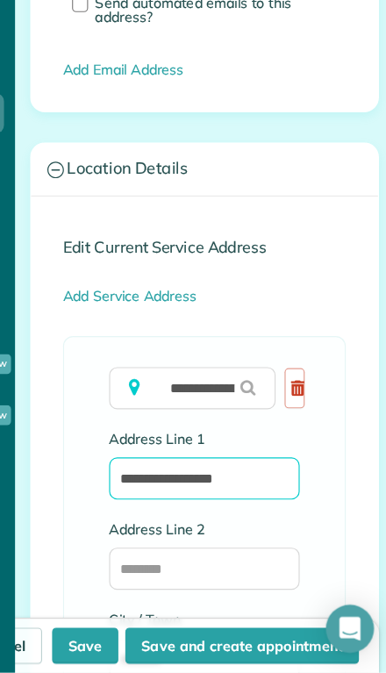
click at [237, 484] on input "**********" at bounding box center [220, 502] width 167 height 37
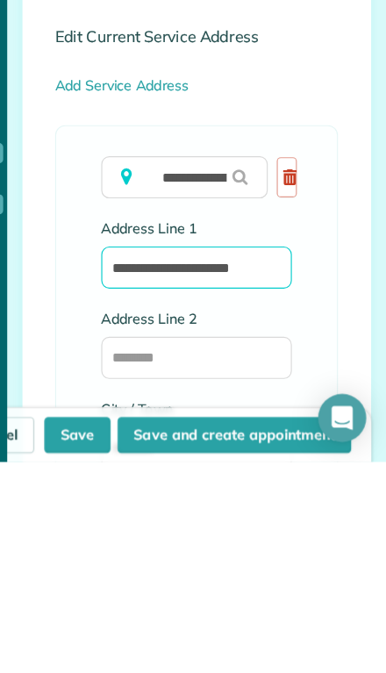
type input "**********"
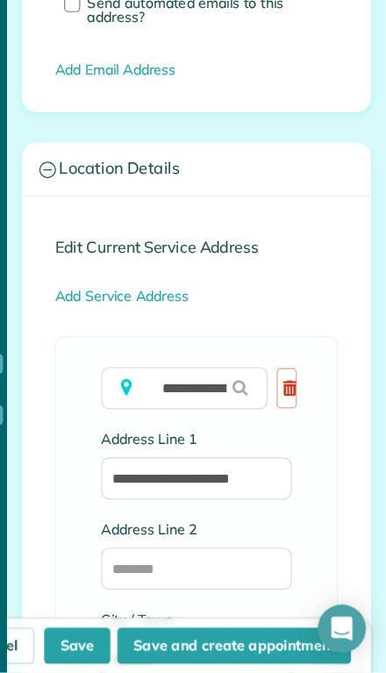
click at [151, 634] on button "Save and create appointment" at bounding box center [253, 650] width 204 height 32
type input "**********"
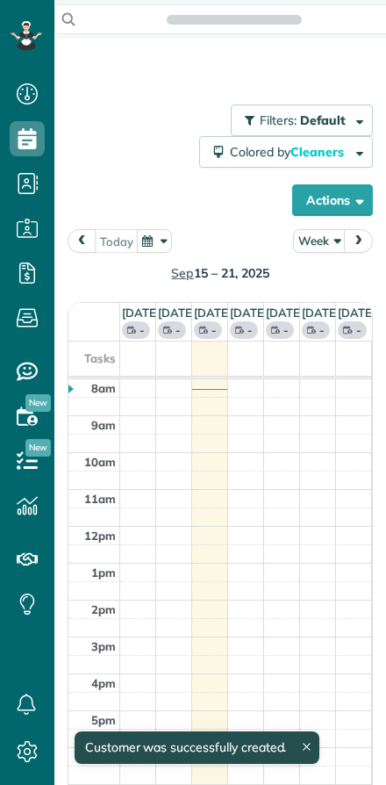
scroll to position [8, 8]
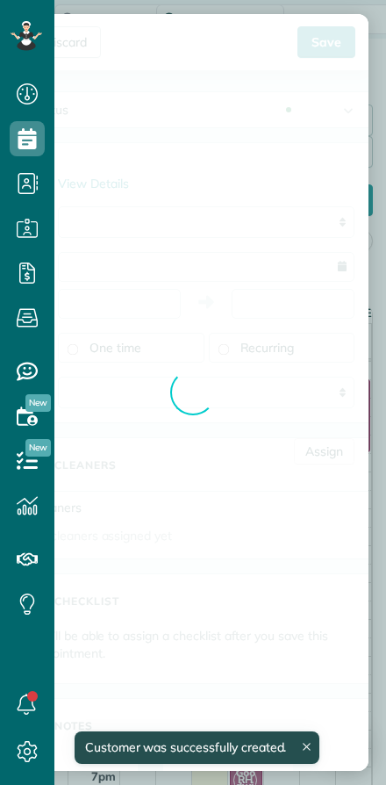
click at [95, 246] on div "Discard New appointment [PERSON_NAME] (Fyzical Therapy & Balance Center) Save S…" at bounding box center [193, 392] width 386 height 785
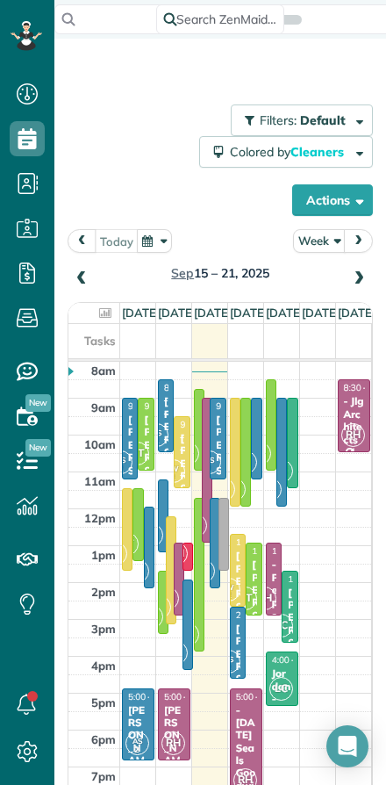
click at [353, 277] on span at bounding box center [358, 279] width 19 height 16
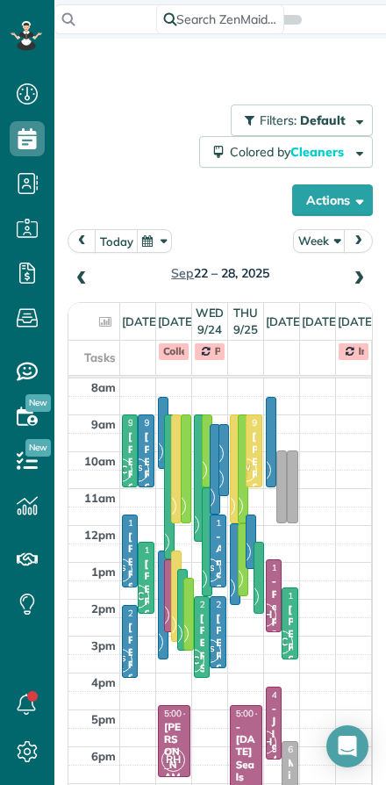
click at [138, 485] on link "AS 2 9:00 - 11:00 [PERSON_NAME] [PHONE_NUMBER] [STREET_ADDRESS]" at bounding box center [146, 450] width 16 height 73
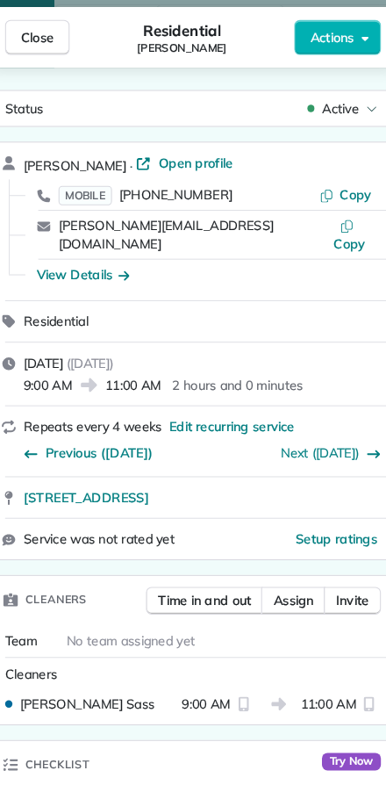
click at [24, 45] on span "Close" at bounding box center [37, 37] width 33 height 18
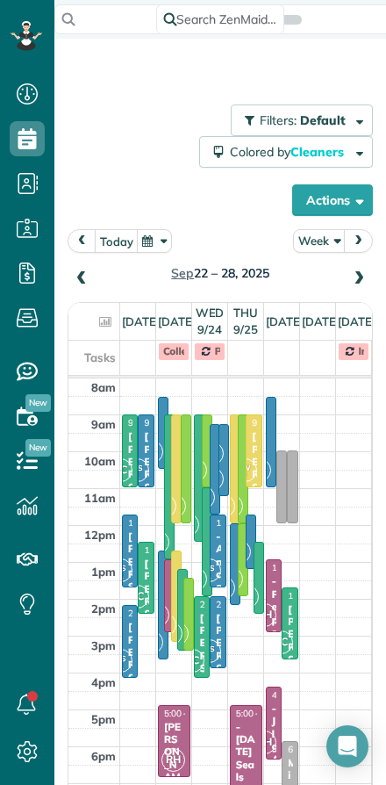
click at [314, 248] on button "Week" at bounding box center [319, 241] width 53 height 24
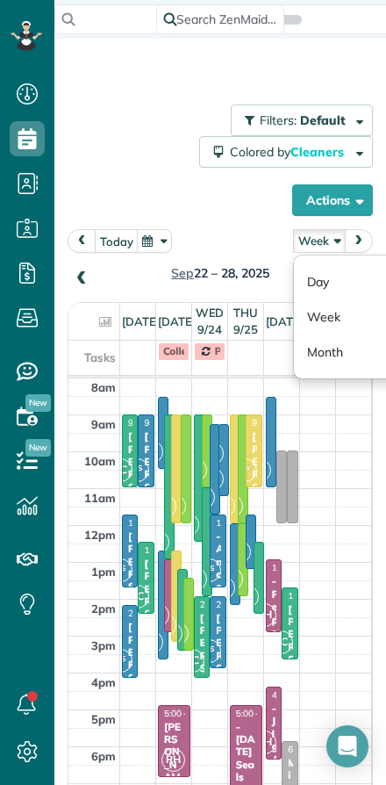
click at [165, 153] on div "Filters: Default Colored by Cleaners Color by Cleaner Color by Team Color by St…" at bounding box center [220, 159] width 305 height 111
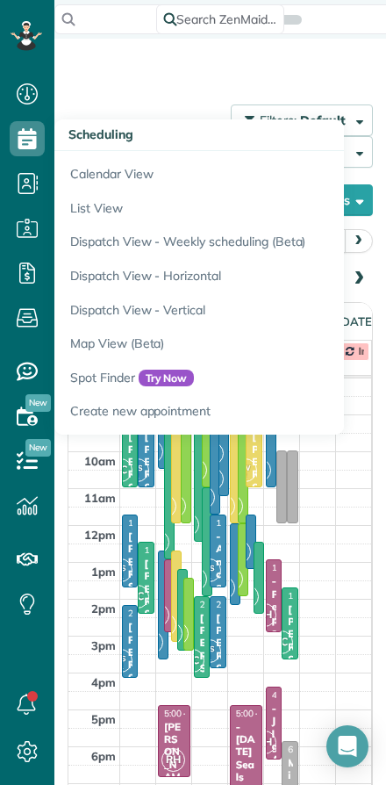
click at [117, 75] on div "Filters: Default Colored by Cleaners Color by Cleaner Color by Team Color by St…" at bounding box center [220, 469] width 332 height 808
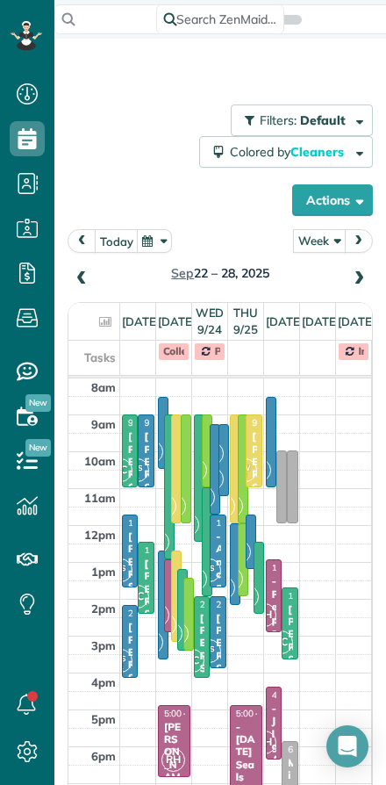
click at [17, 36] on icon at bounding box center [15, 36] width 9 height 6
